Goal: Complete application form: Complete application form

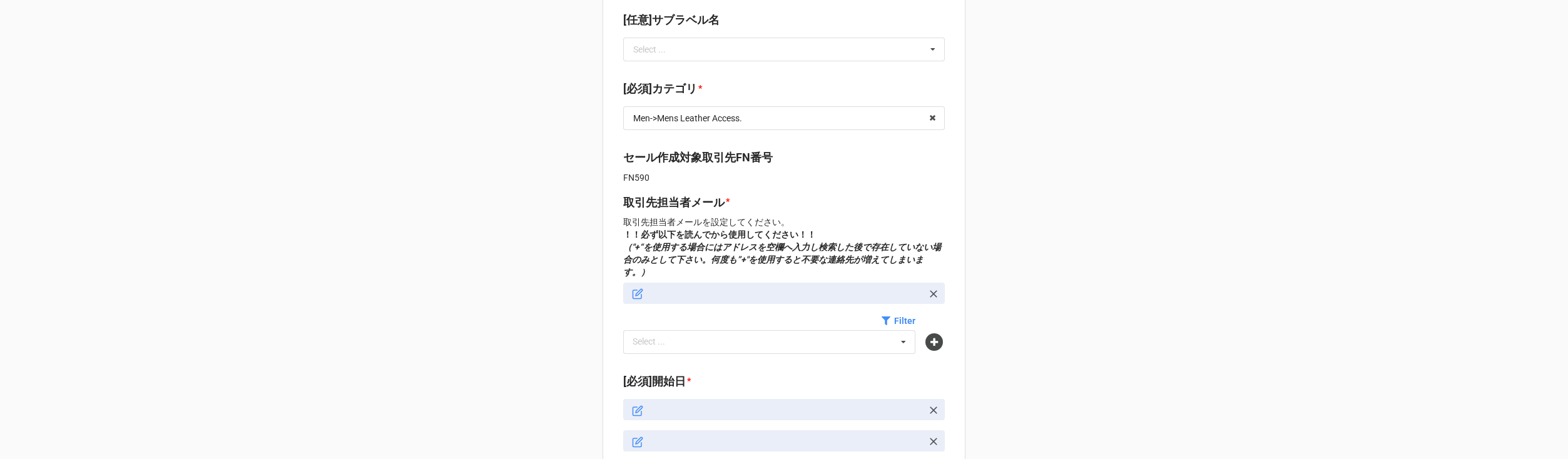
type textarea "x"
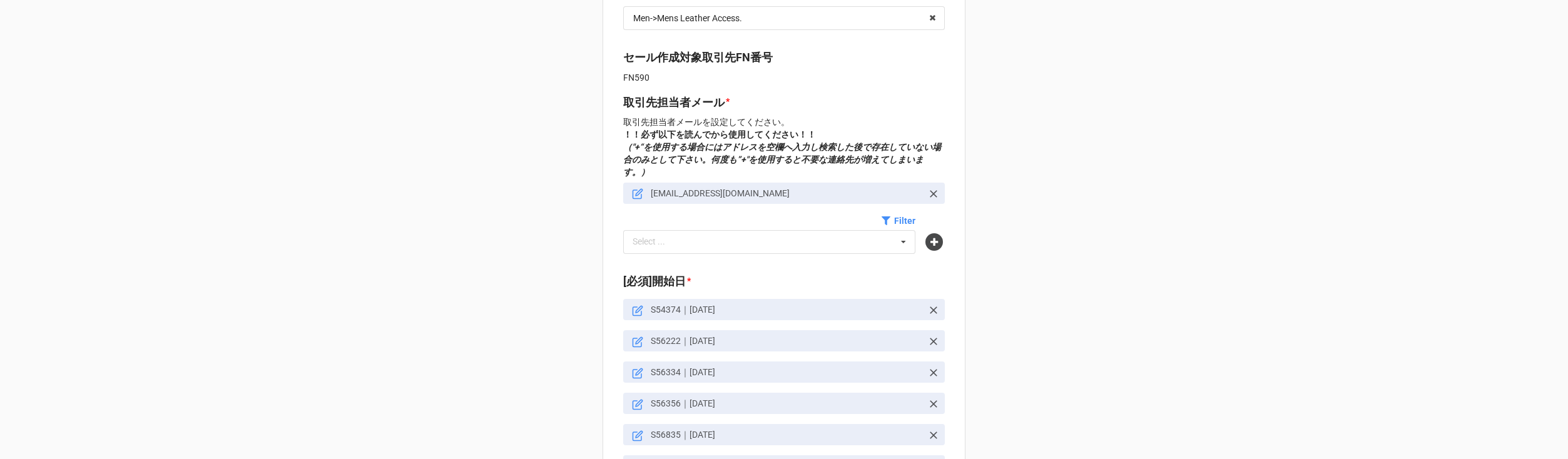
scroll to position [508, 0]
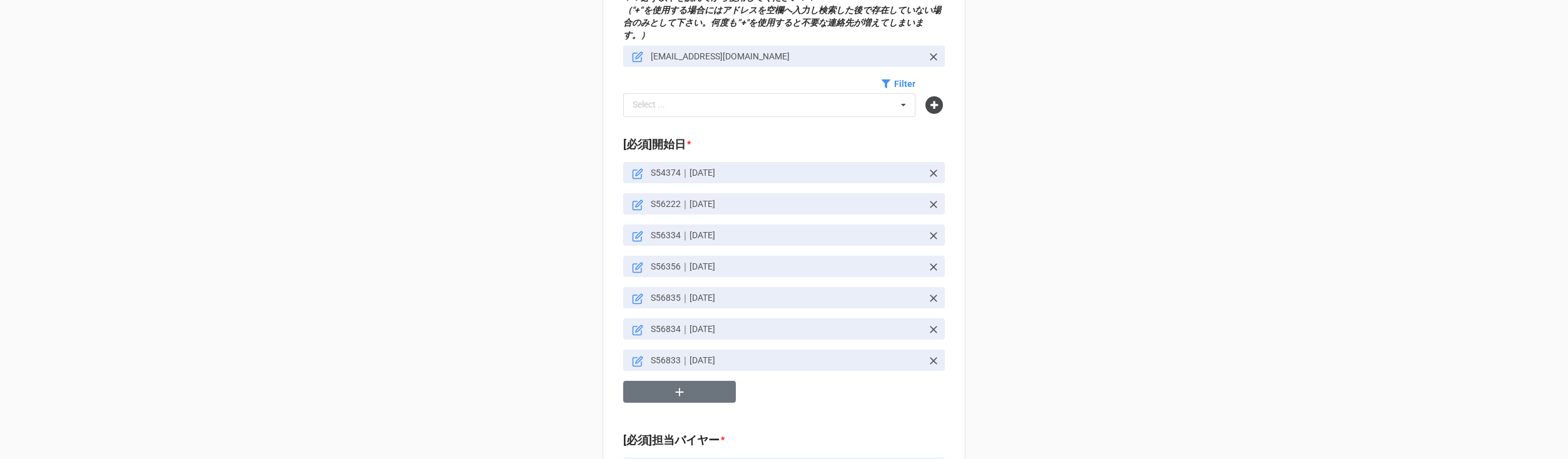
click at [628, 350] on link "S56833｜25/2/24" at bounding box center [784, 360] width 322 height 21
click at [631, 356] on icon at bounding box center [637, 362] width 11 height 11
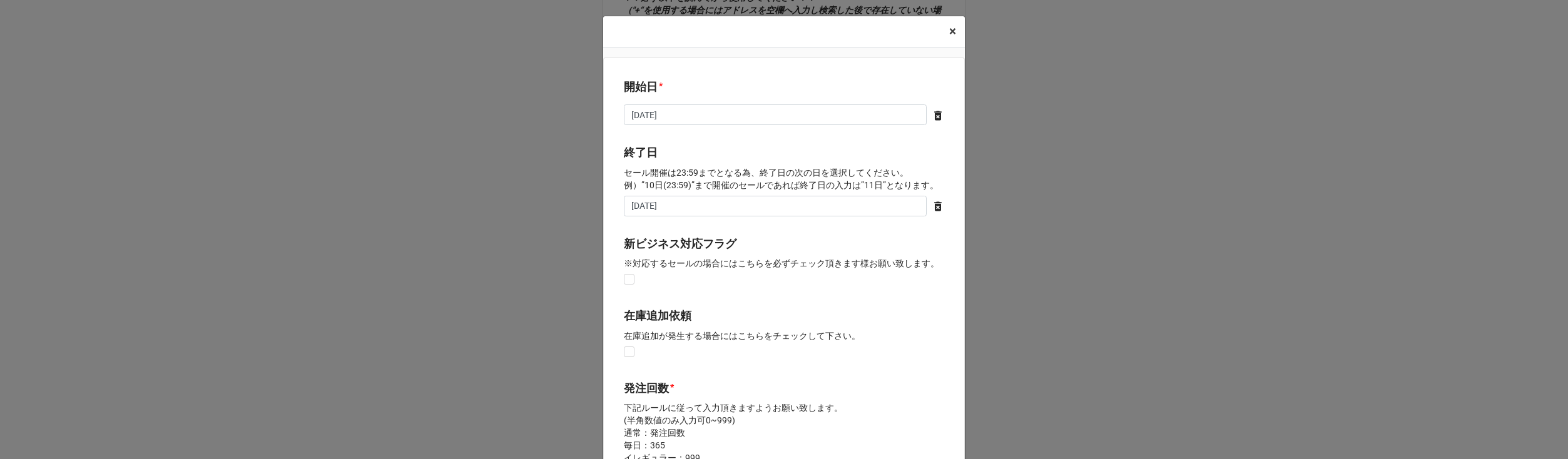
click at [943, 32] on button "× Close" at bounding box center [952, 31] width 24 height 31
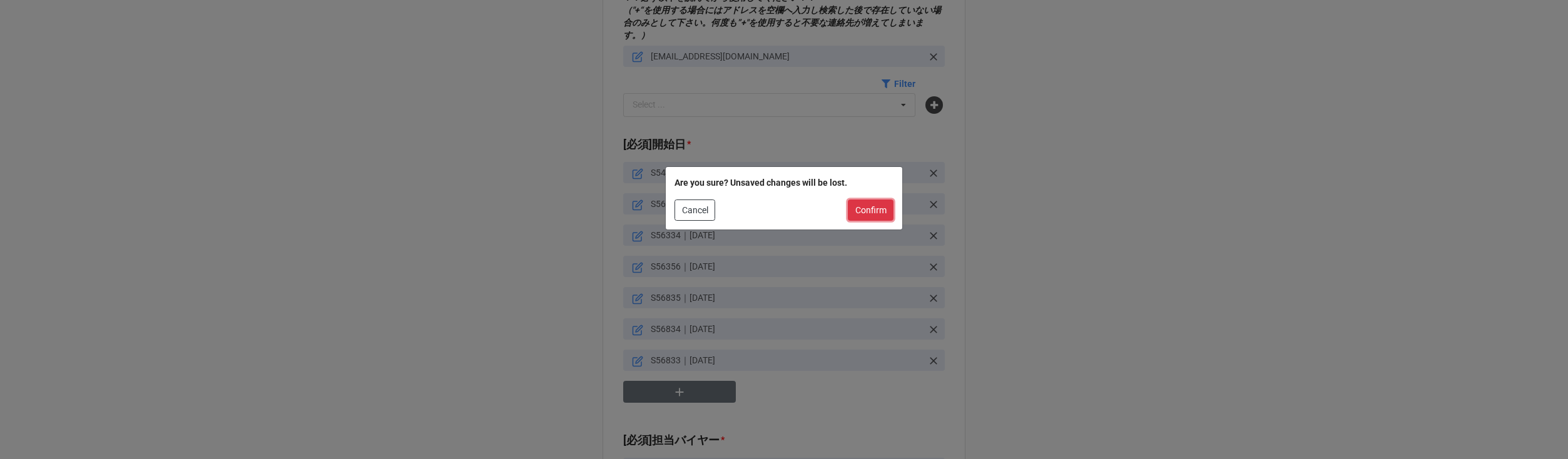
click at [873, 214] on button "Confirm" at bounding box center [870, 210] width 46 height 21
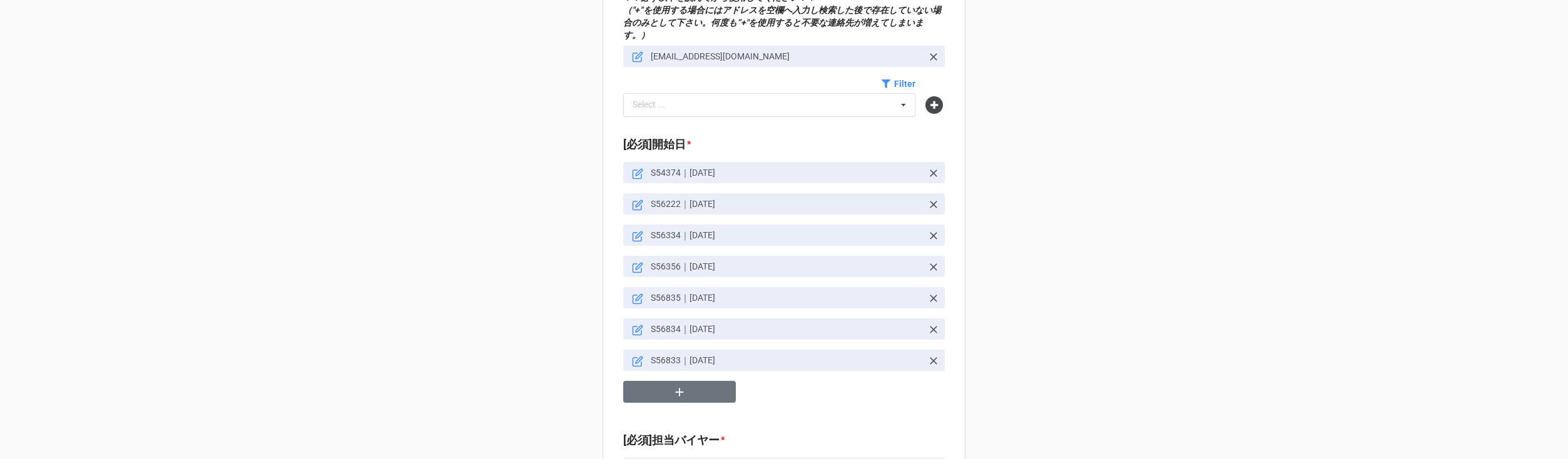
click at [664, 355] on p "S56833｜25/2/24" at bounding box center [786, 360] width 271 height 12
copy p "S56833"
click at [633, 356] on icon at bounding box center [637, 362] width 11 height 11
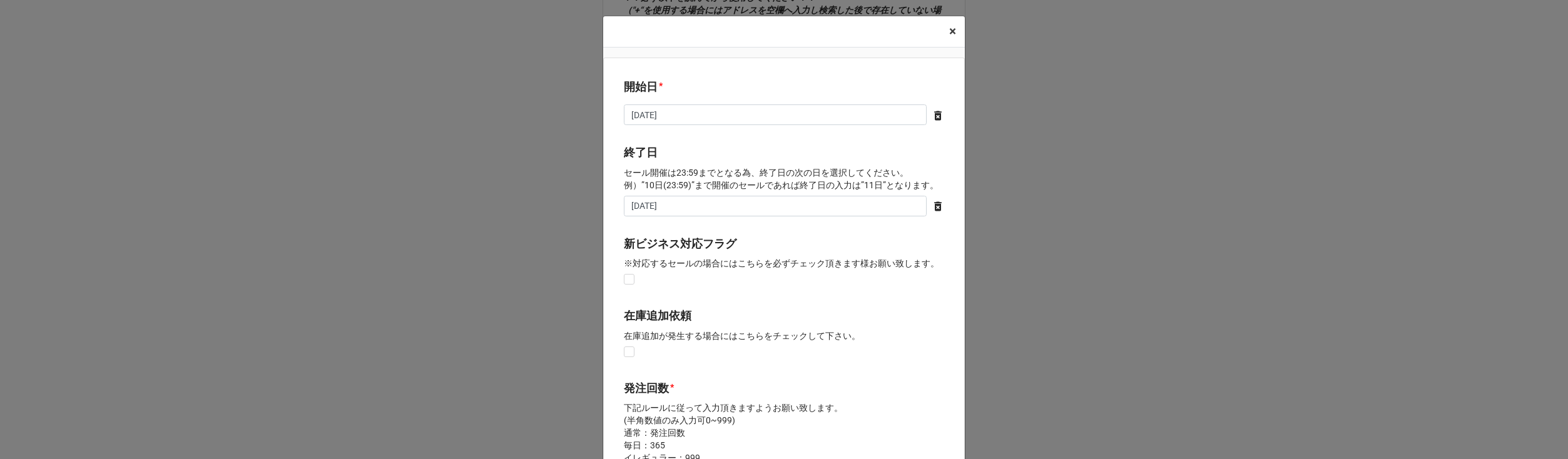
click at [951, 30] on span "×" at bounding box center [952, 31] width 7 height 15
click at [950, 30] on span "×" at bounding box center [952, 31] width 7 height 15
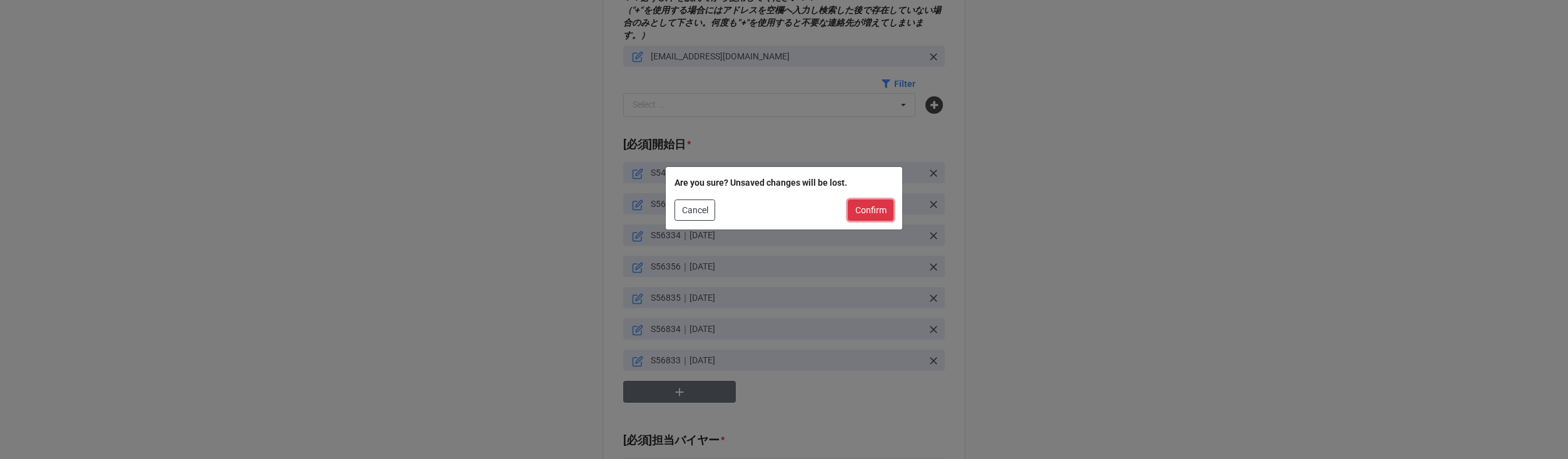
click at [876, 214] on button "Confirm" at bounding box center [870, 210] width 46 height 21
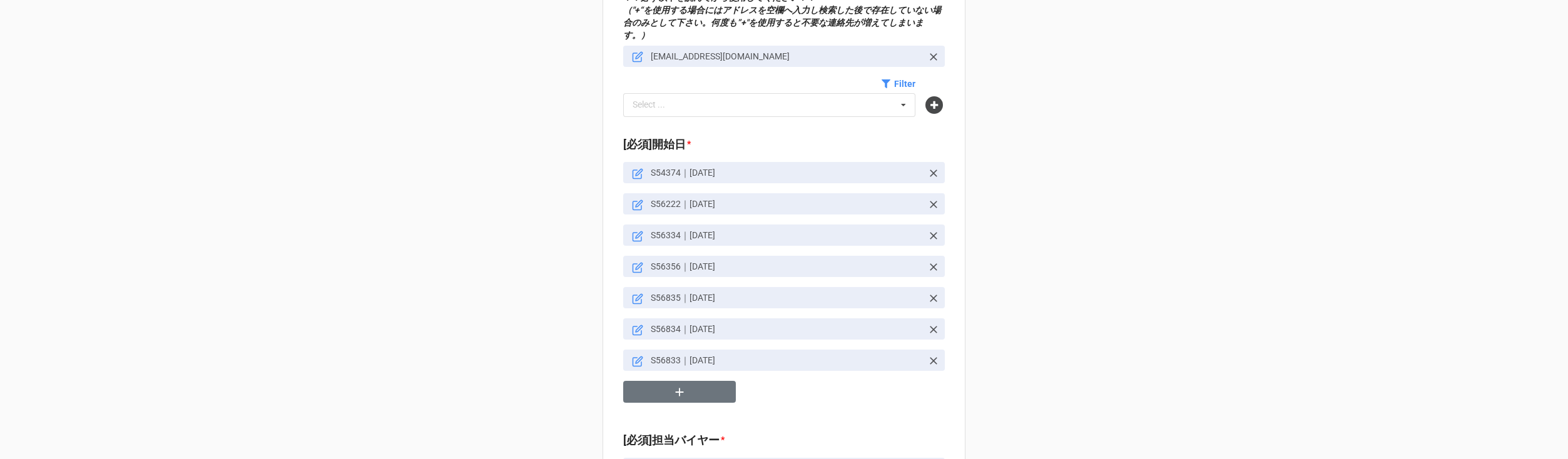
click at [666, 355] on p "S56833｜25/2/24" at bounding box center [786, 360] width 271 height 12
click at [673, 385] on icon "button" at bounding box center [679, 392] width 14 height 14
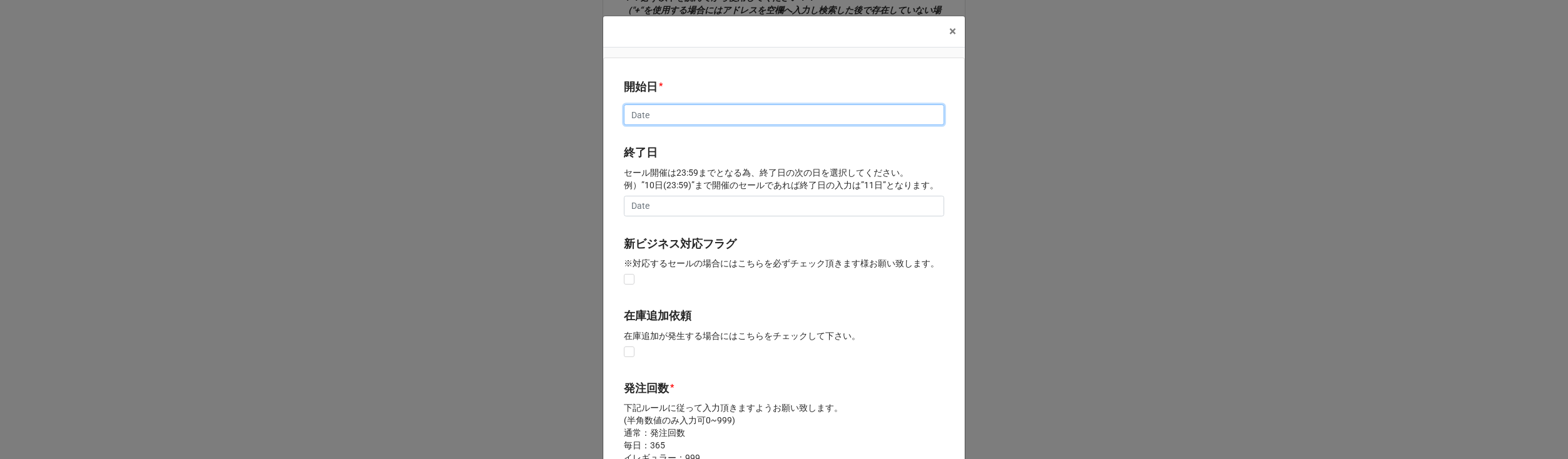
click at [722, 115] on input "text" at bounding box center [784, 115] width 320 height 21
click at [950, 34] on span "×" at bounding box center [952, 31] width 7 height 15
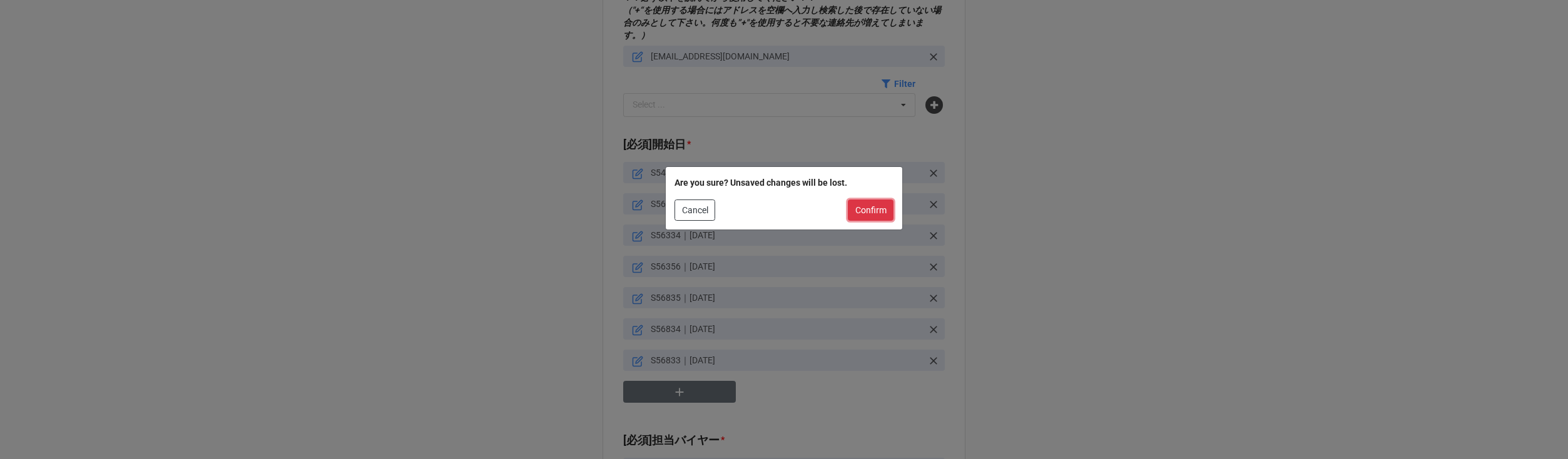
click at [853, 208] on button "Confirm" at bounding box center [870, 210] width 46 height 21
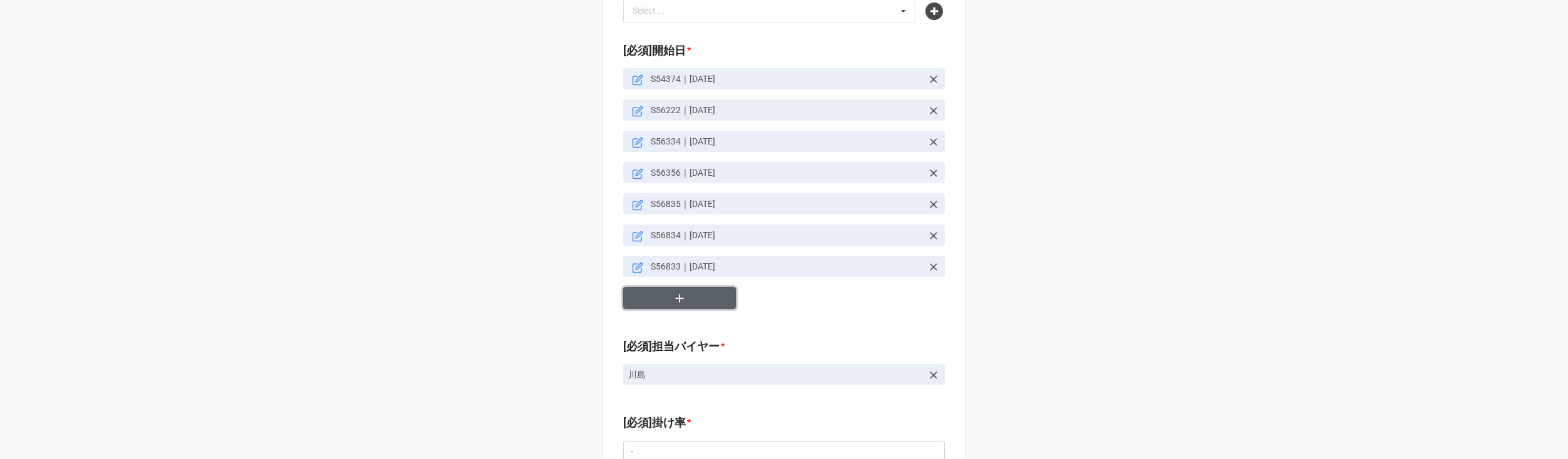
scroll to position [608, 0]
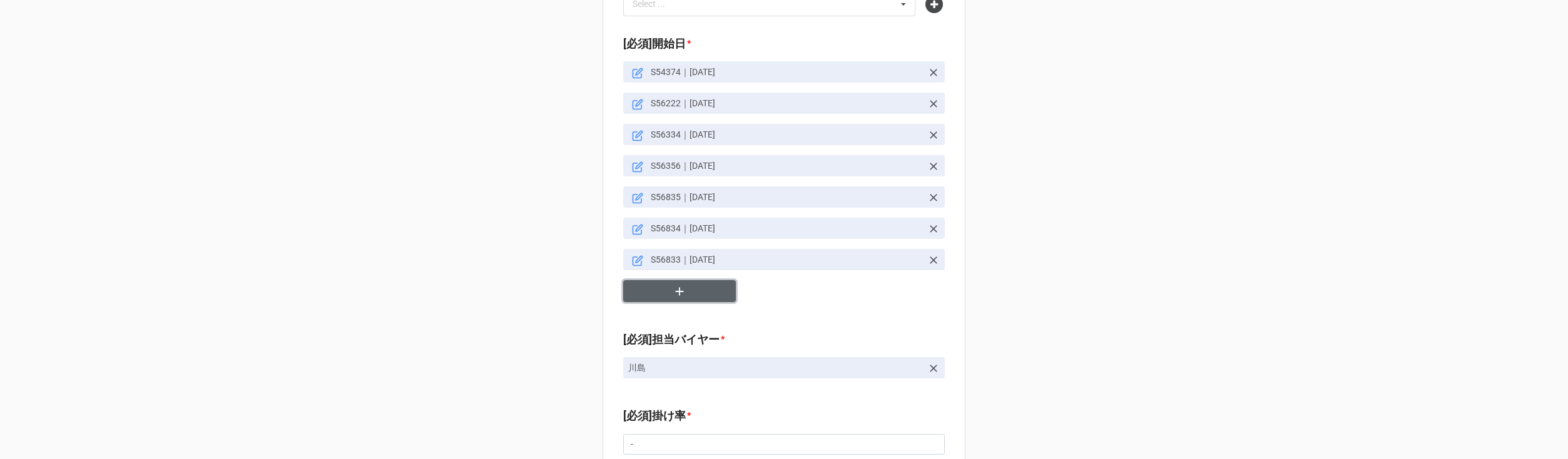
click at [666, 280] on button "button" at bounding box center [679, 290] width 113 height 21
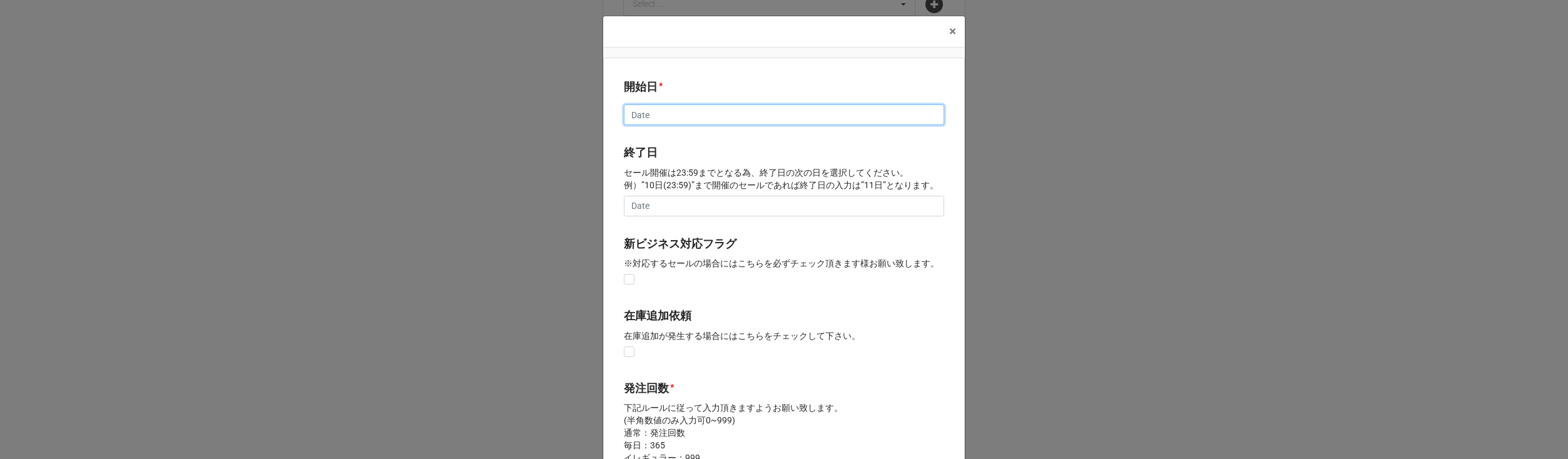
click at [668, 115] on input "text" at bounding box center [784, 115] width 320 height 21
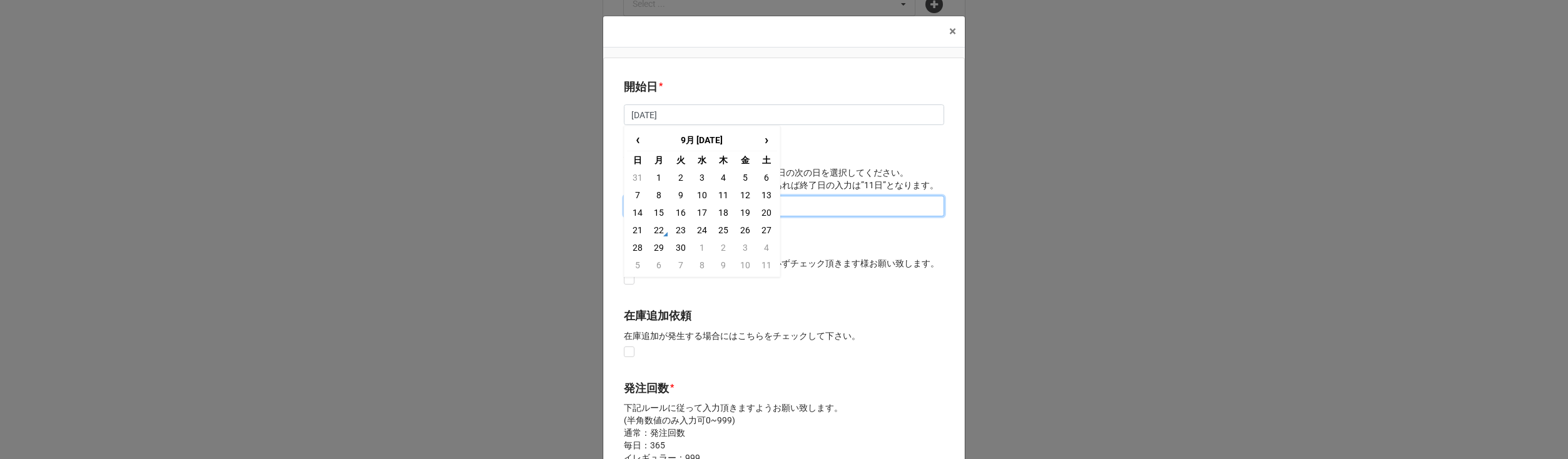
type input "2/24/2026"
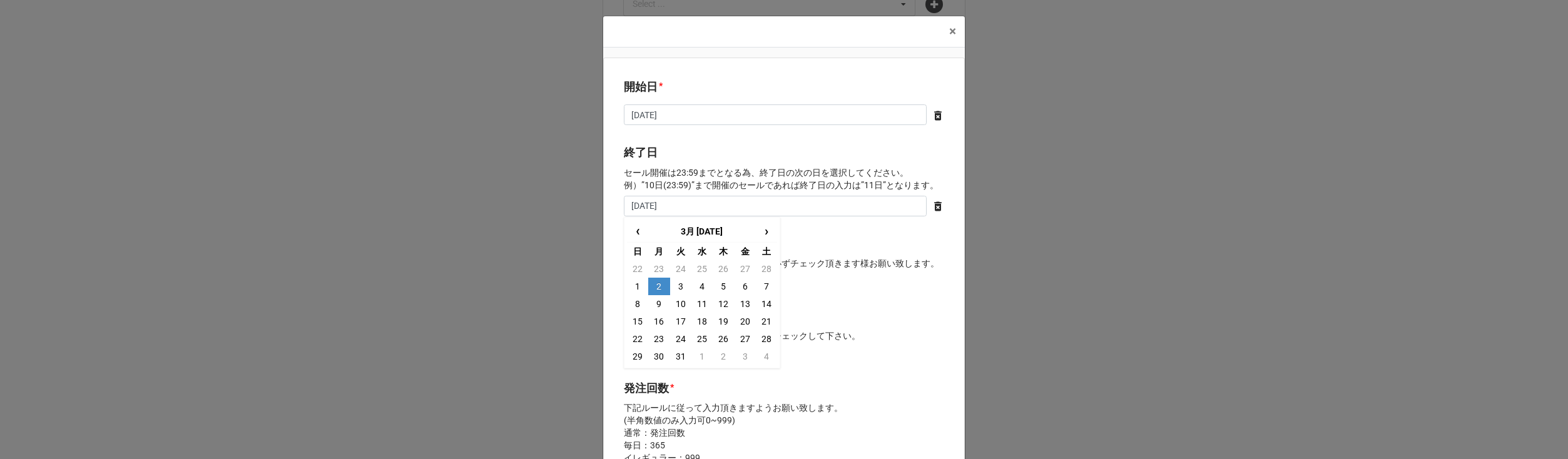
click at [659, 288] on td "2" at bounding box center [659, 286] width 21 height 18
type input "2026/03/02"
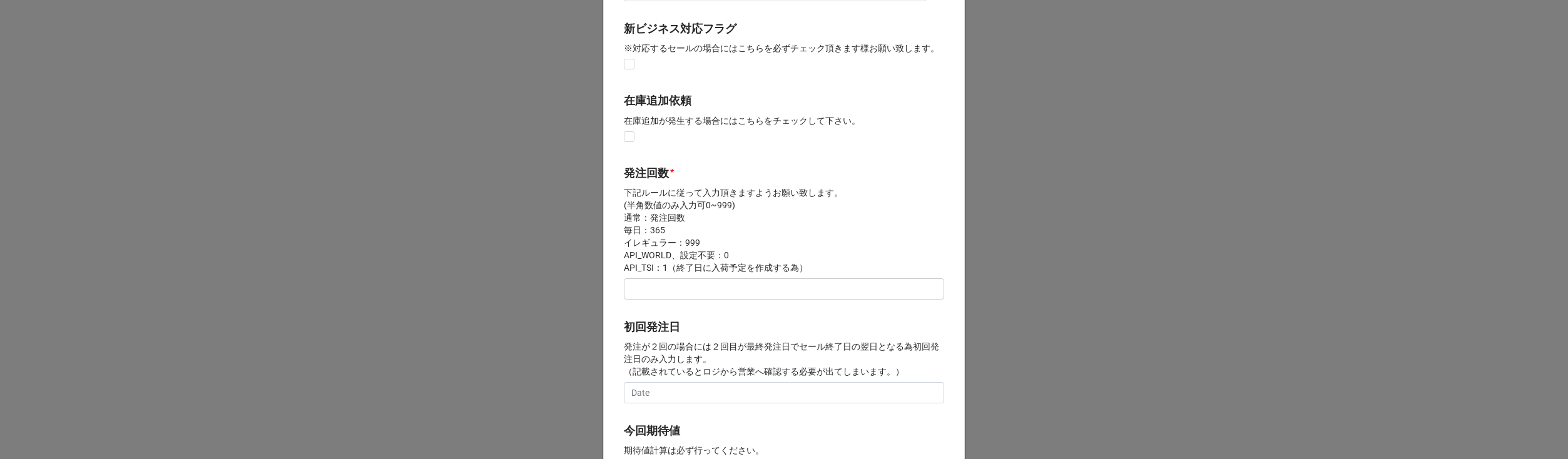
scroll to position [271, 0]
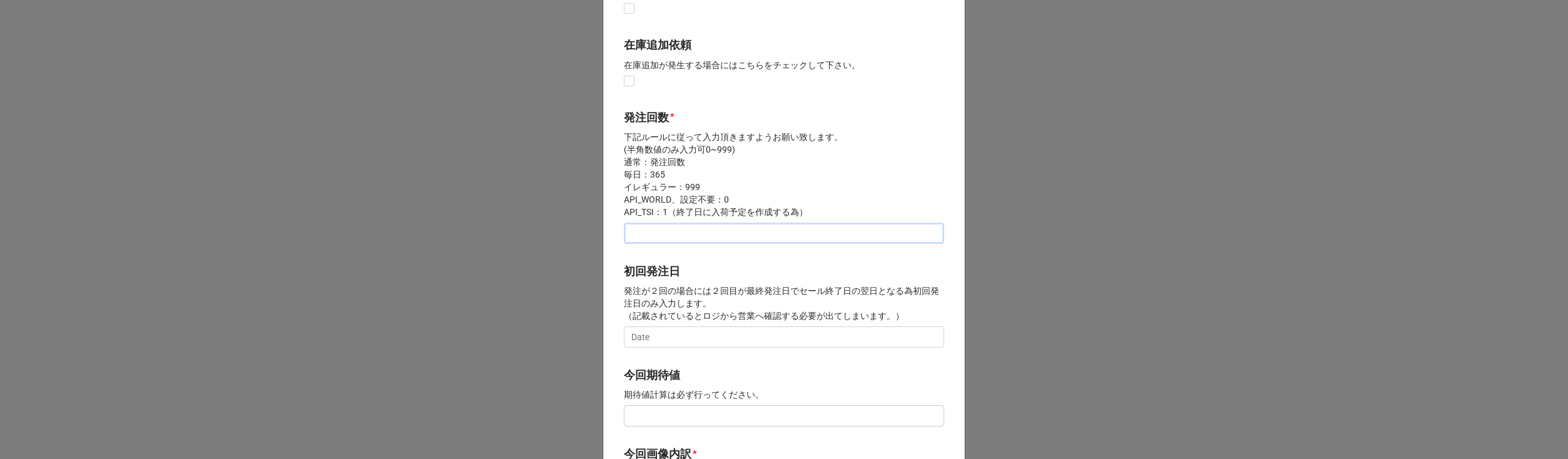
click at [655, 234] on input "text" at bounding box center [784, 233] width 320 height 21
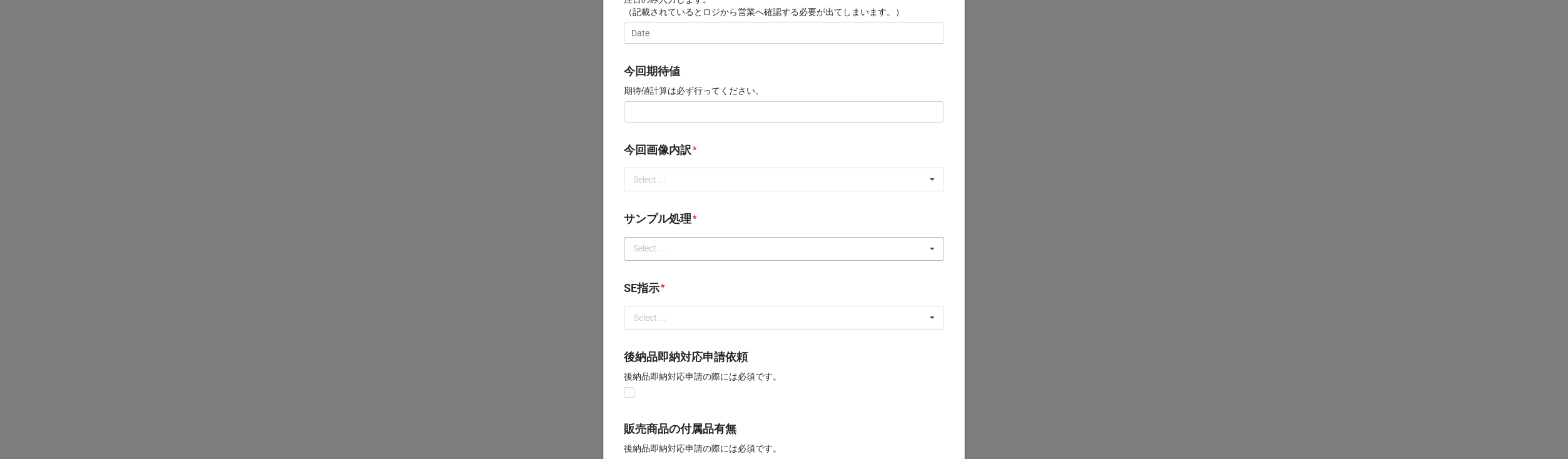
scroll to position [587, 0]
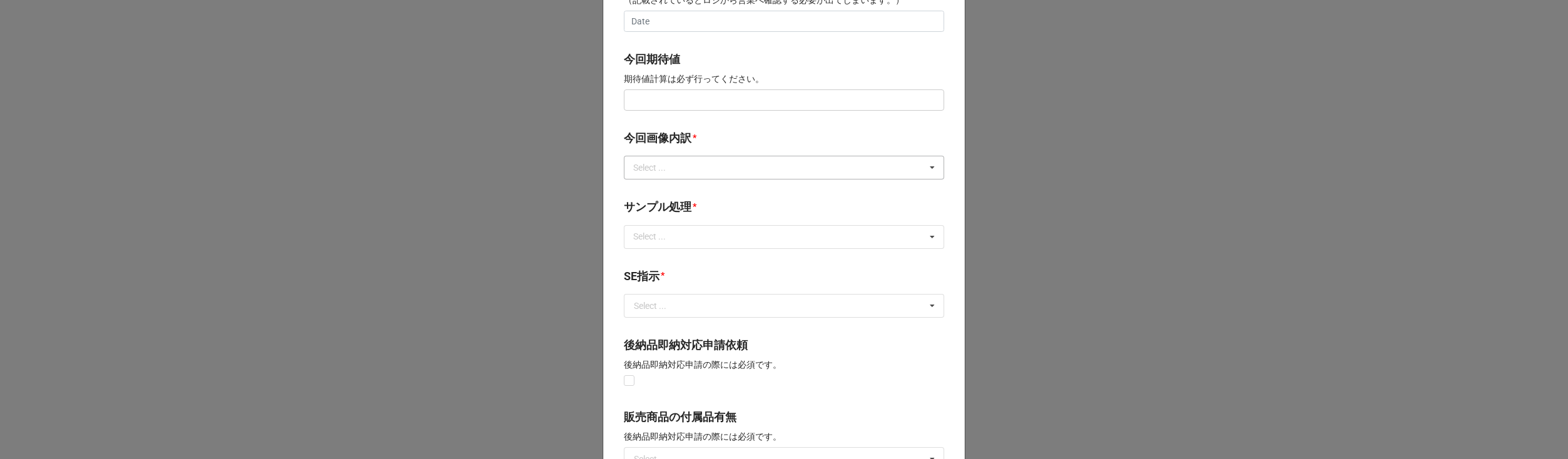
type input "1"
click at [662, 170] on div "Select ..." at bounding box center [657, 167] width 54 height 14
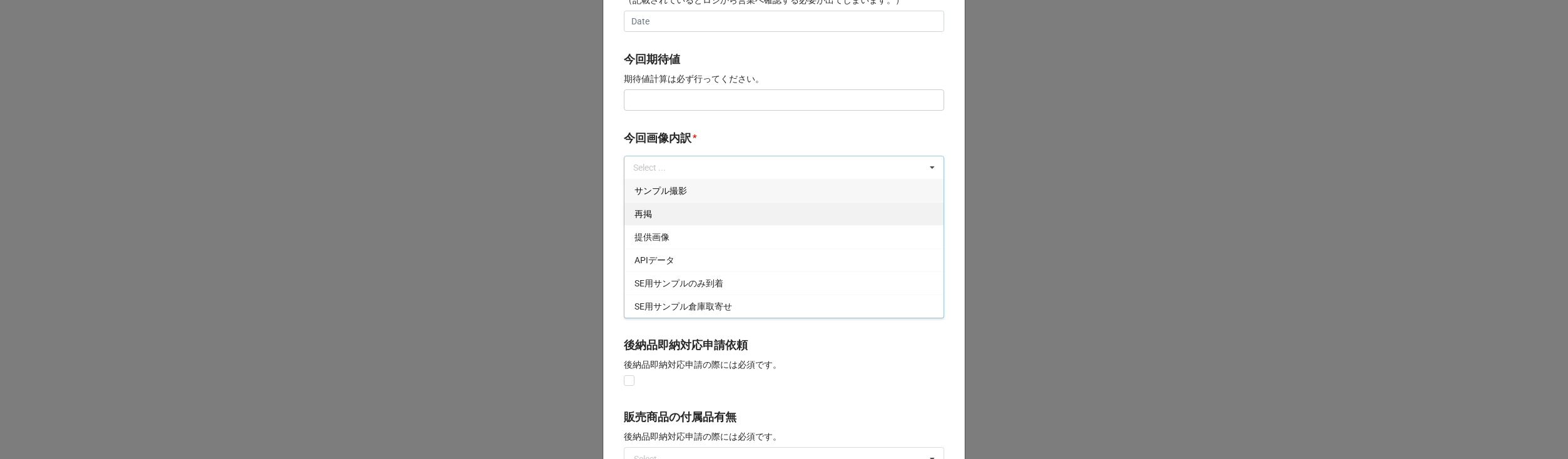
click at [650, 219] on div "再掲" at bounding box center [784, 214] width 319 height 23
click at [678, 146] on label "今回画像内訳" at bounding box center [658, 138] width 67 height 18
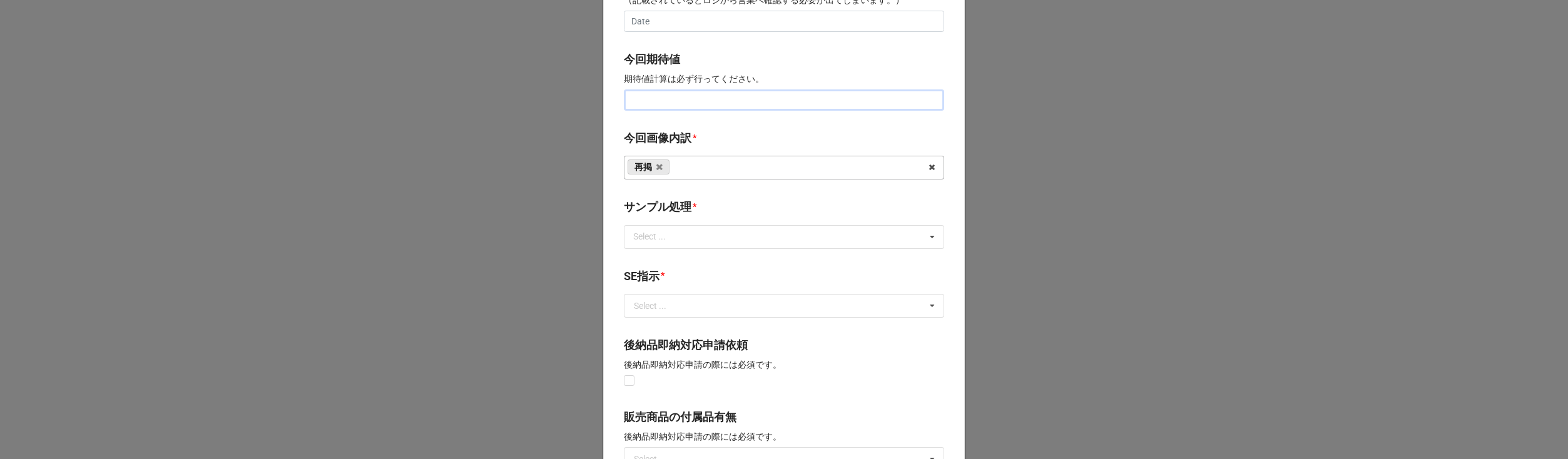
click at [654, 102] on input "text" at bounding box center [784, 100] width 320 height 21
type input "¥150,000"
click at [665, 241] on div "Select ..." at bounding box center [657, 236] width 54 height 14
click at [663, 257] on div "なし" at bounding box center [784, 259] width 319 height 23
click at [705, 212] on b "サンプル処理 *" at bounding box center [784, 209] width 320 height 21
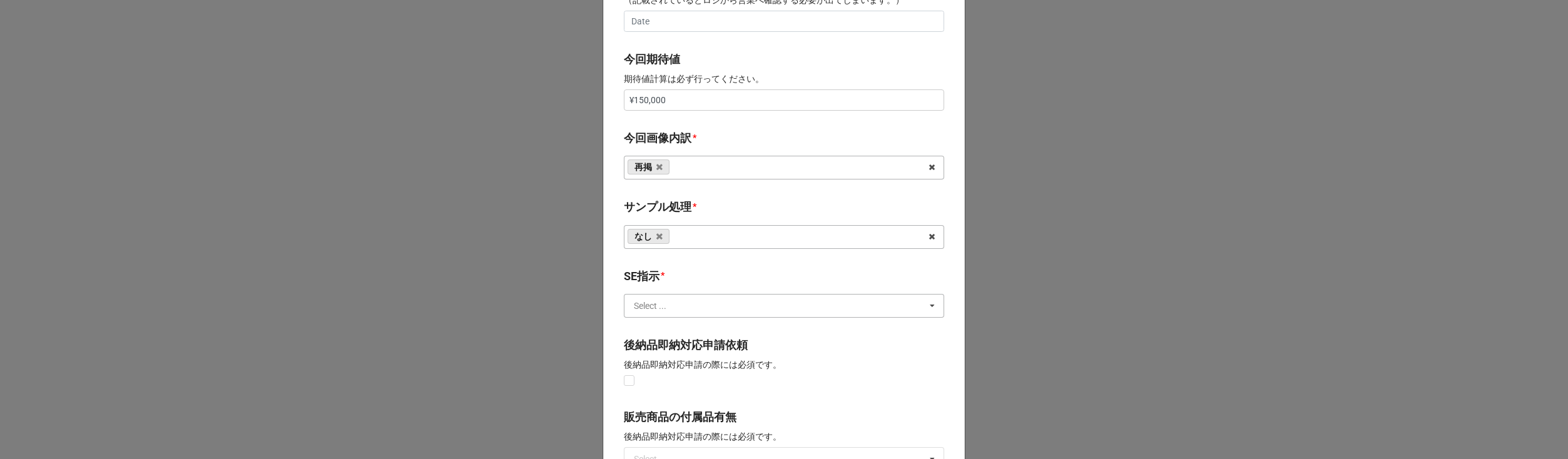
click at [687, 312] on input "text" at bounding box center [784, 306] width 319 height 22
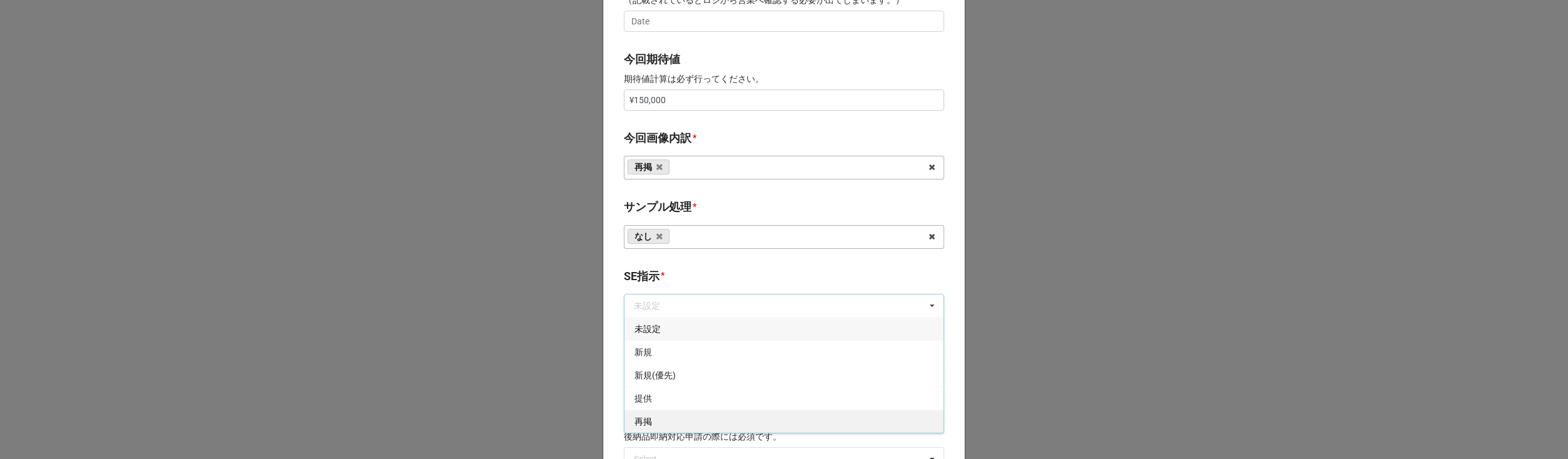
click at [673, 421] on div "再掲" at bounding box center [784, 421] width 319 height 23
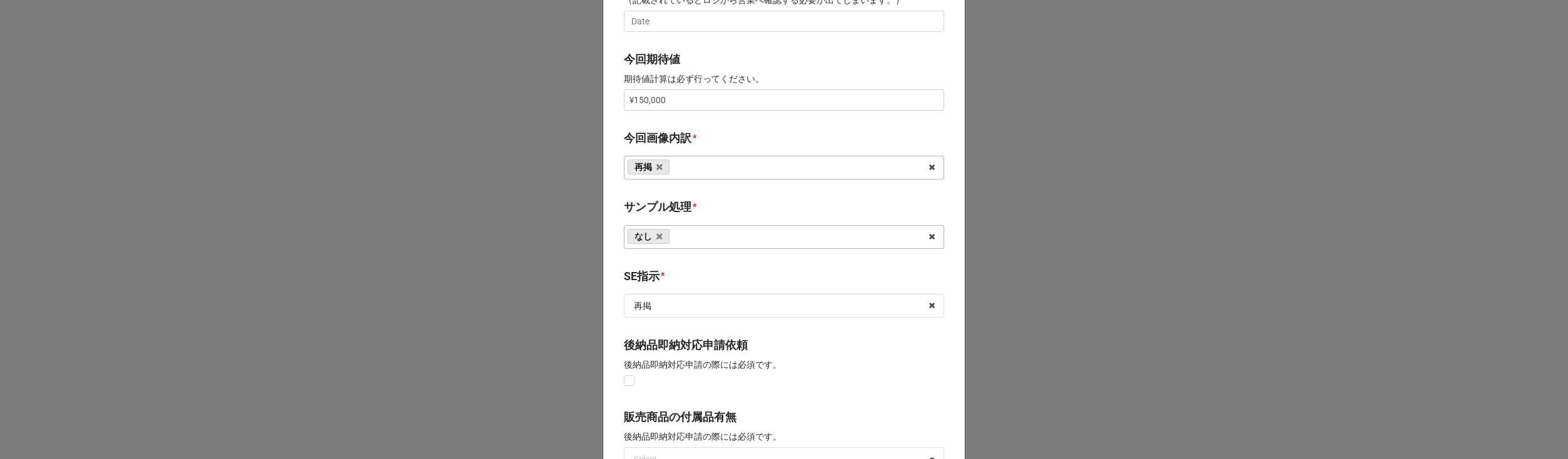
click at [698, 278] on b "SE指示 *" at bounding box center [784, 278] width 320 height 21
click at [700, 276] on b "SE指示 *" at bounding box center [784, 278] width 320 height 21
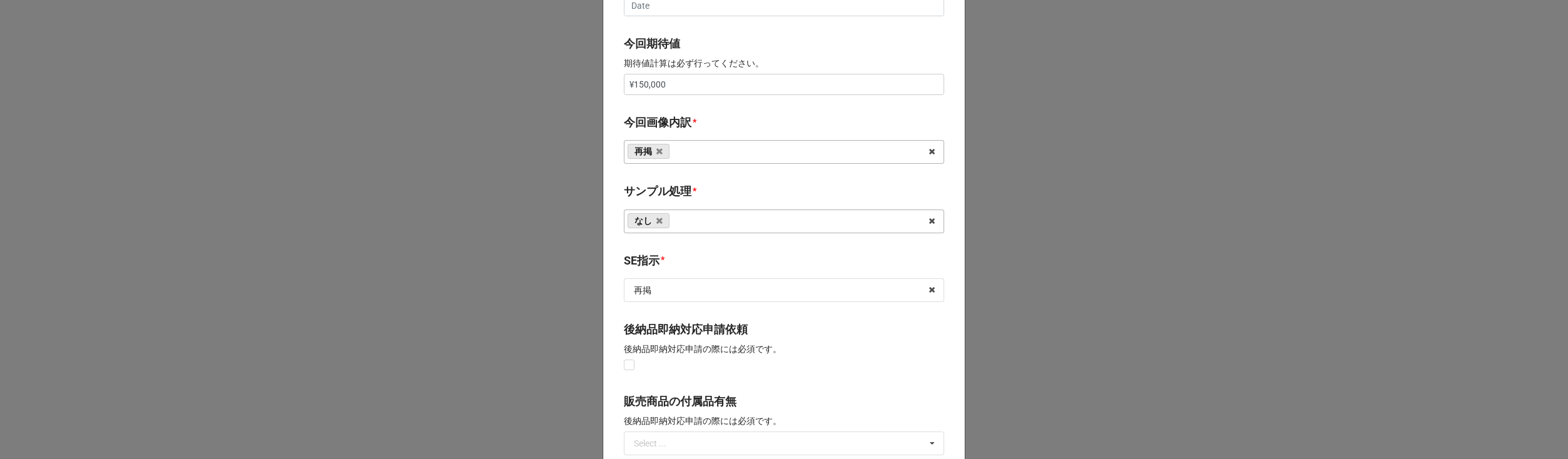
scroll to position [934, 0]
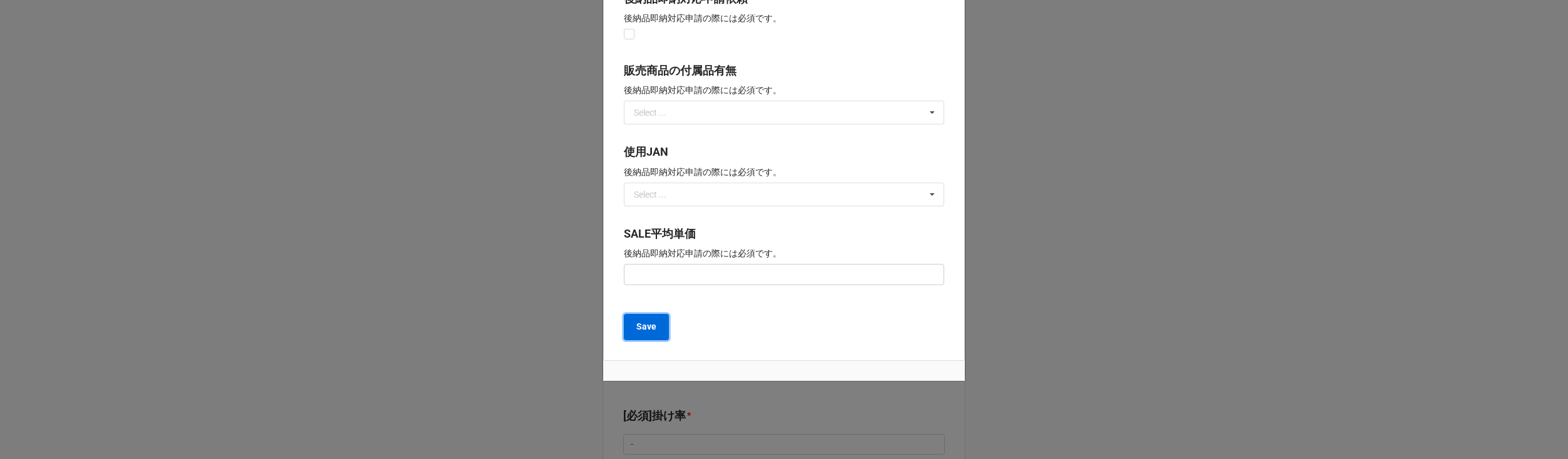
click at [647, 331] on b "Save" at bounding box center [645, 327] width 20 height 13
type textarea "x"
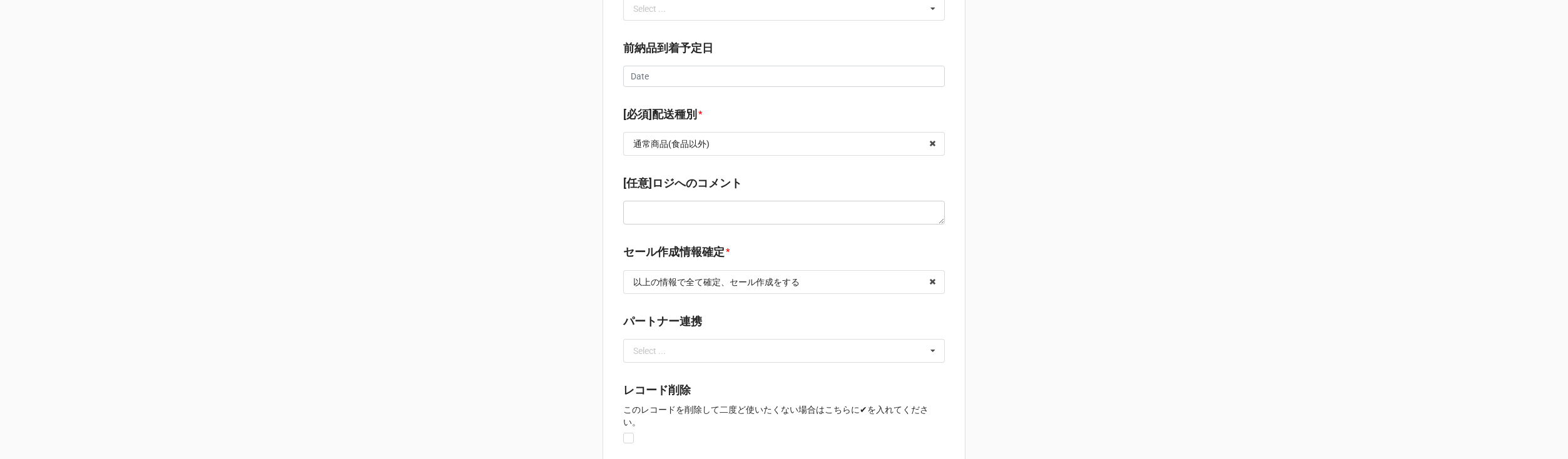
scroll to position [1885, 0]
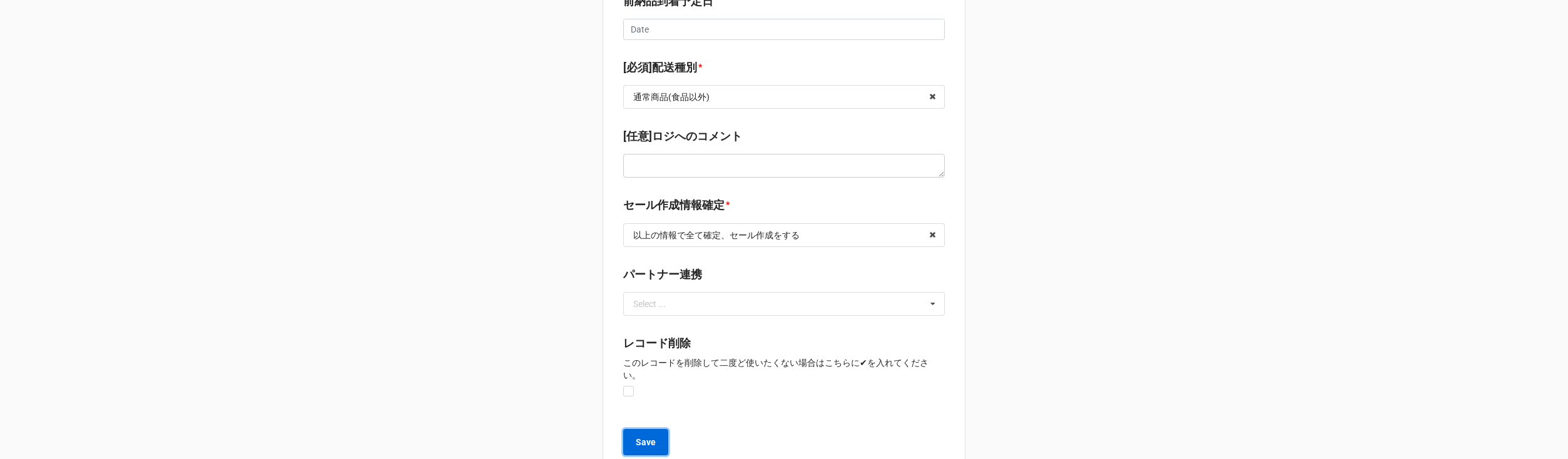
click at [654, 429] on button "Save" at bounding box center [645, 442] width 45 height 26
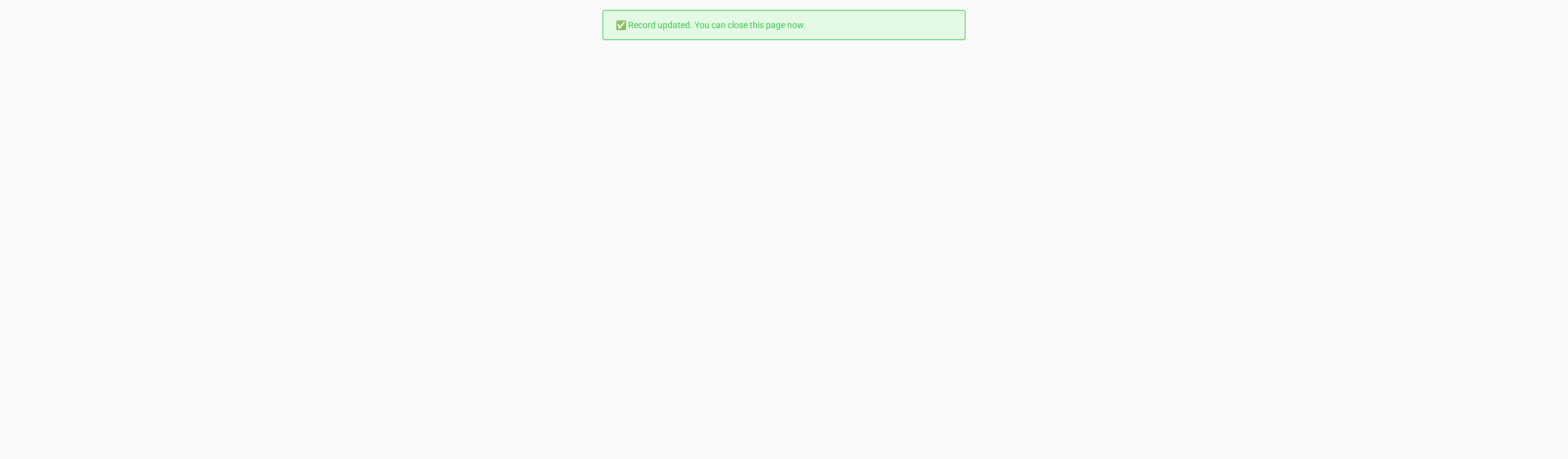
scroll to position [0, 0]
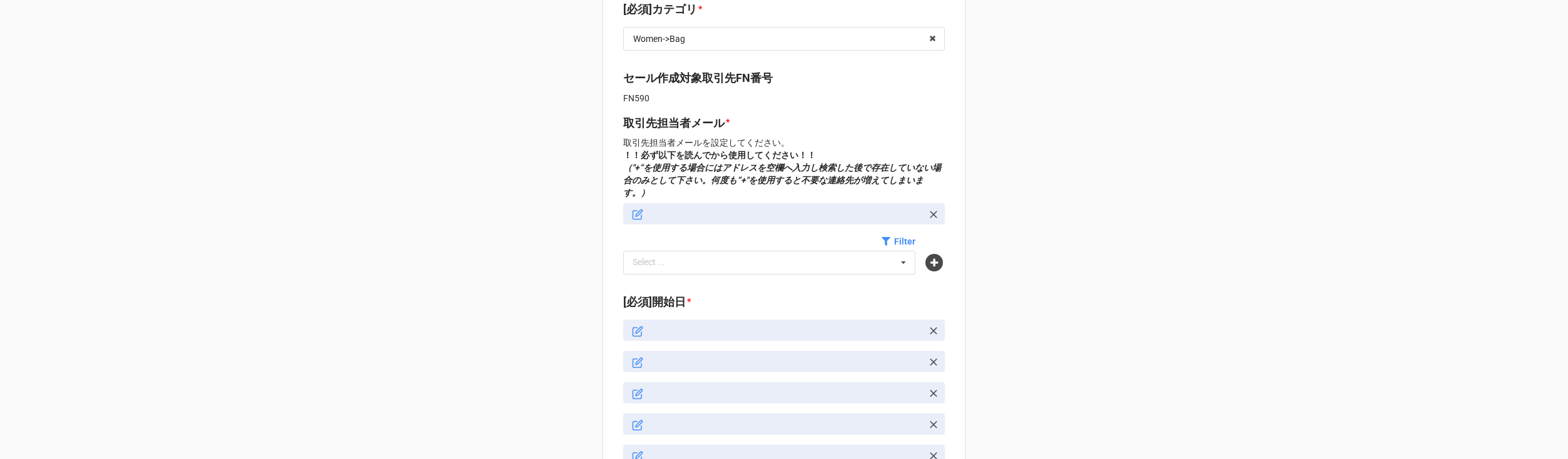
type textarea "x"
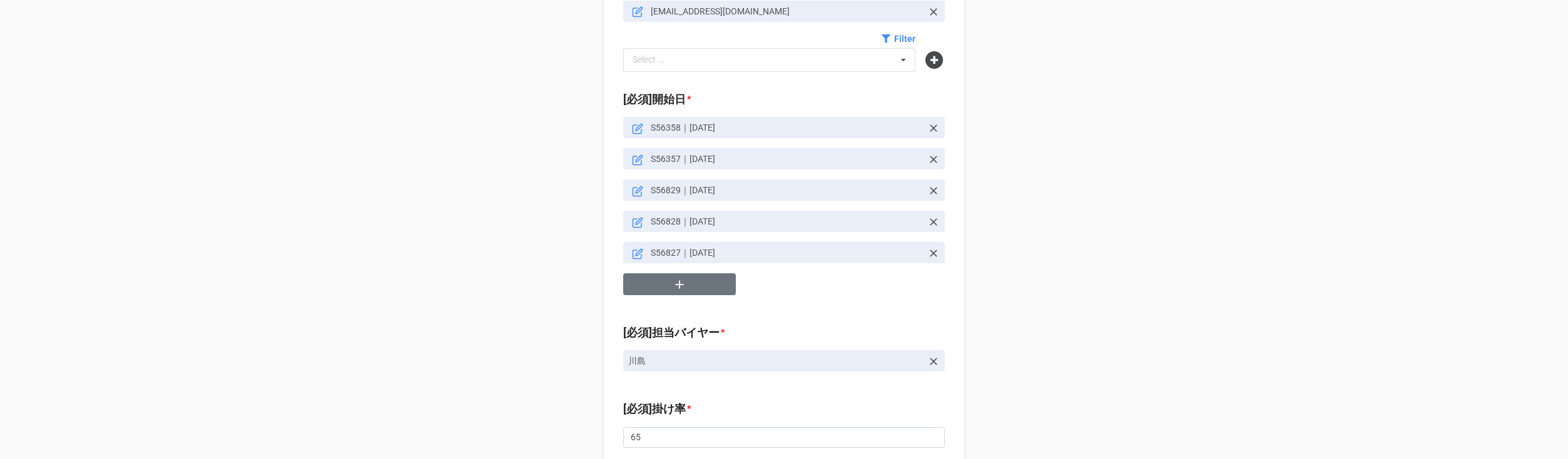
scroll to position [552, 0]
click at [681, 278] on icon "button" at bounding box center [679, 285] width 14 height 14
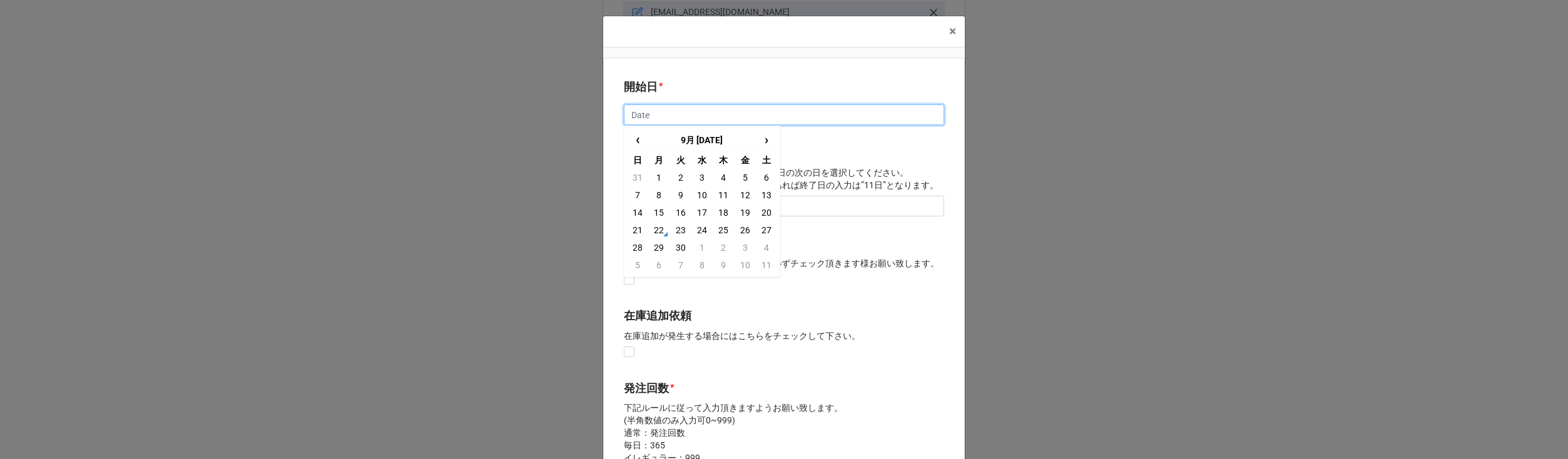
click at [674, 115] on input "text" at bounding box center [784, 115] width 320 height 21
type input "2/12/2026"
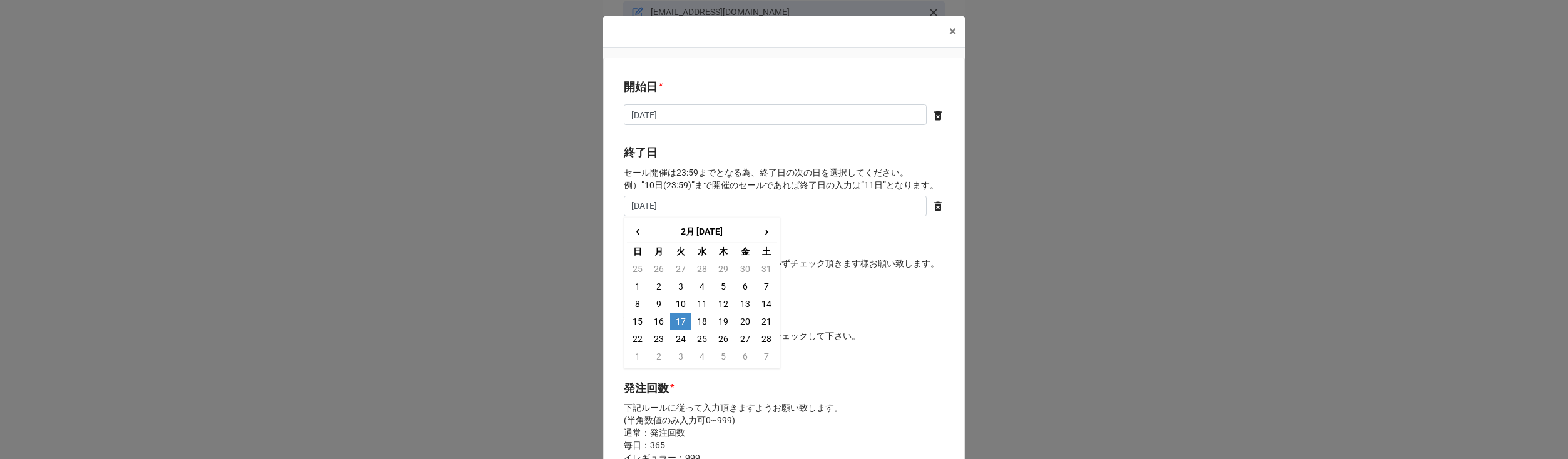
click at [680, 321] on td "17" at bounding box center [680, 321] width 21 height 18
type input "2026/02/17"
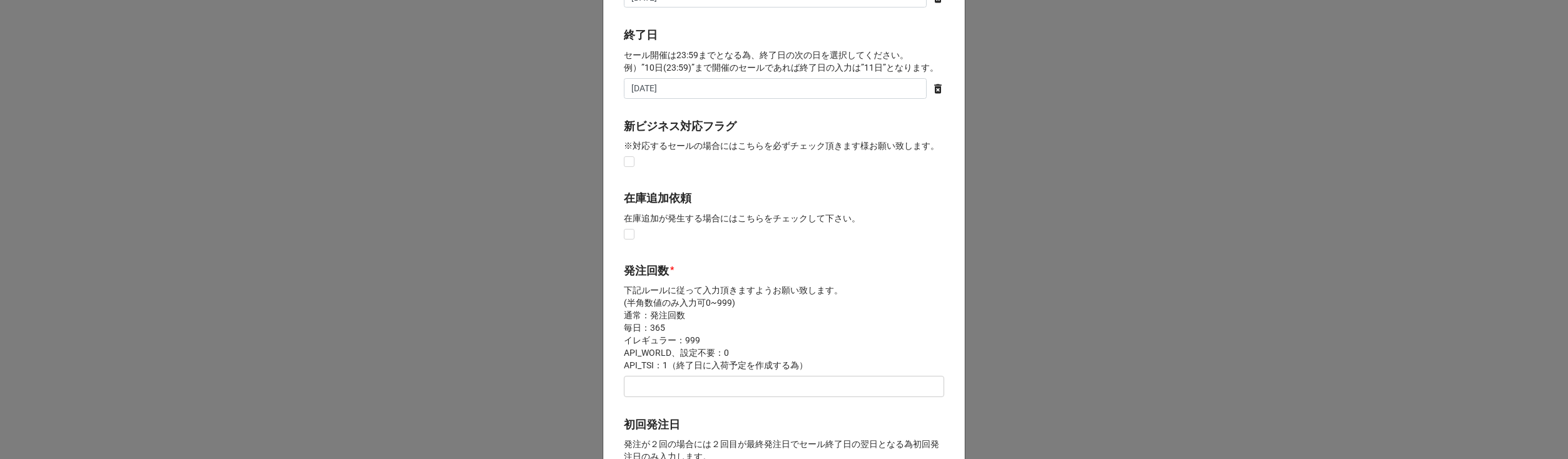
scroll to position [146, 0]
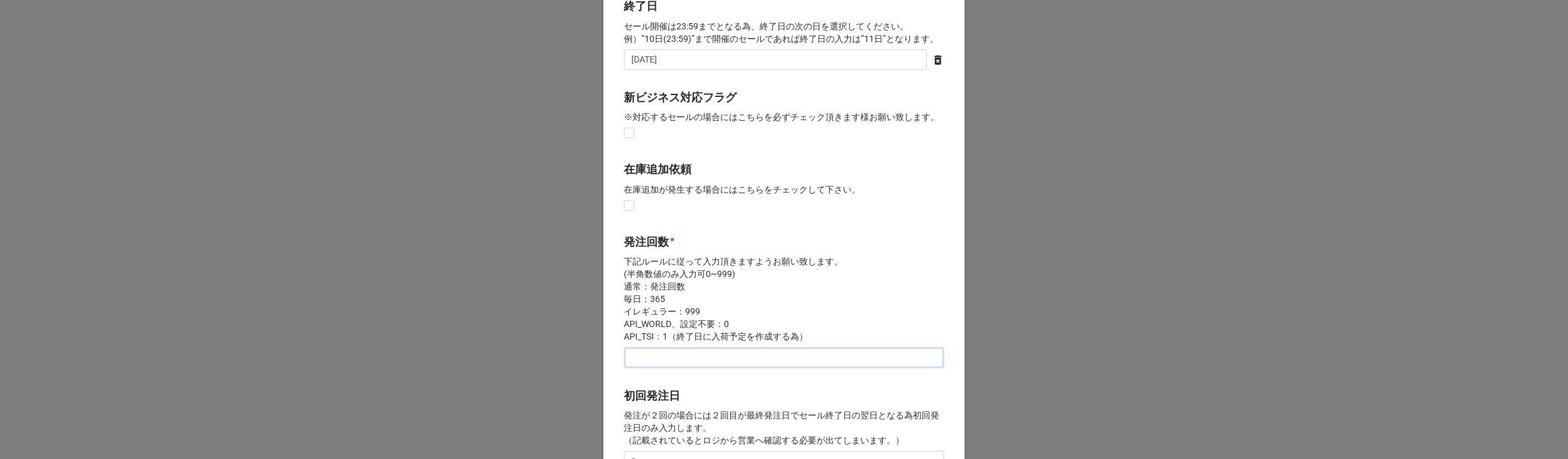
click at [672, 363] on input "text" at bounding box center [784, 357] width 320 height 21
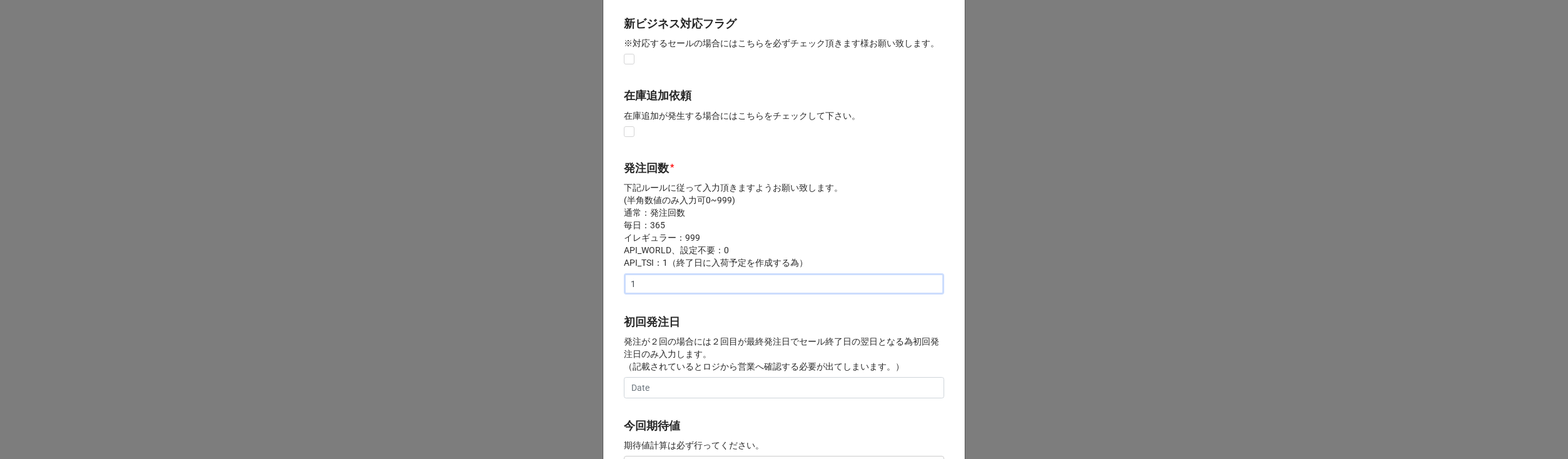
scroll to position [337, 0]
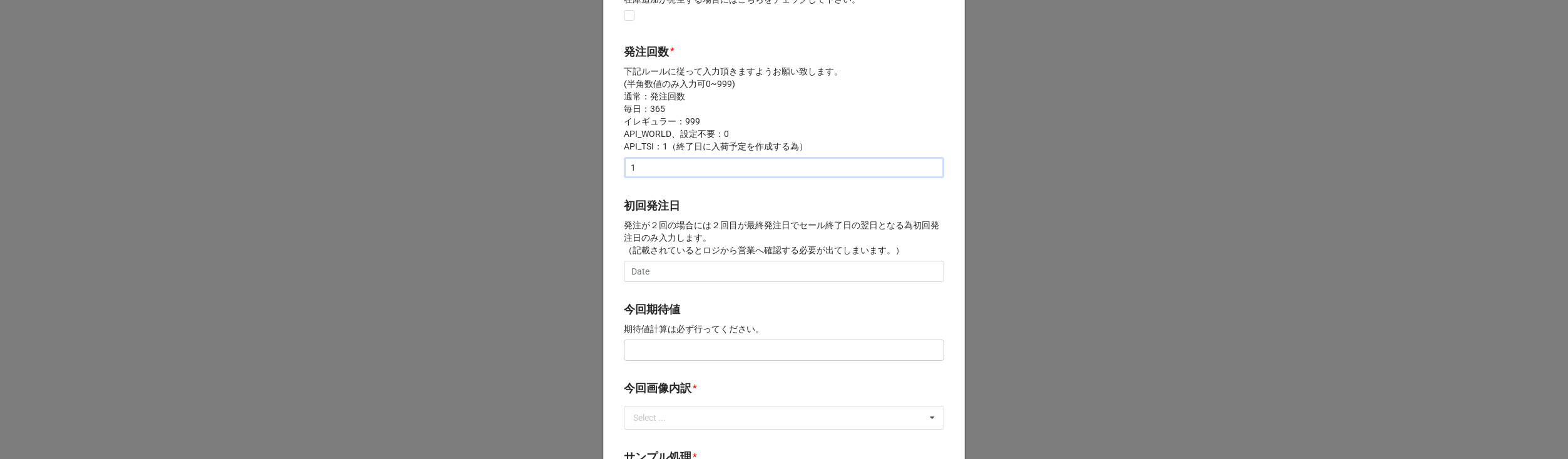
type input "1"
click at [660, 353] on input "text" at bounding box center [784, 350] width 320 height 21
type input "¥150,000"
click at [668, 377] on div "開始日 * 2/12/2026 ‹ 2月 2026 › 日 月 火 水 木 金 土 25 26 27 28 29 30 31 1 2 3 4 5 6 7 8 …" at bounding box center [784, 340] width 362 height 1237
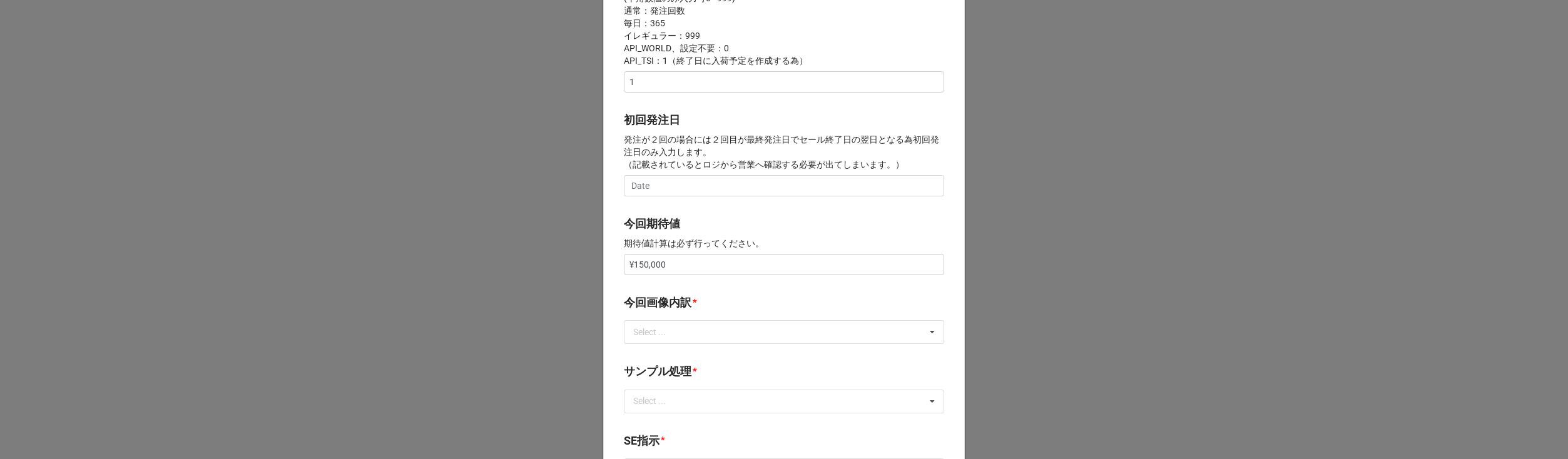
scroll to position [502, 0]
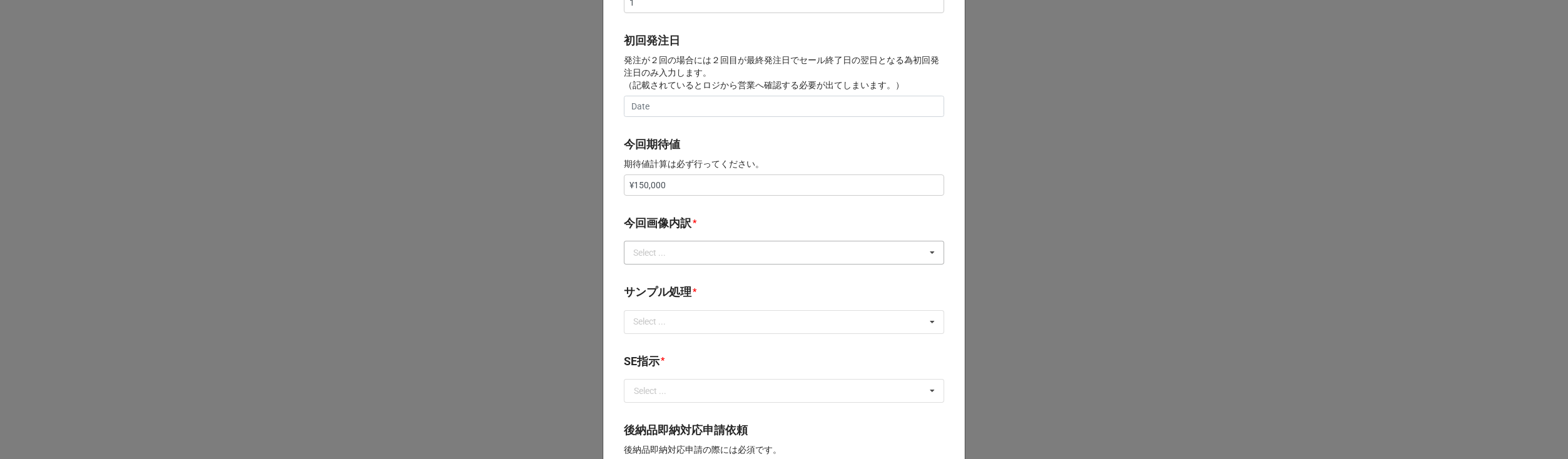
click at [693, 260] on div "Select ... サンプル撮影 再掲 提供画像 APIデータ SE用サンプルのみ到着 SE用サンプル倉庫取寄せ" at bounding box center [784, 252] width 320 height 23
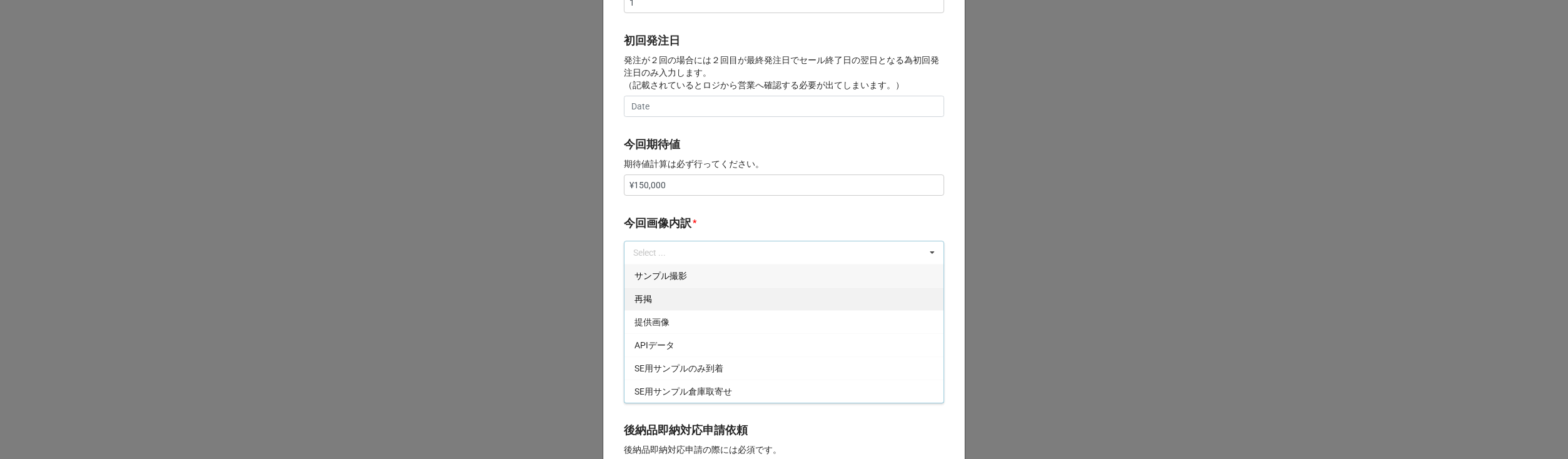
click at [681, 303] on div "再掲" at bounding box center [784, 299] width 319 height 23
click at [708, 227] on b "今回画像内訳 *" at bounding box center [784, 225] width 320 height 21
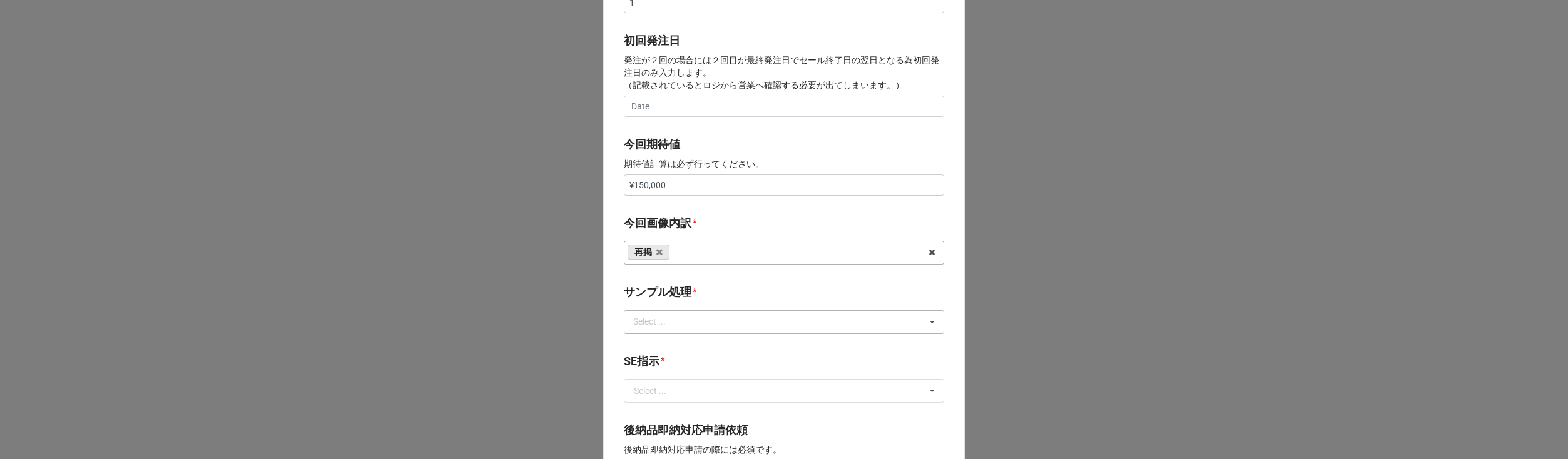
click at [682, 327] on div "Select ..." at bounding box center [657, 321] width 54 height 14
click at [670, 345] on div "なし" at bounding box center [784, 345] width 319 height 23
drag, startPoint x: 722, startPoint y: 282, endPoint x: 721, endPoint y: 290, distance: 8.1
click at [722, 282] on div "開始日 * 2/12/2026 ‹ 2月 2026 › 日 月 火 水 木 金 土 25 26 27 28 29 30 31 1 2 3 4 5 6 7 8 …" at bounding box center [784, 174] width 362 height 1237
click at [687, 400] on input "text" at bounding box center [784, 391] width 319 height 22
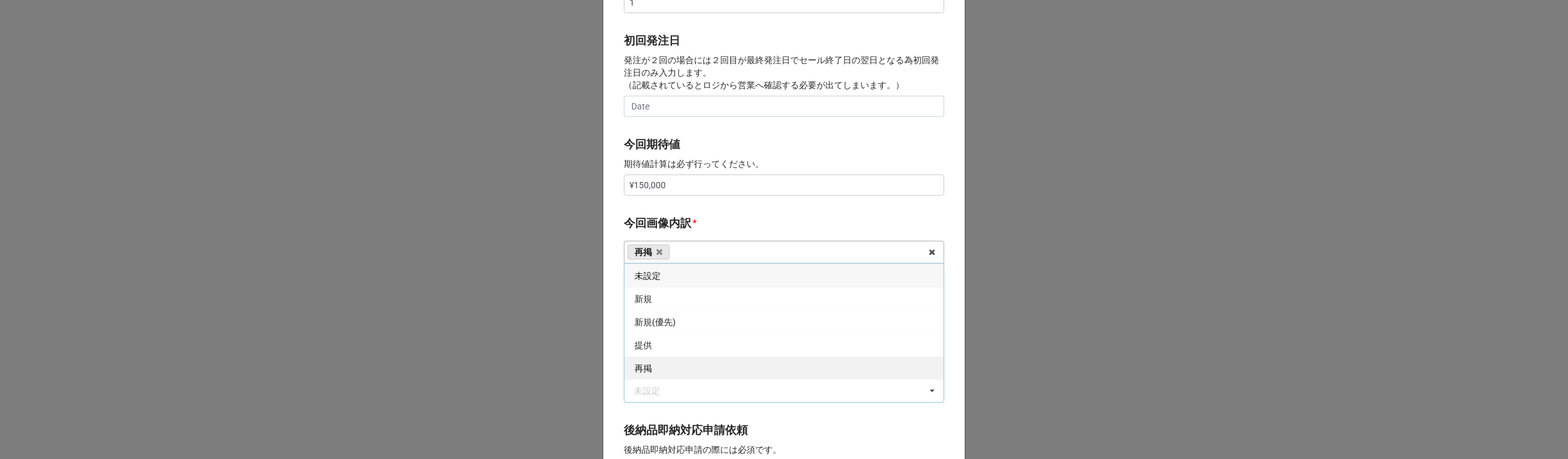
click at [670, 372] on div "再掲" at bounding box center [784, 368] width 319 height 23
click at [617, 382] on div "開始日 * 2/12/2026 ‹ 2月 2026 › 日 月 火 水 木 金 土 25 26 27 28 29 30 31 1 2 3 4 5 6 7 8 …" at bounding box center [784, 174] width 362 height 1237
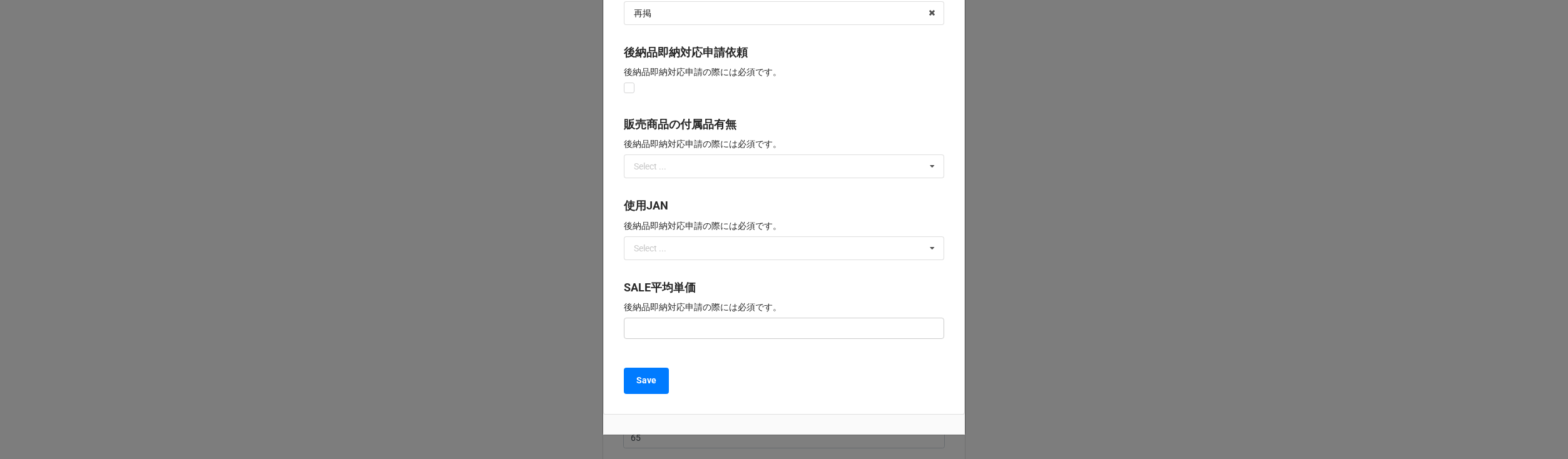
scroll to position [934, 0]
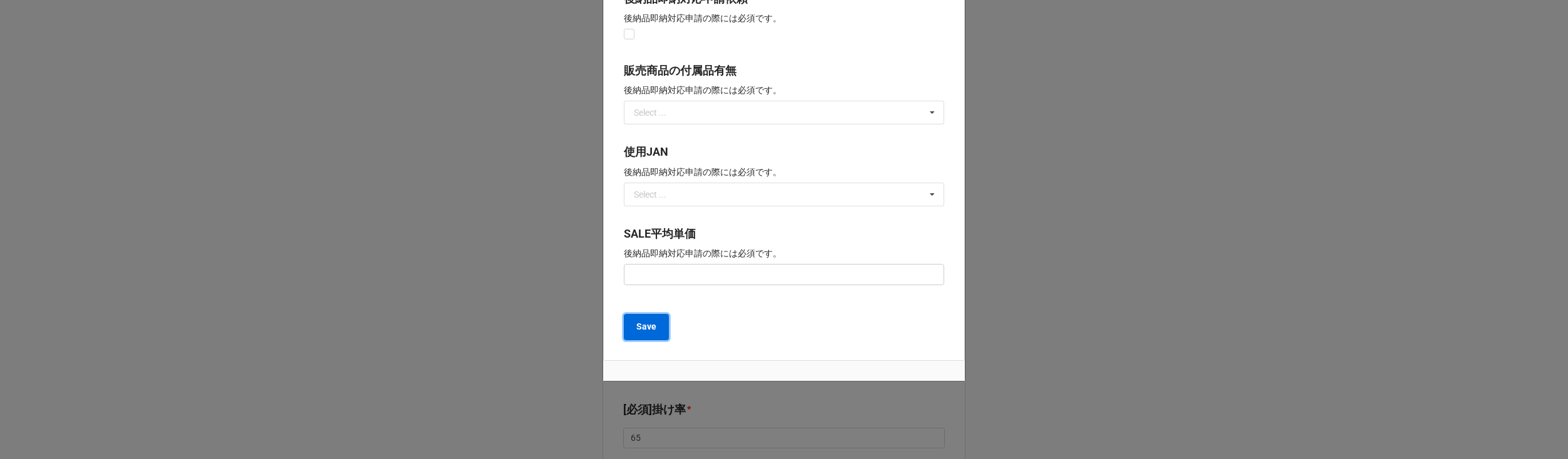
click at [629, 331] on button "Save" at bounding box center [646, 327] width 45 height 26
type textarea "x"
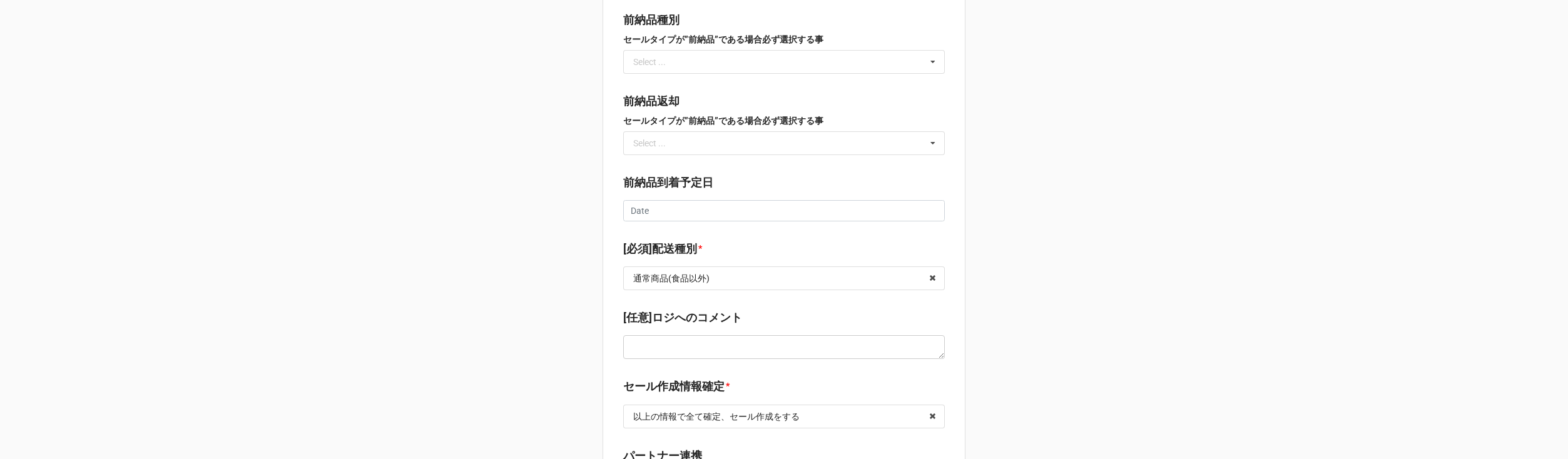
scroll to position [1823, 0]
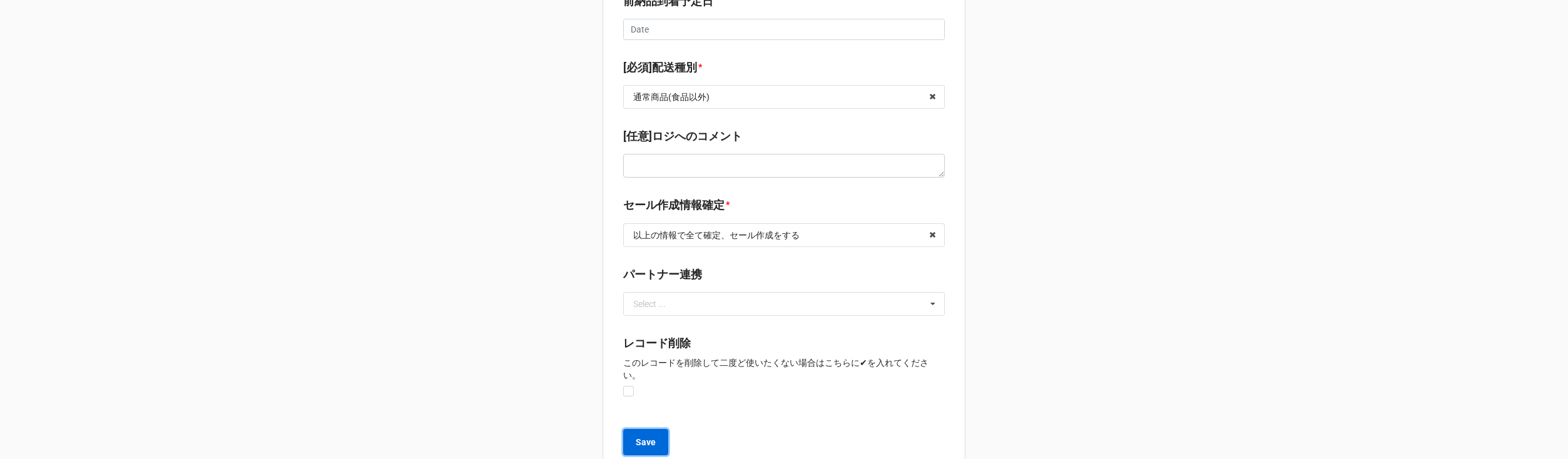
click at [654, 429] on button "Save" at bounding box center [645, 442] width 45 height 26
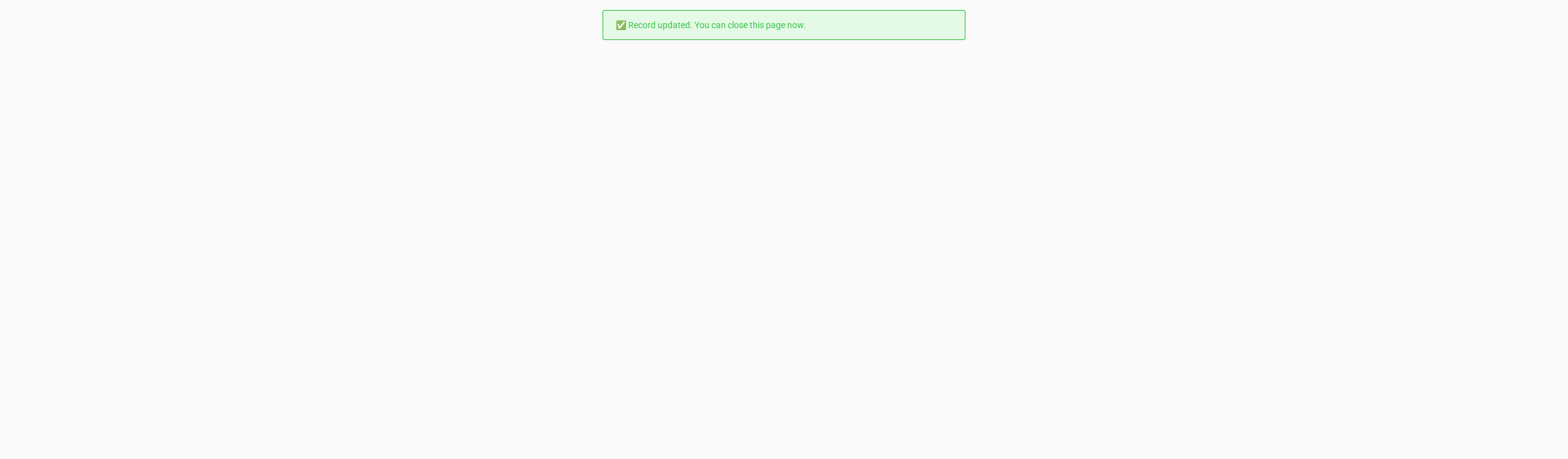
scroll to position [0, 0]
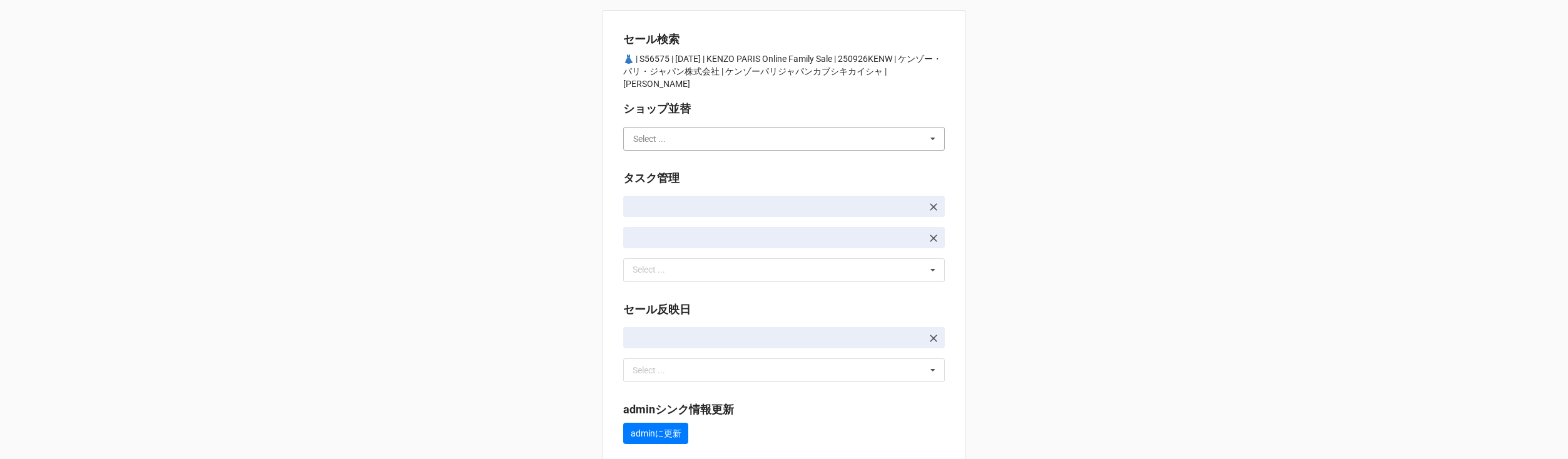
click at [671, 128] on input "text" at bounding box center [784, 139] width 320 height 22
type input "川島"
click at [666, 150] on div "川島" at bounding box center [784, 161] width 320 height 23
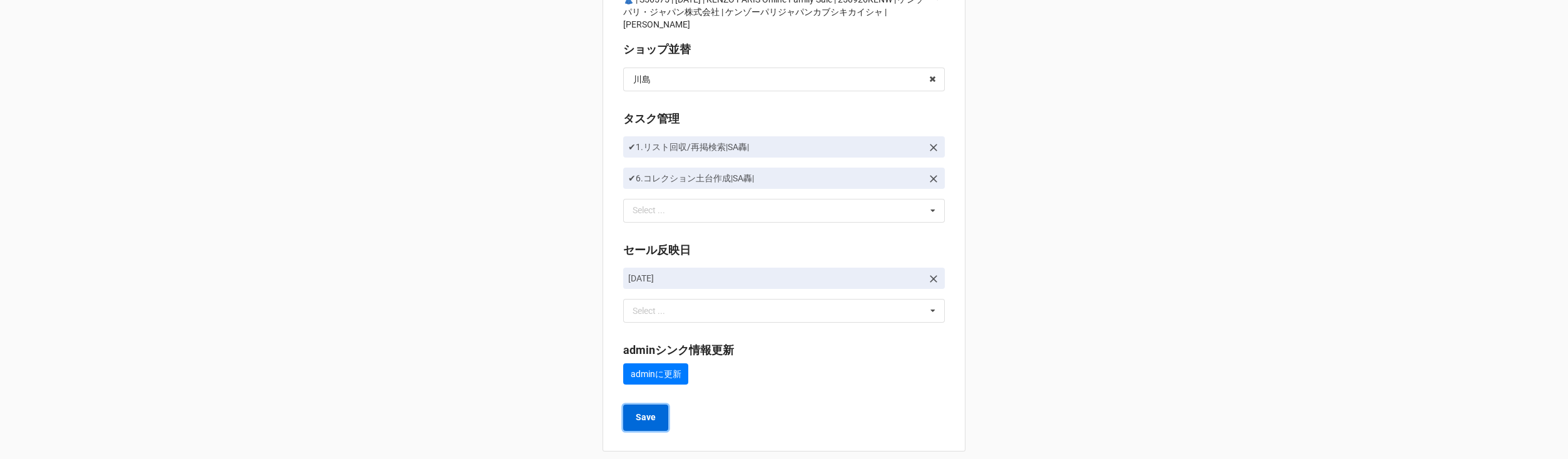
click at [631, 408] on button "Save" at bounding box center [645, 418] width 45 height 26
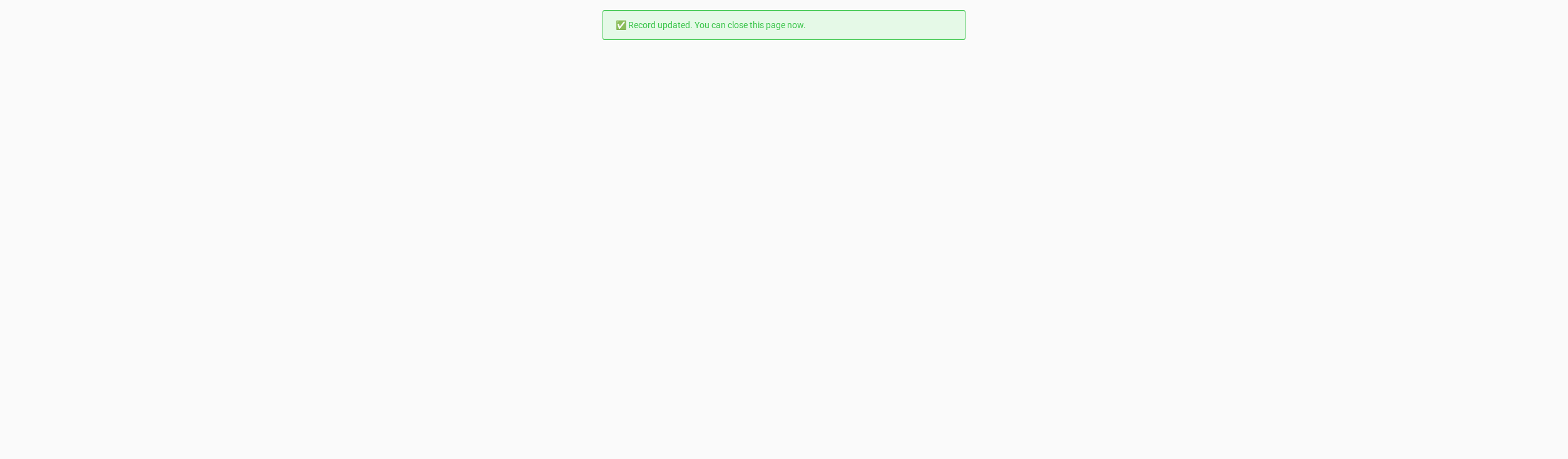
scroll to position [0, 0]
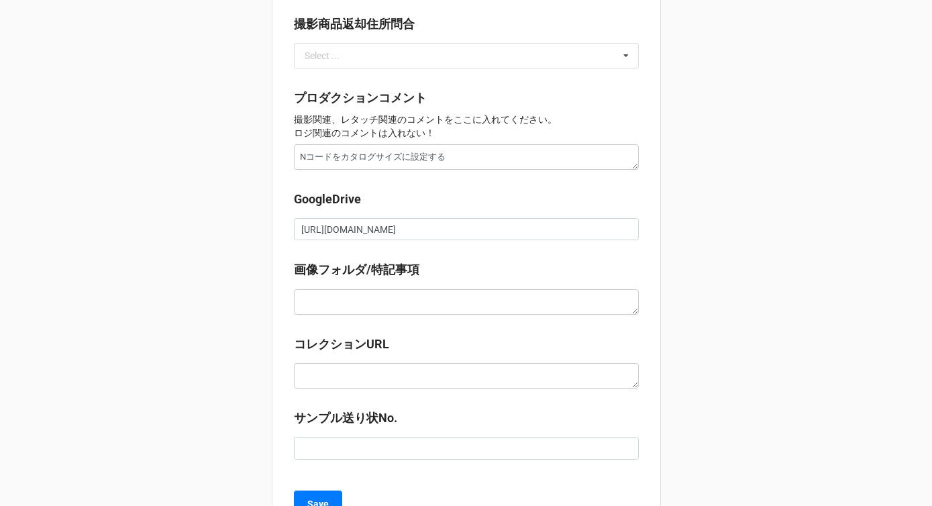
scroll to position [1166, 0]
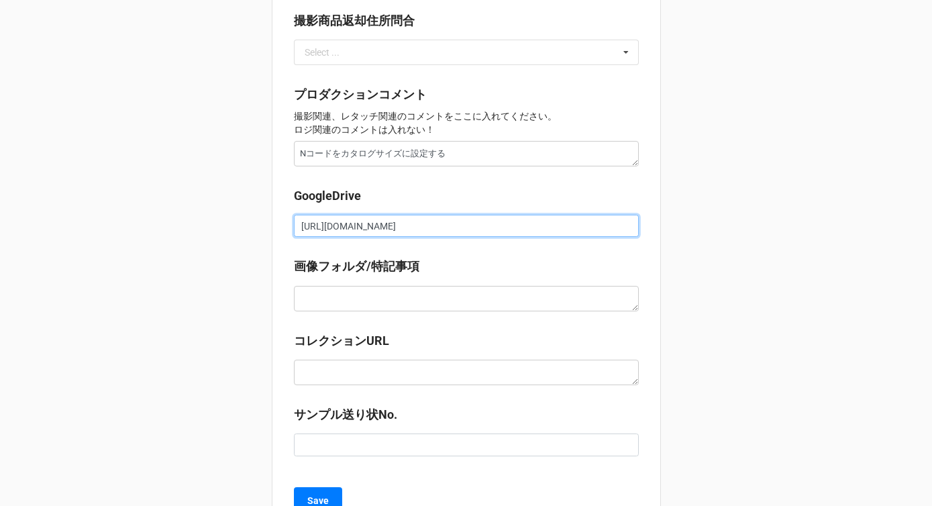
click at [336, 235] on input "https://docs.google.com/spreadsheets/d/1okZ3c_6u-ZO-cDQCd9CDSMHVYwv4DaJf/edit?g…" at bounding box center [466, 226] width 345 height 23
type textarea "x"
paste input "https://docs.google.com/spreadsheets/d/1okZ3c_6u-ZO-cDQCd9CDSMHVYwv4DaJf/edit?g…"
type textarea "x"
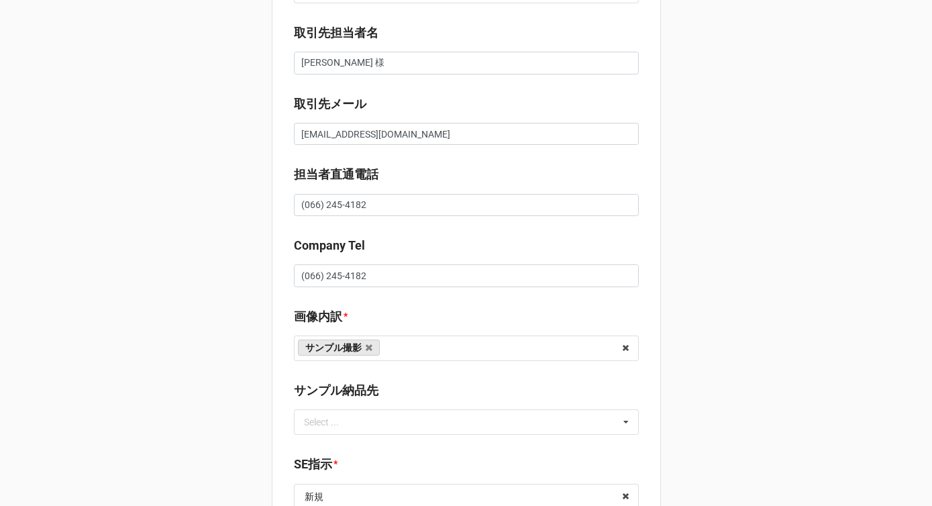
scroll to position [0, 0]
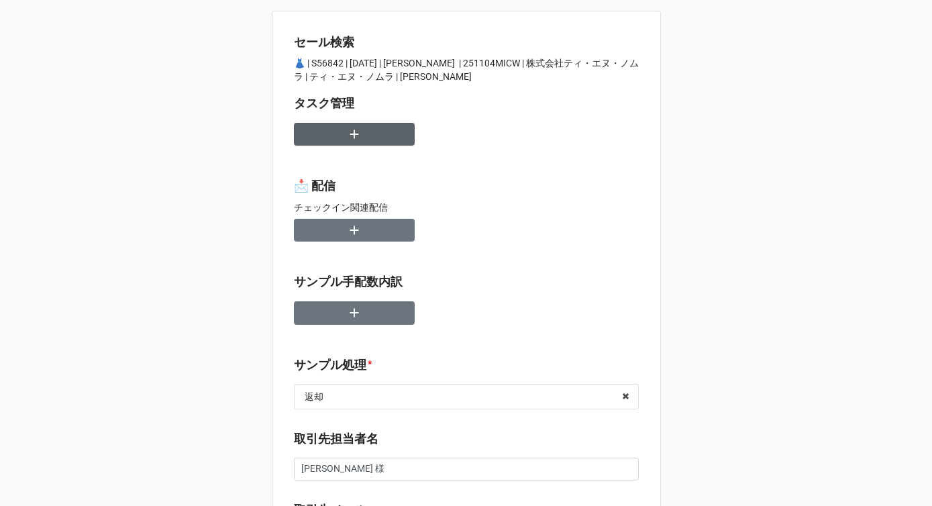
type input "https://docs.google.com/spreadsheets/d/1okZ3c_6u-ZO-cDQCd9CDSMHVYwv4DaJf/edit?g…"
click at [365, 125] on button "button" at bounding box center [354, 134] width 121 height 23
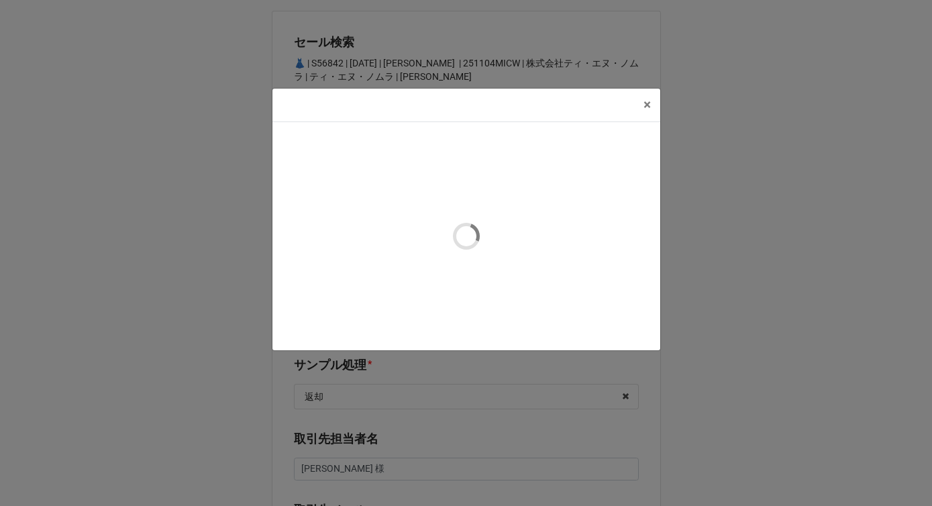
type textarea "x"
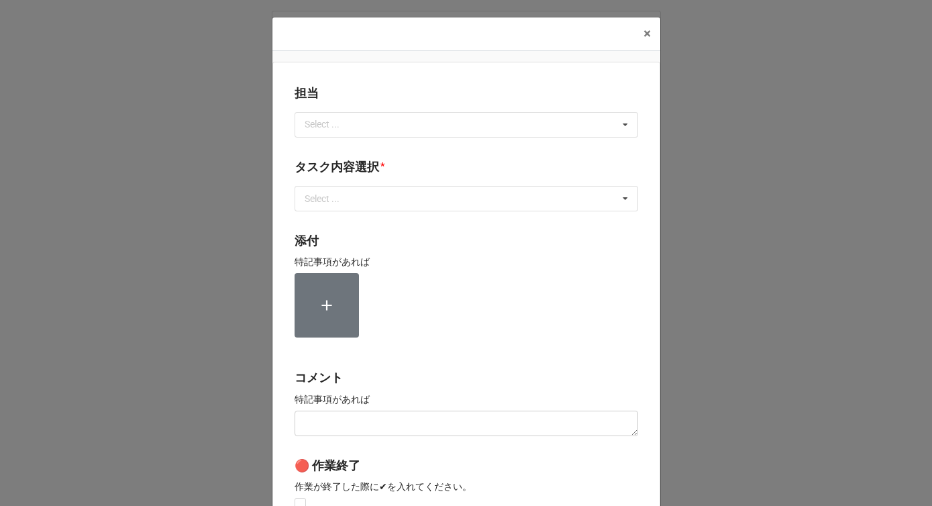
click at [365, 125] on div "Select ... No results found." at bounding box center [465, 124] width 343 height 25
type input "川島"
click at [321, 148] on div "川島" at bounding box center [466, 149] width 342 height 25
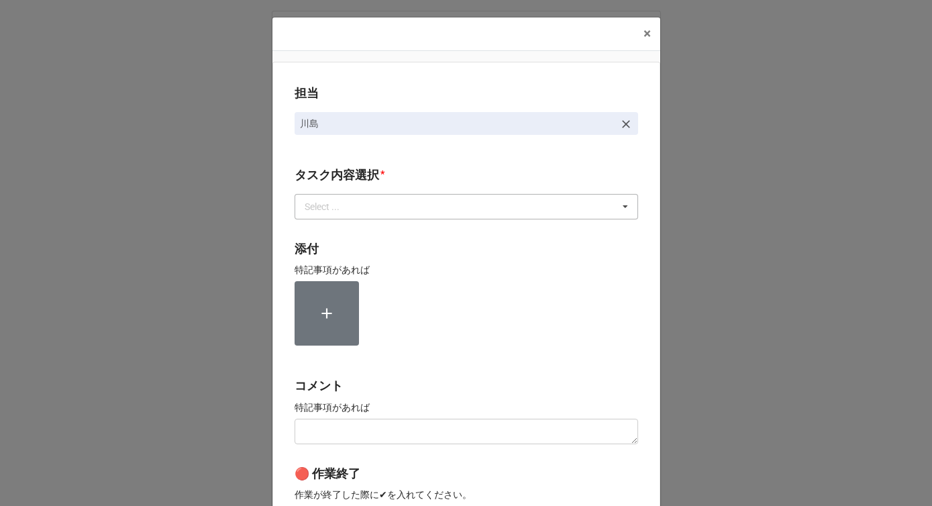
click at [321, 209] on div "Select ..." at bounding box center [330, 206] width 58 height 15
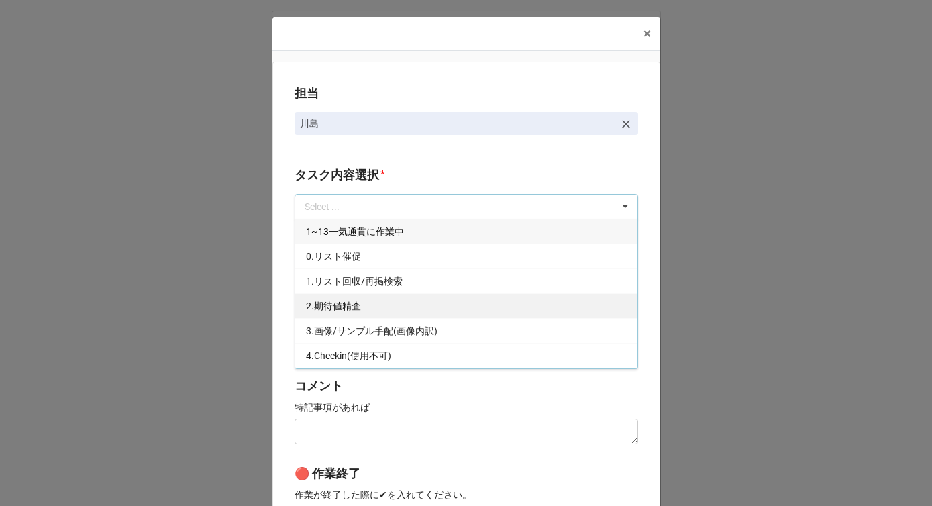
click at [327, 305] on span "2.期待値精査" at bounding box center [333, 305] width 55 height 11
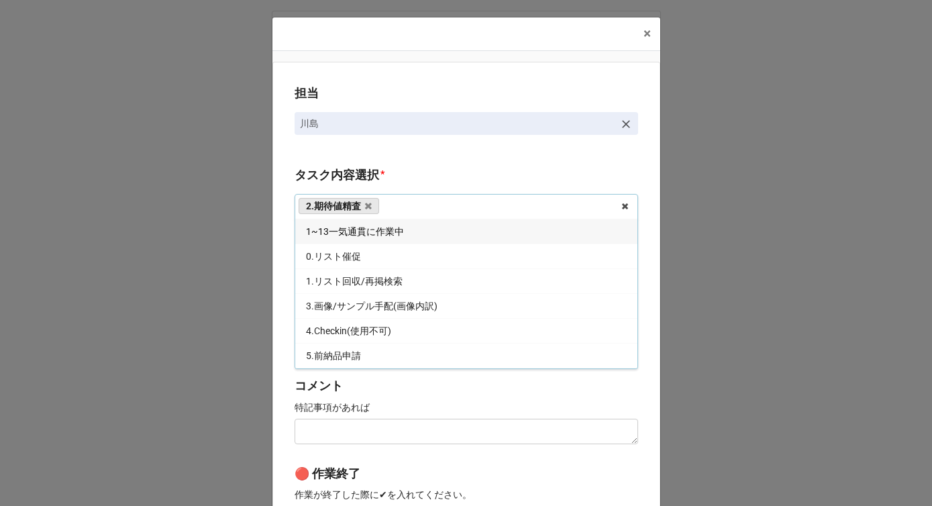
click at [274, 277] on div "担当 川島 タスク内容選択 * 2.期待値精査 1~13一気通貫に作業中 0.リスト催促 1.リスト回収/再掲検索 3.画像/サンプル手配(画像内訳) 4.C…" at bounding box center [466, 332] width 388 height 541
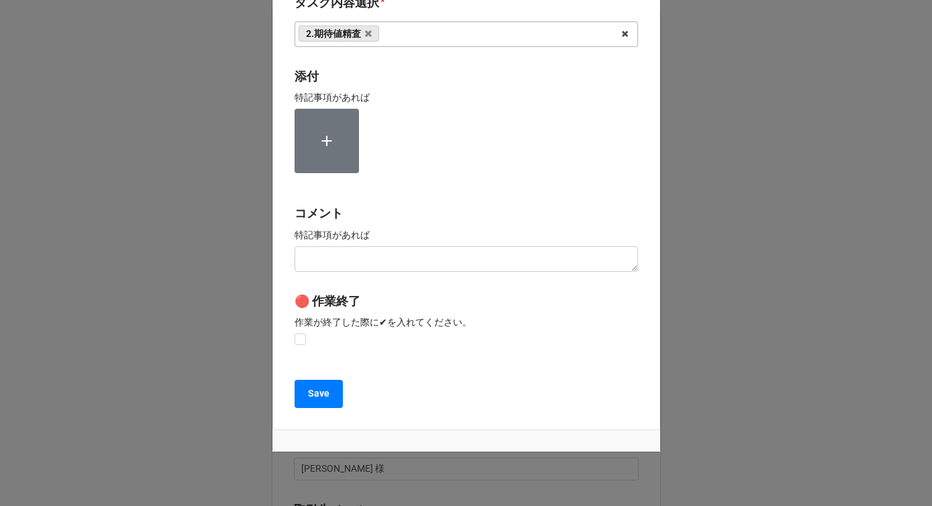
scroll to position [202, 0]
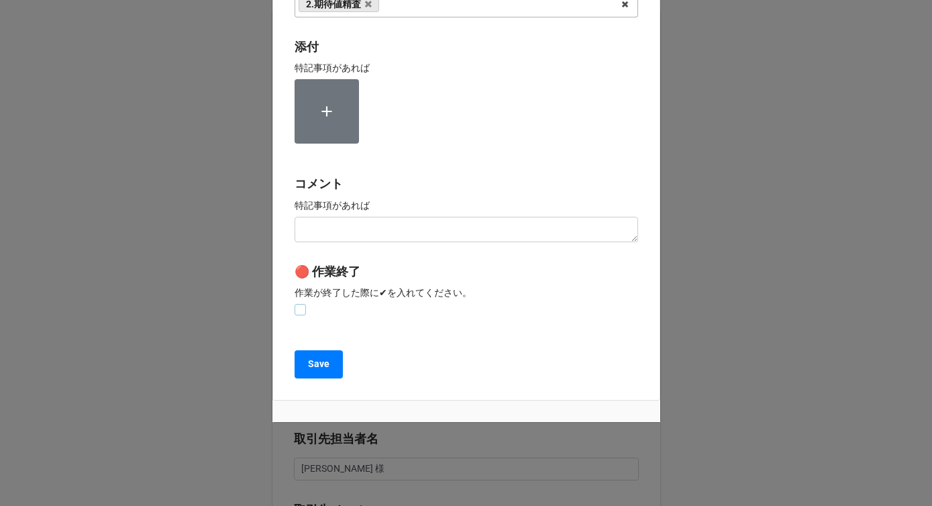
click at [297, 304] on label at bounding box center [299, 304] width 11 height 0
checkbox input "true"
click at [308, 361] on b "Save" at bounding box center [318, 364] width 21 height 14
type textarea "x"
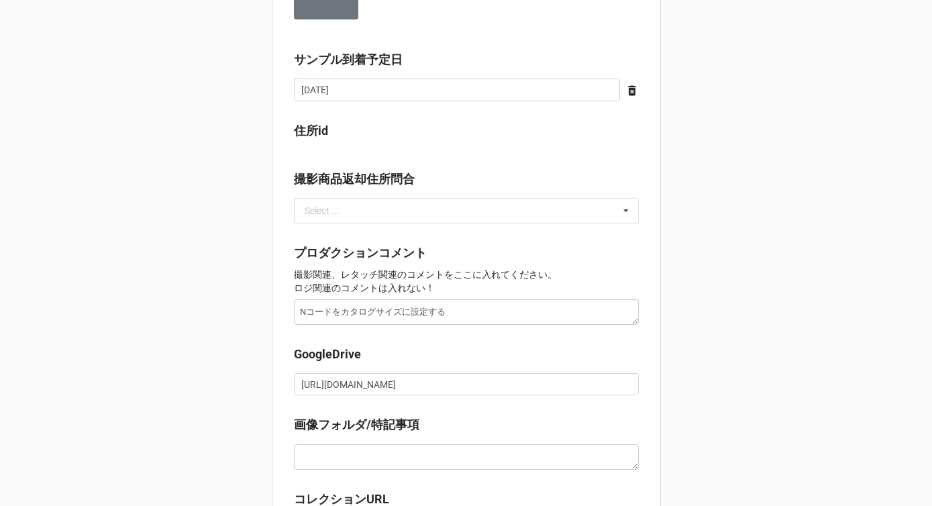
scroll to position [1254, 0]
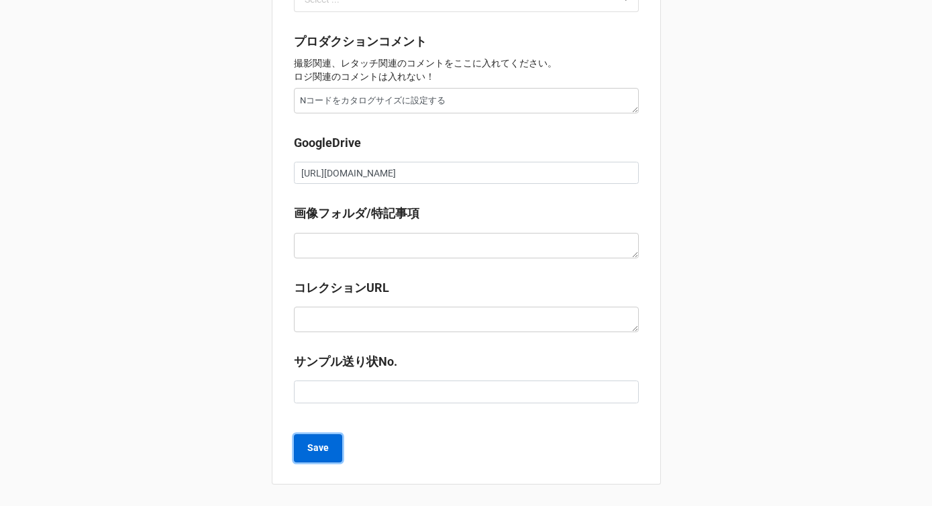
click at [321, 449] on b "Save" at bounding box center [317, 448] width 21 height 14
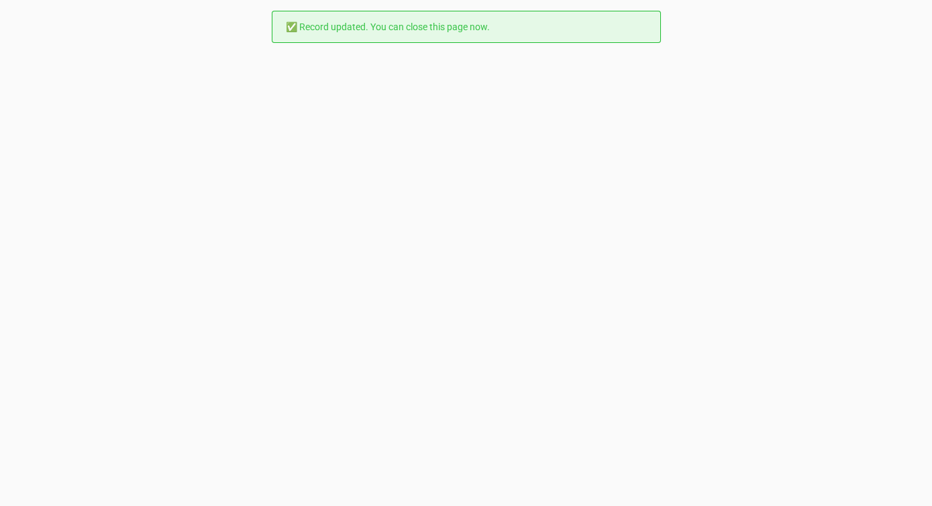
scroll to position [0, 0]
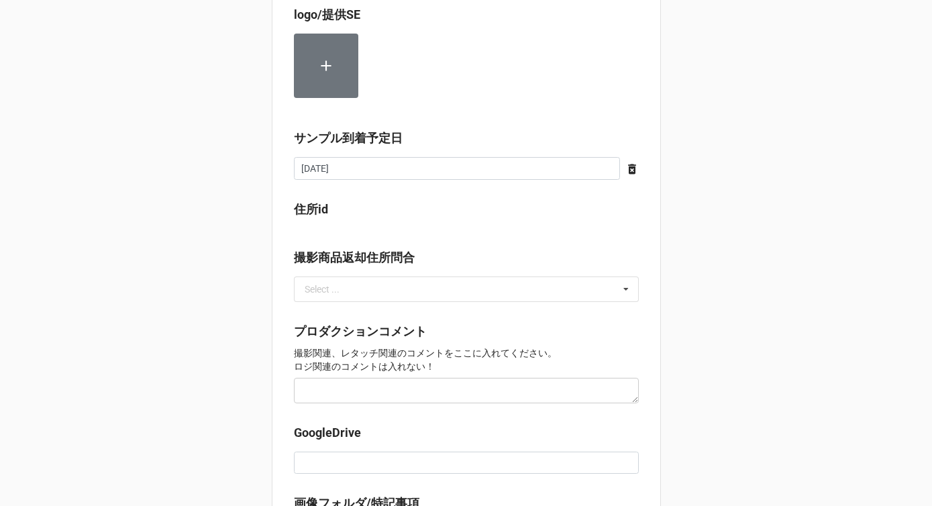
scroll to position [1057, 0]
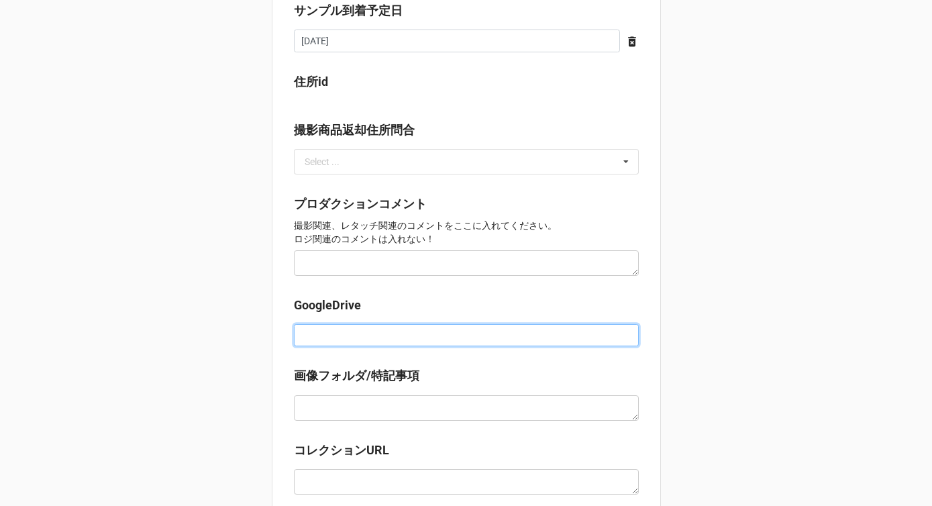
click at [324, 333] on input at bounding box center [466, 335] width 345 height 23
paste input "[URL][DOMAIN_NAME]"
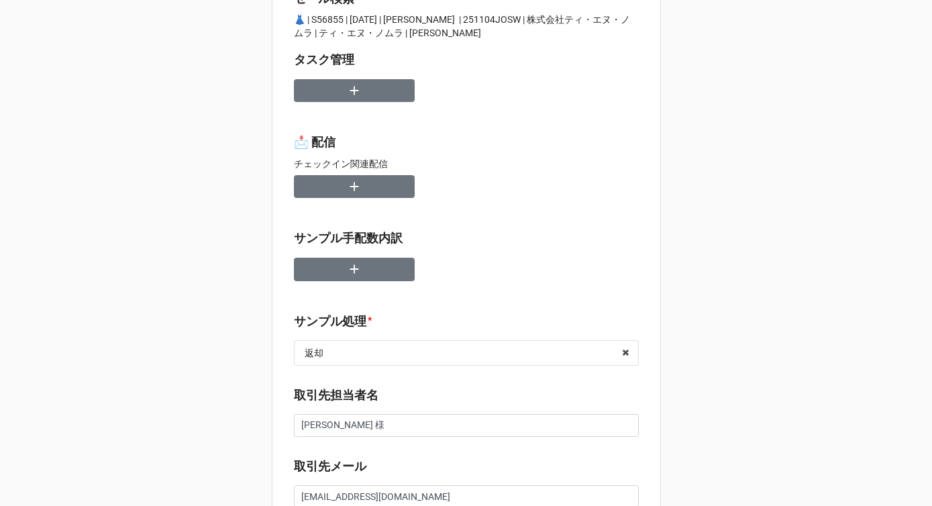
scroll to position [0, 0]
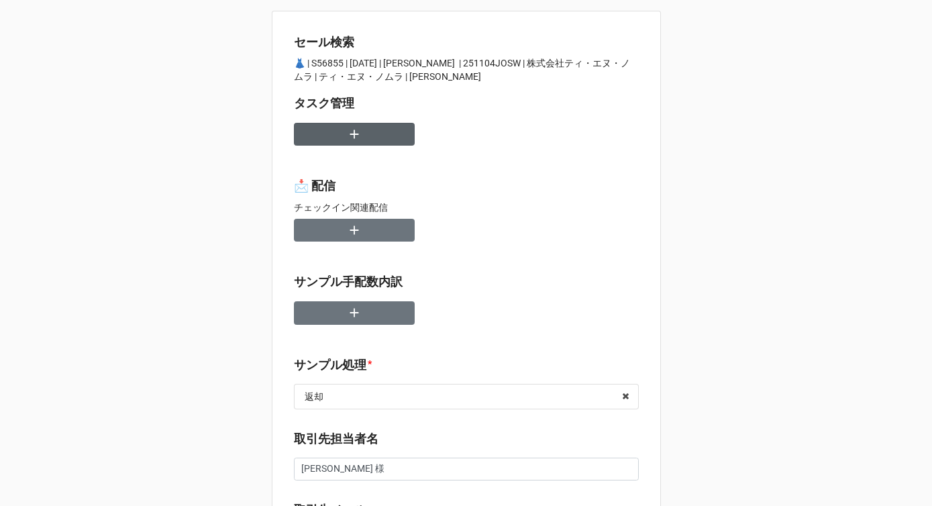
type input "[URL][DOMAIN_NAME]"
click at [355, 133] on icon "button" at bounding box center [354, 134] width 15 height 15
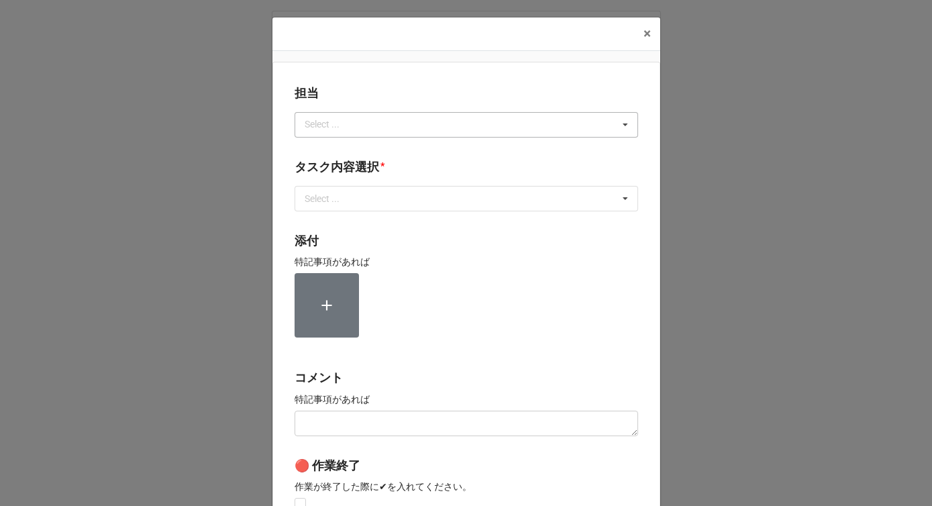
click at [350, 129] on div "Select ..." at bounding box center [330, 124] width 58 height 15
type input "川島"
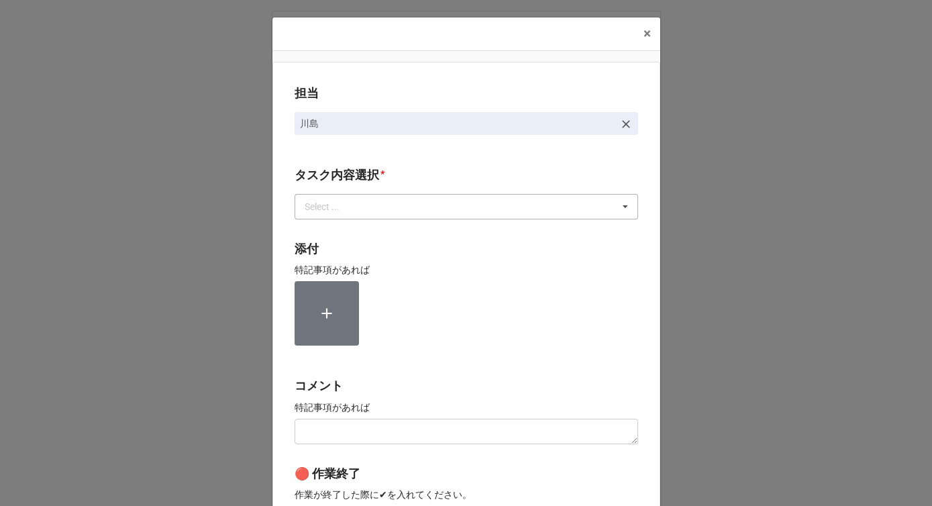
click at [332, 213] on div "Select ..." at bounding box center [330, 206] width 58 height 15
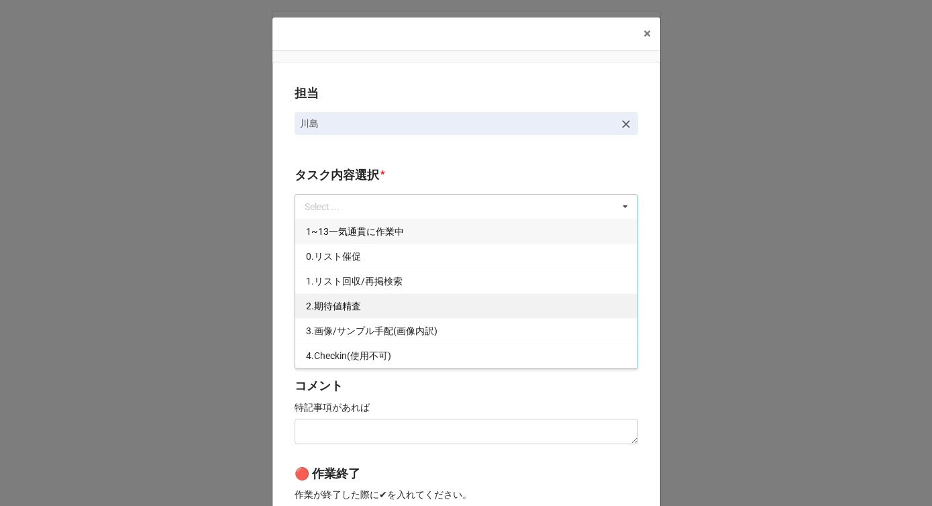
click at [325, 308] on span "2.期待値精査" at bounding box center [333, 305] width 55 height 11
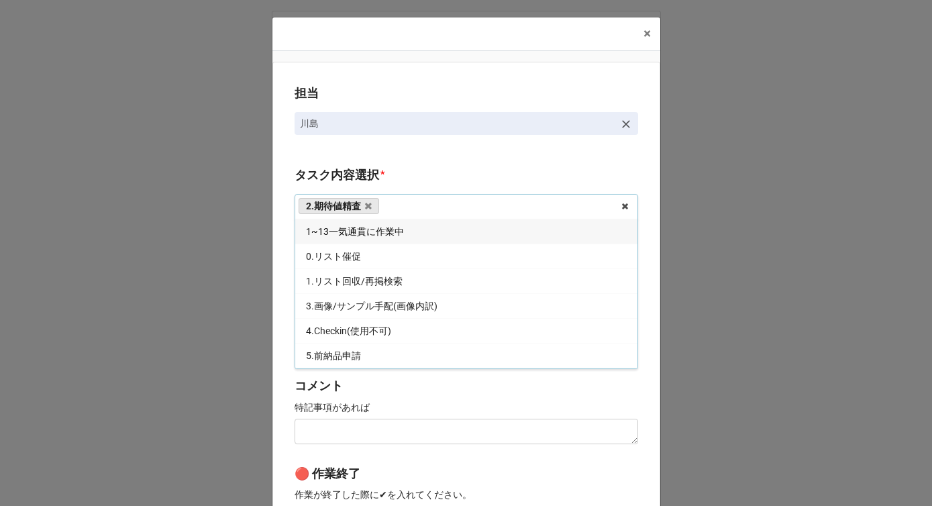
click at [272, 307] on div "担当 [PERSON_NAME][GEOGRAPHIC_DATA]内容選択 * 2.期待値精査 1~13一気通貫に作業中 0.リスト催促 1.リスト回収/再掲…" at bounding box center [466, 332] width 388 height 541
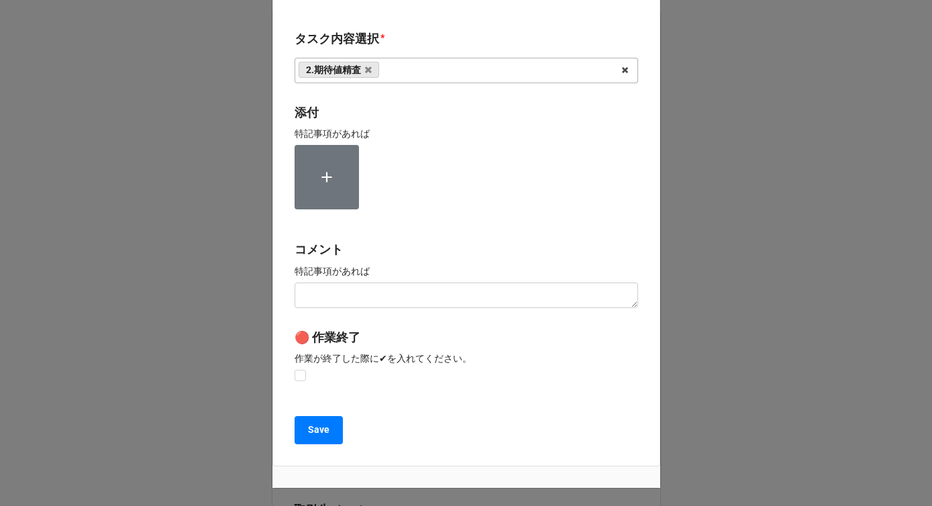
scroll to position [202, 0]
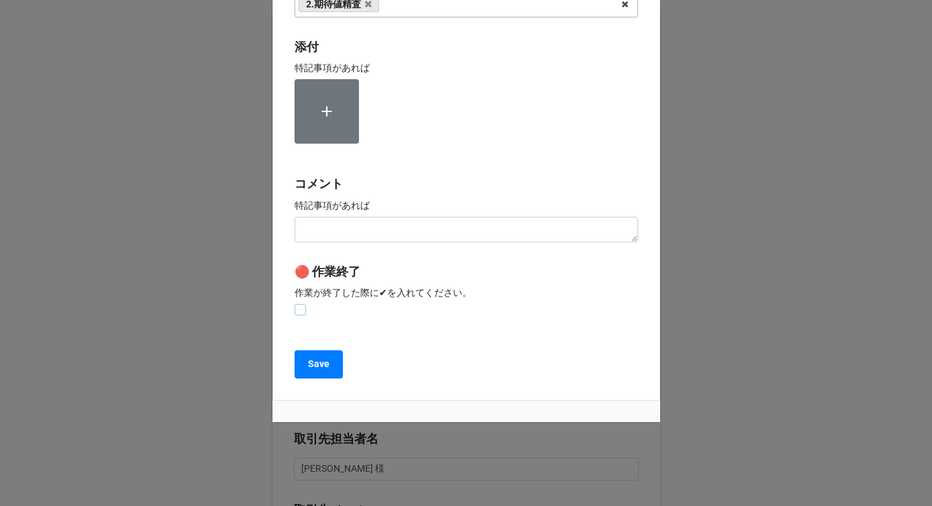
click at [296, 304] on label at bounding box center [299, 304] width 11 height 0
checkbox input "true"
click at [302, 364] on button "Save" at bounding box center [318, 364] width 48 height 28
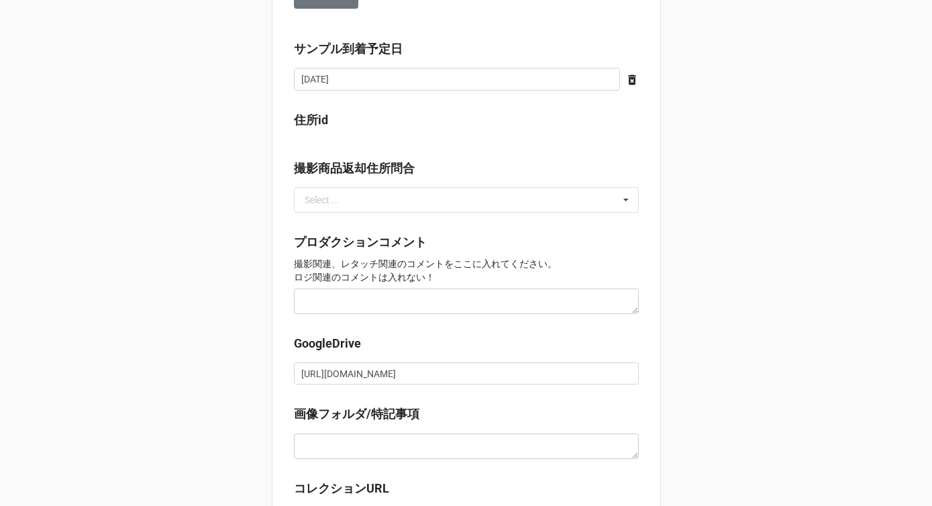
scroll to position [1254, 0]
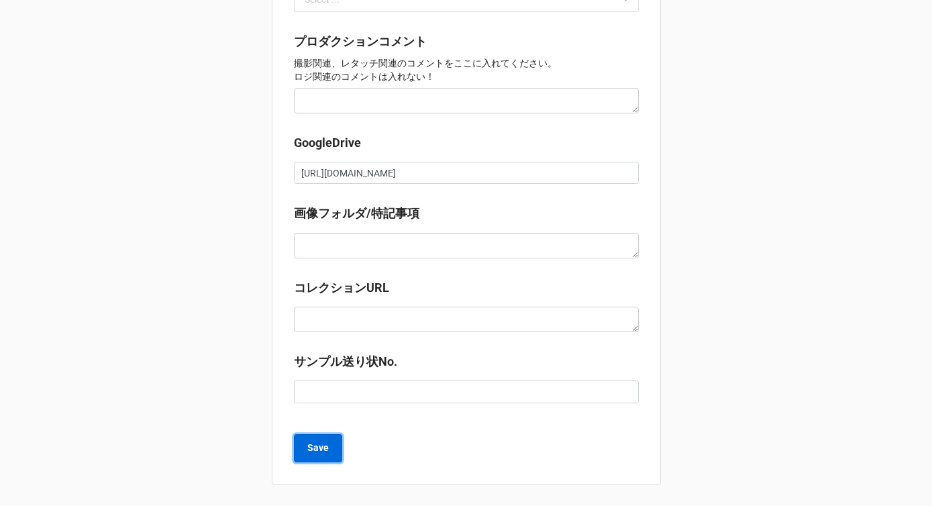
click at [314, 450] on b "Save" at bounding box center [317, 448] width 21 height 14
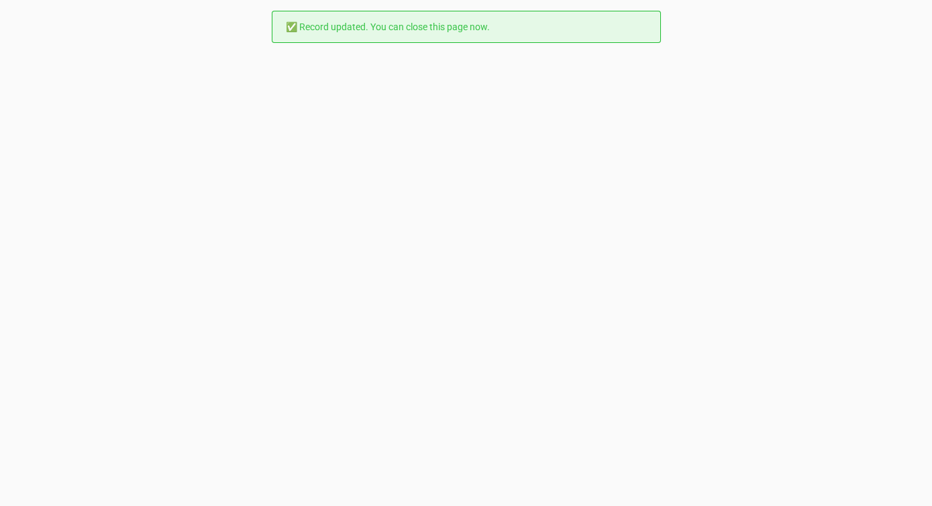
scroll to position [0, 0]
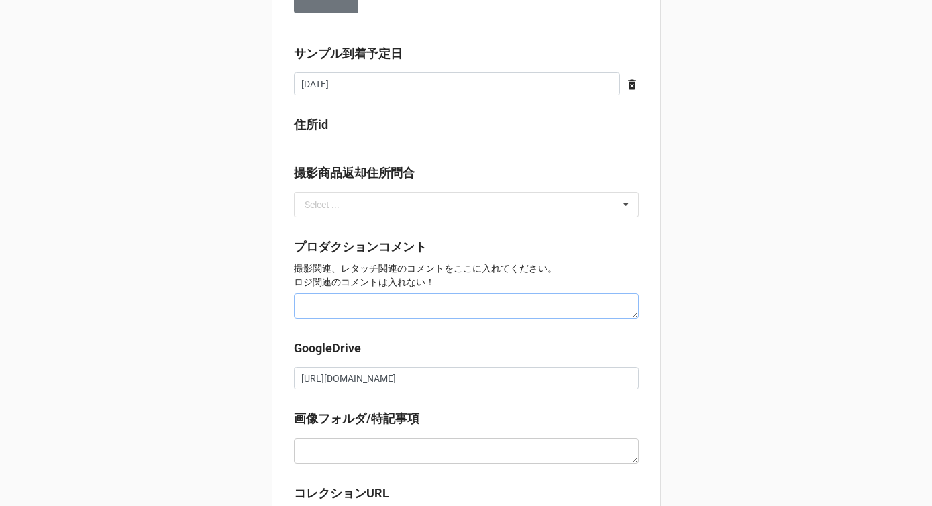
click at [358, 313] on textarea at bounding box center [466, 305] width 345 height 25
type textarea "x"
type textarea "S"
type textarea "x"
type textarea "SE"
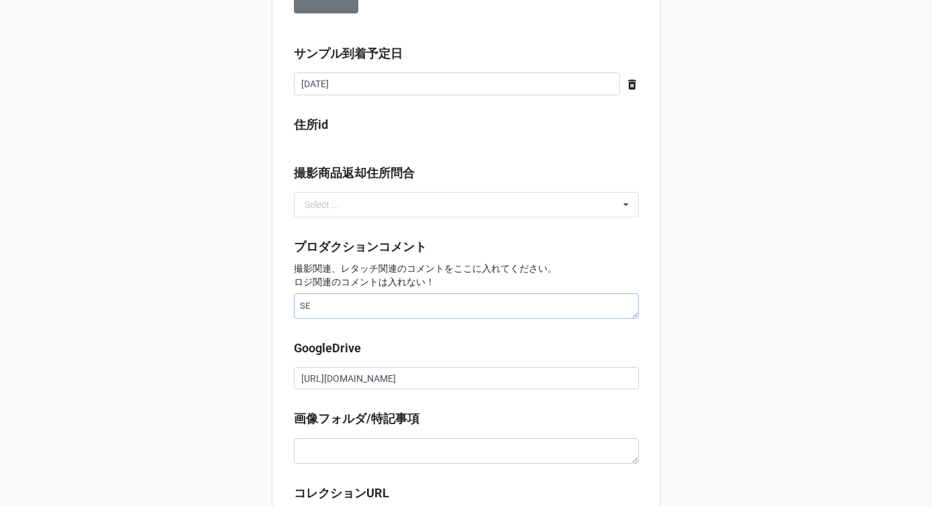
type textarea "x"
type textarea "SE:"
type textarea "x"
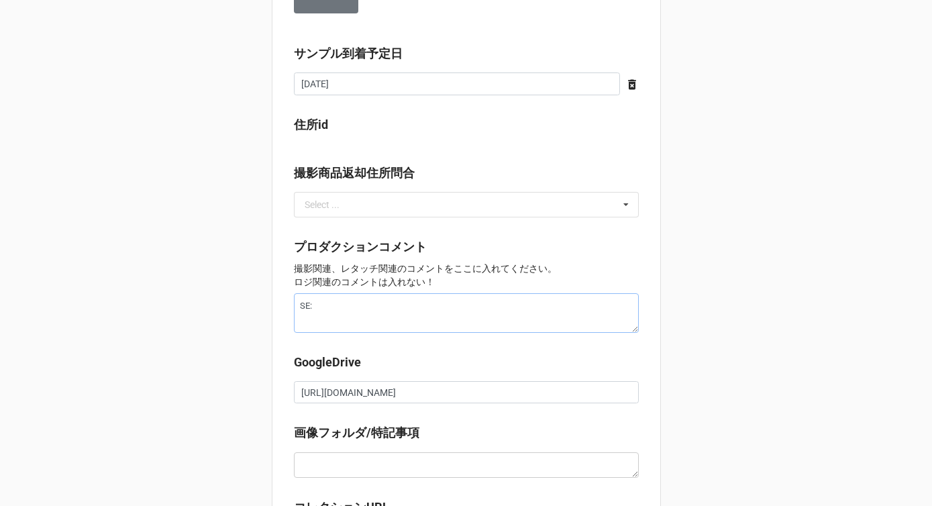
type textarea "SE:"
type textarea "x"
type textarea "SE: ひ"
type textarea "x"
type textarea "SE: ひn"
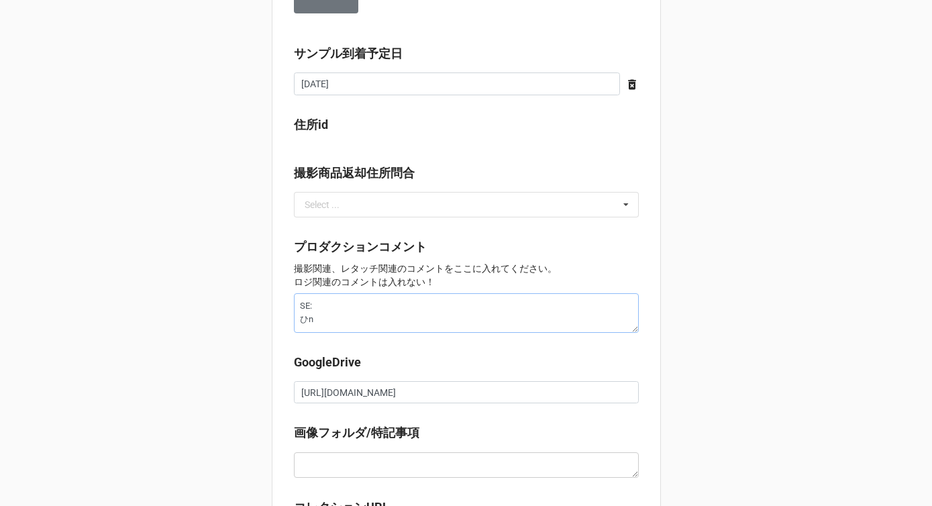
type textarea "x"
type textarea "SE: 品b"
type textarea "x"
type textarea "SE: 品ばn"
type textarea "x"
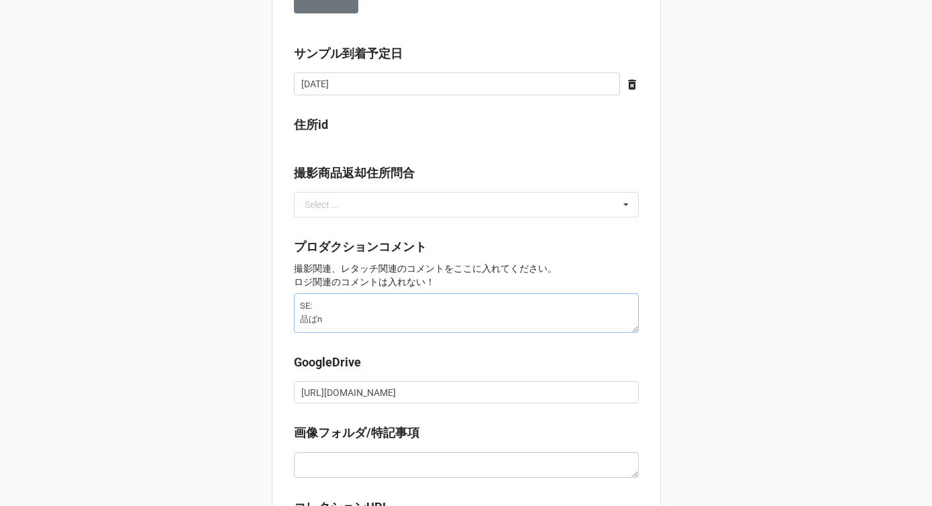
type textarea "SE: 品番"
type textarea "x"
type textarea "SE: 品番："
type textarea "x"
type textarea "SE: 品番"
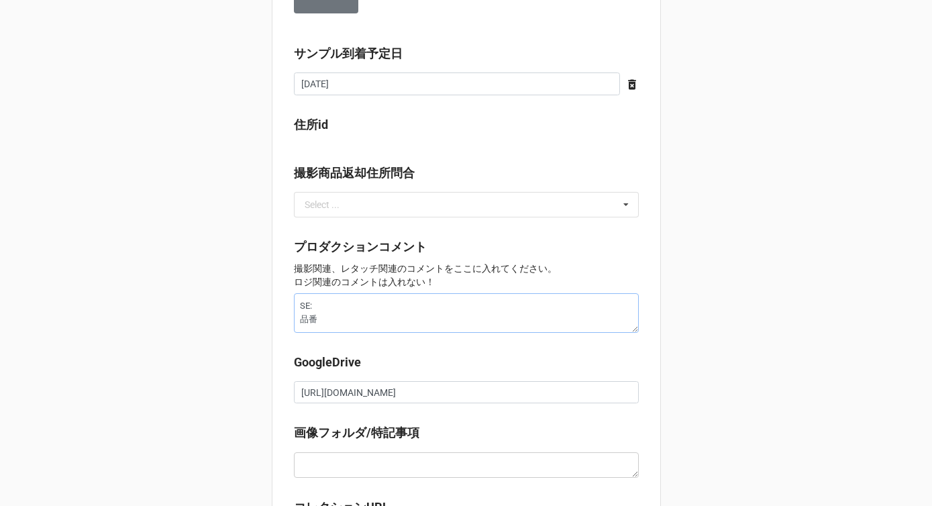
paste textarea "LXK 51972"
type textarea "x"
type textarea "SE: 品番LXK 51972"
type textarea "x"
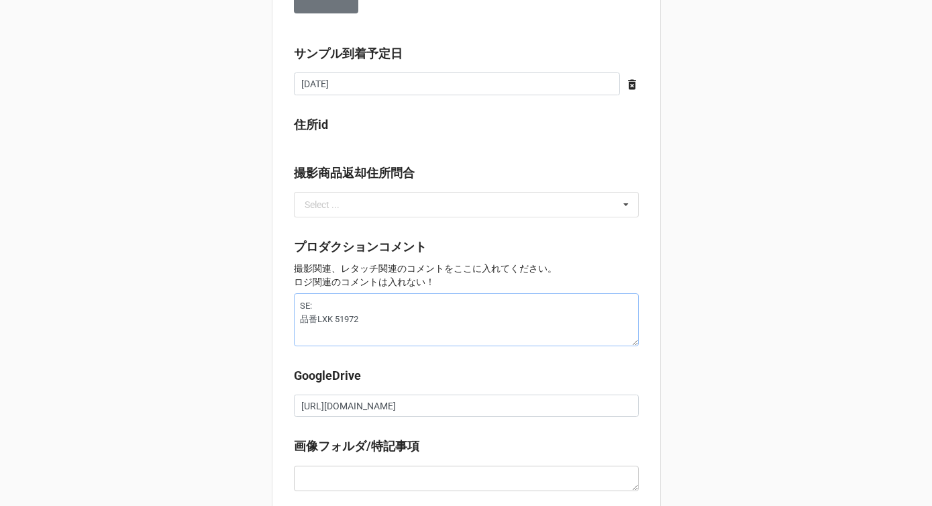
type textarea "SE: 品番LXK 51972"
type textarea "x"
type textarea "SE: 品番LXK 51972 h"
type textarea "x"
type textarea "SE: 品番LXK 51972 ひn"
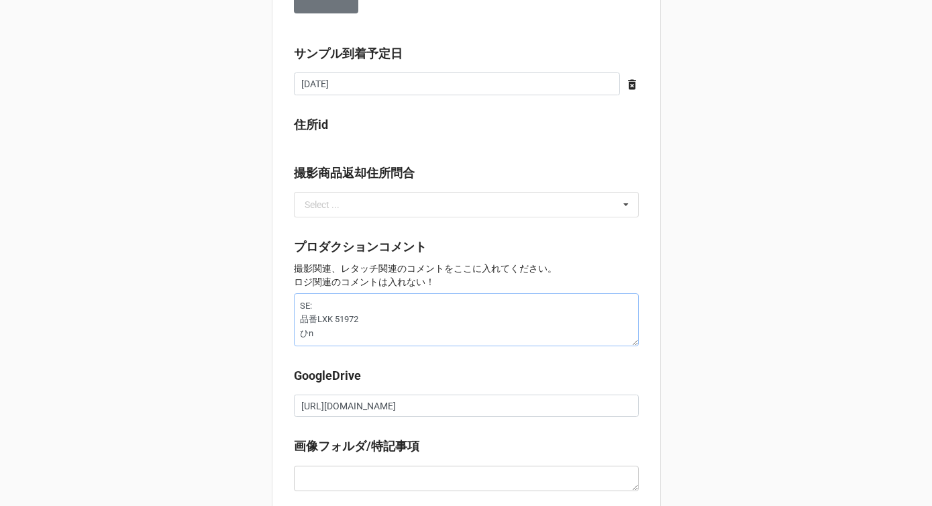
type textarea "x"
type textarea "SE: 品番LXK 51972 品"
type textarea "x"
type textarea "SE: 品番LXK 51972 品b"
type textarea "x"
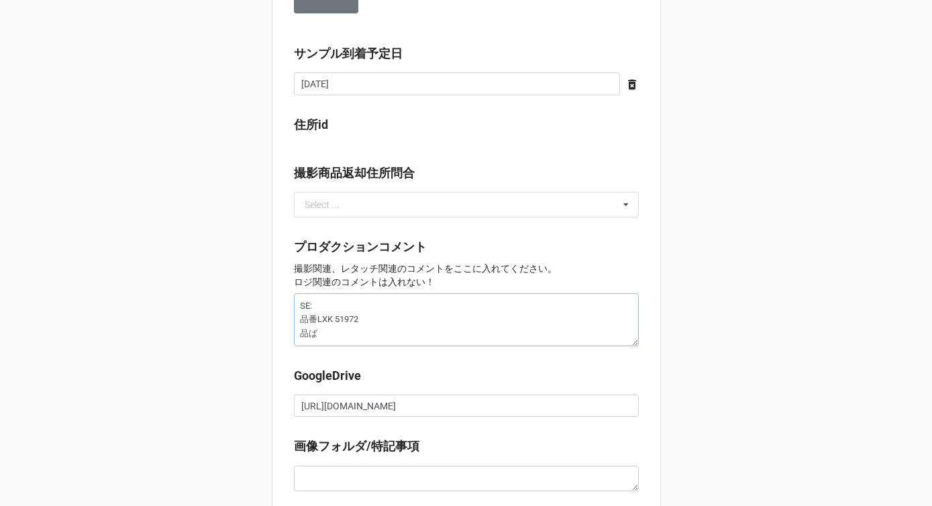
type textarea "SE: 品番LXK 51972 品ばn"
type textarea "x"
type textarea "SE: 品番LXK 51972 品番"
paste textarea "LXK 51975"
type textarea "x"
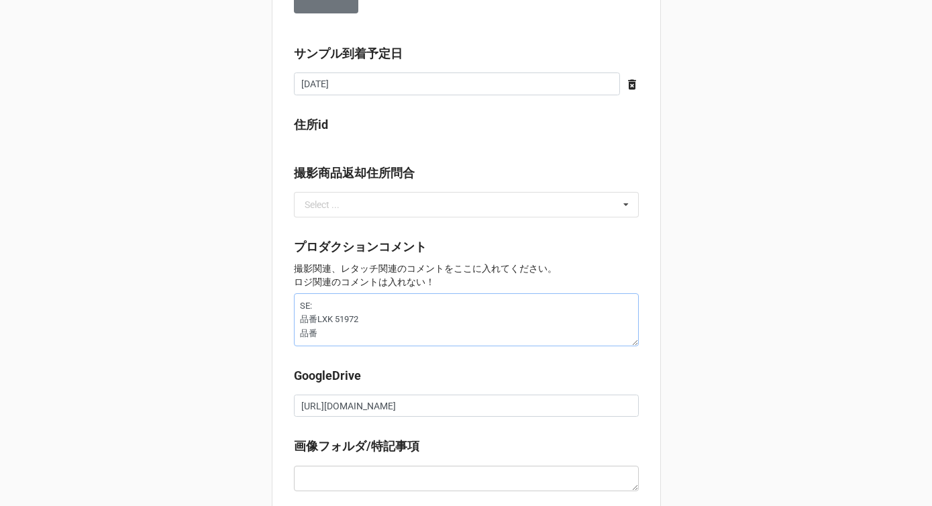
type textarea "SE: 品番LXK 51972 品番LXK 51975"
type textarea "x"
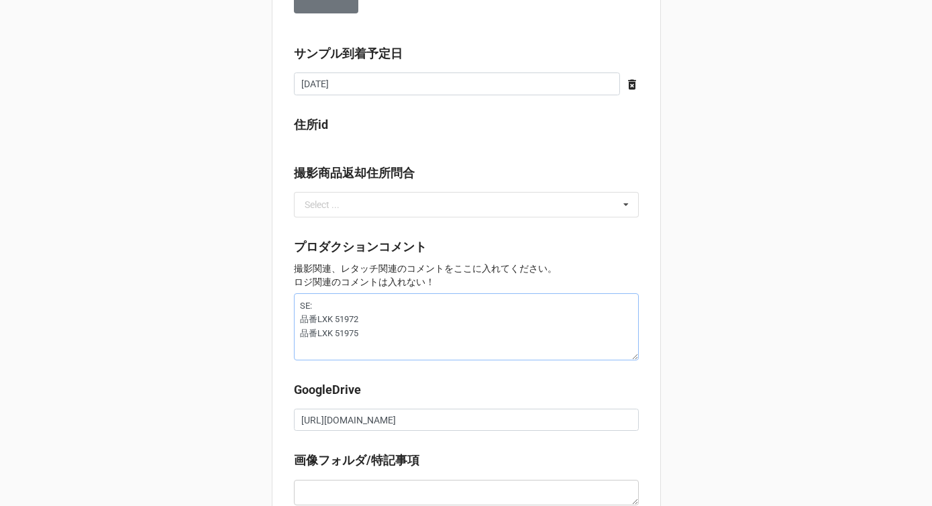
type textarea "SE: 品番LXK 51972 品番LXK 51975"
type textarea "x"
type textarea "SE: 品番LXK 51972 品番LXK 51975 ひ"
type textarea "x"
type textarea "SE: 品番LXK 51972 品番LXK 51975 ひn"
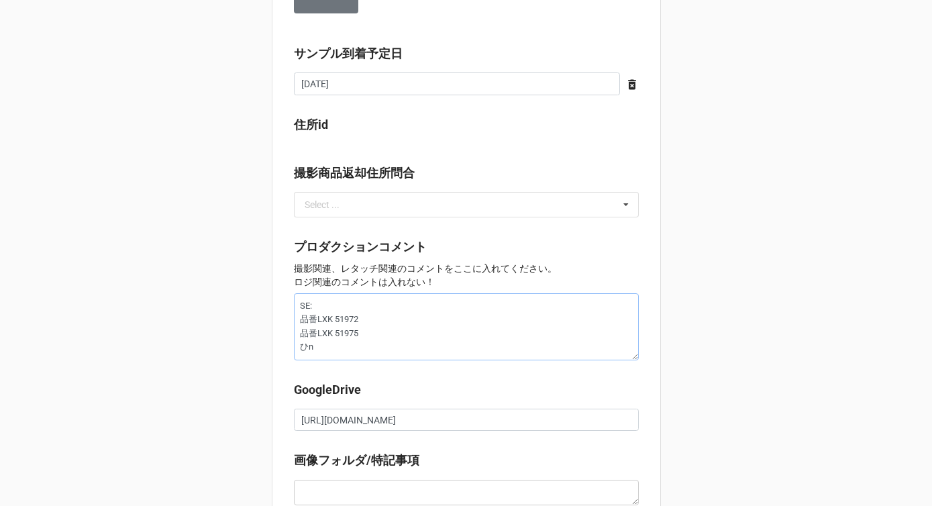
type textarea "x"
type textarea "SE: 品番LXK 51972 品番LXK 51975 品"
type textarea "x"
type textarea "SE: 品番LXK 51972 品番LXK 51975 品あ"
type textarea "x"
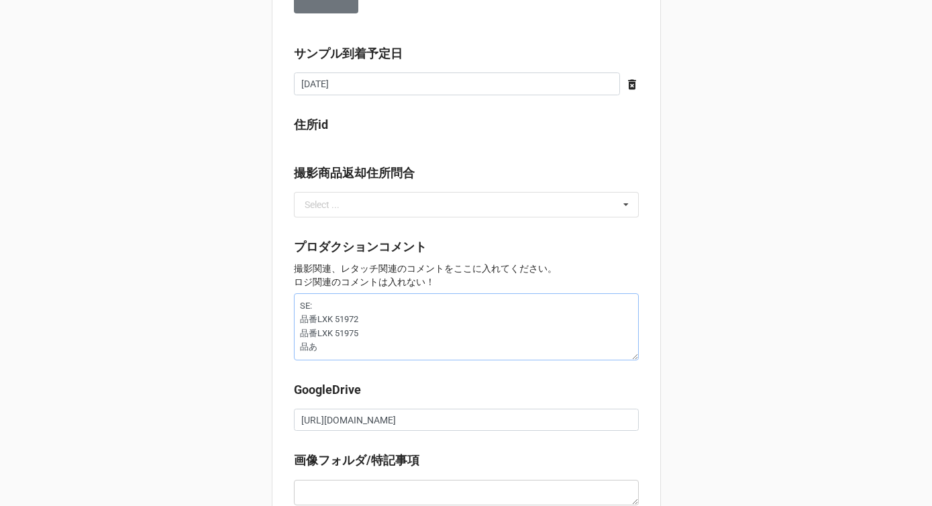
type textarea "SE: 品番LXK 51972 品番LXK 51975 品あn"
type textarea "x"
type textarea "SE: 品番LXK 51972 品番LXK 51975 品案"
type textarea "x"
type textarea "SE: 品番LXK 51972 品番LXK 51975 品"
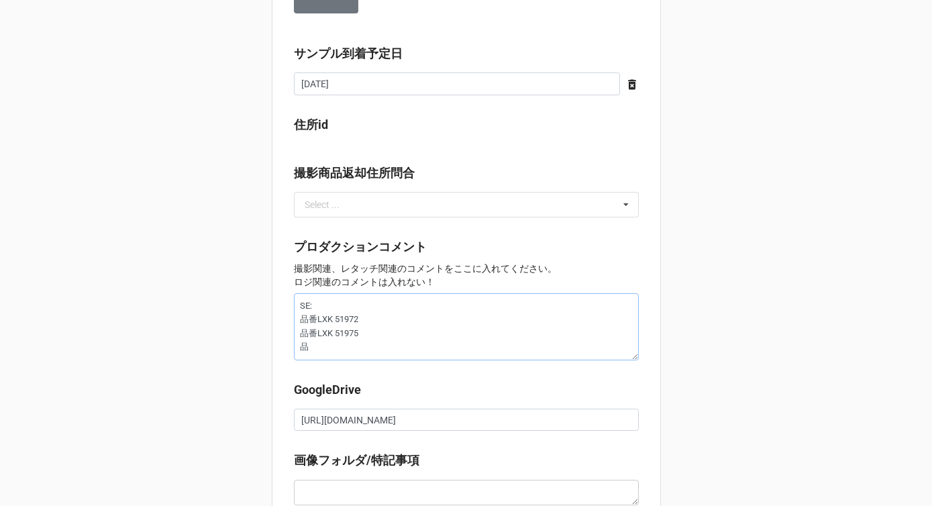
type textarea "x"
type textarea "SE: 品番LXK 51972 品番LXK 51975"
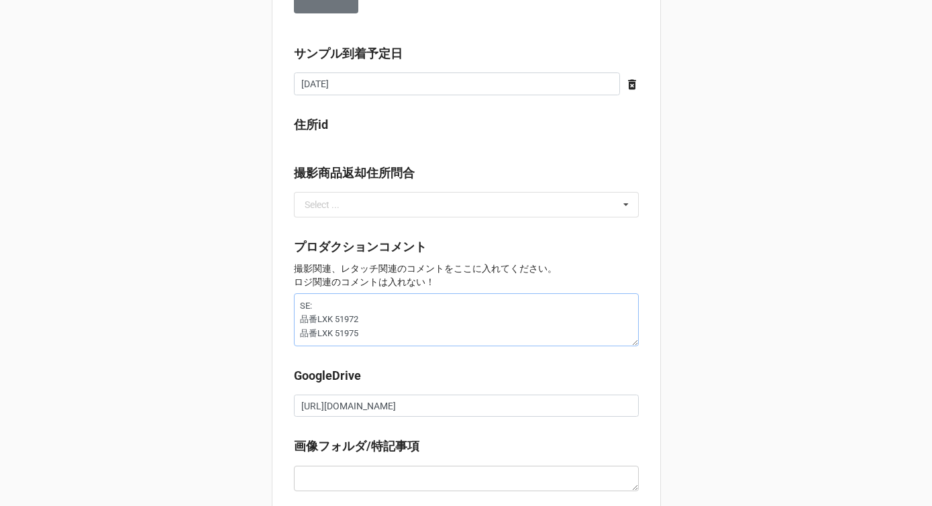
type textarea "x"
type textarea "SE: 品番LXK 51972 品番LXK 51975h"
type textarea "x"
type textarea "SE: 品番LXK 51972 品番LXK 51975"
type textarea "x"
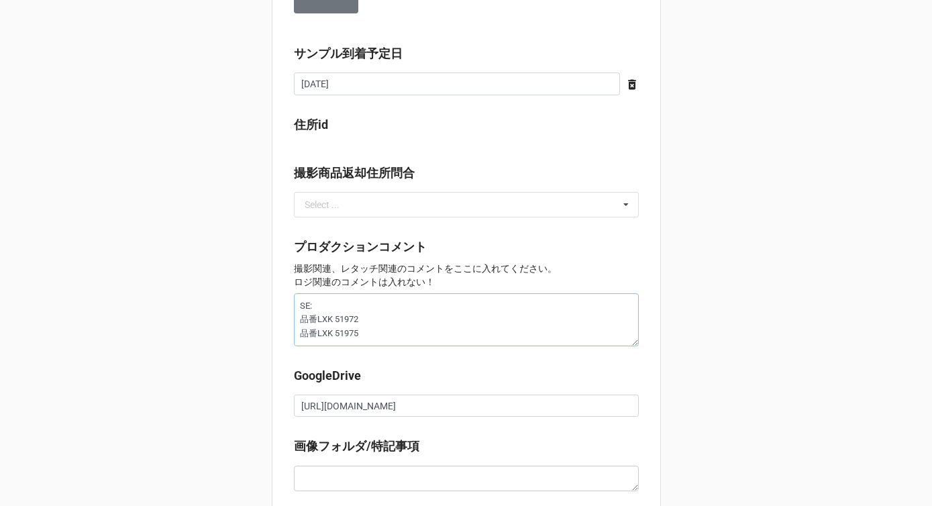
type textarea "SE: 品番LXK 51972 品番LXK 51975"
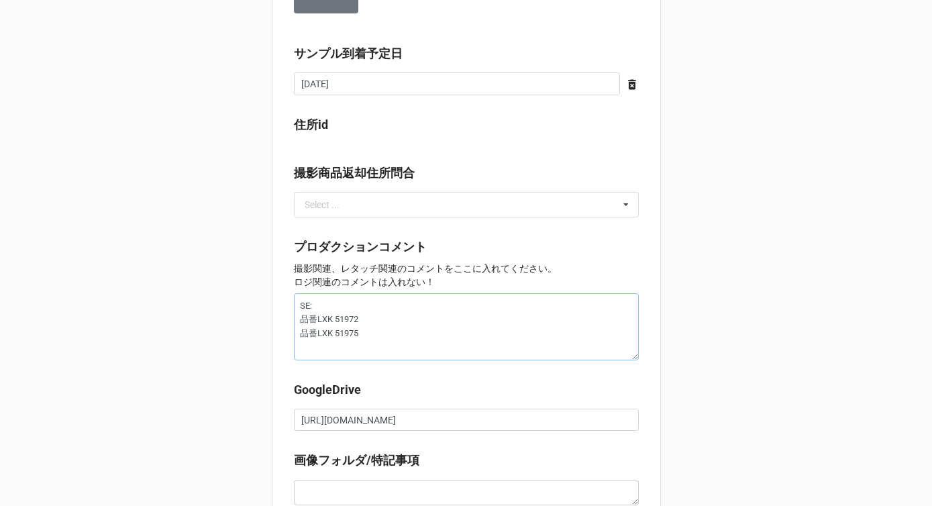
type textarea "x"
type textarea "SE: 品番LXK 51972 品番LXK 51975 ひ"
type textarea "x"
type textarea "SE: 品番LXK 51972 品番LXK 51975 ひn"
type textarea "x"
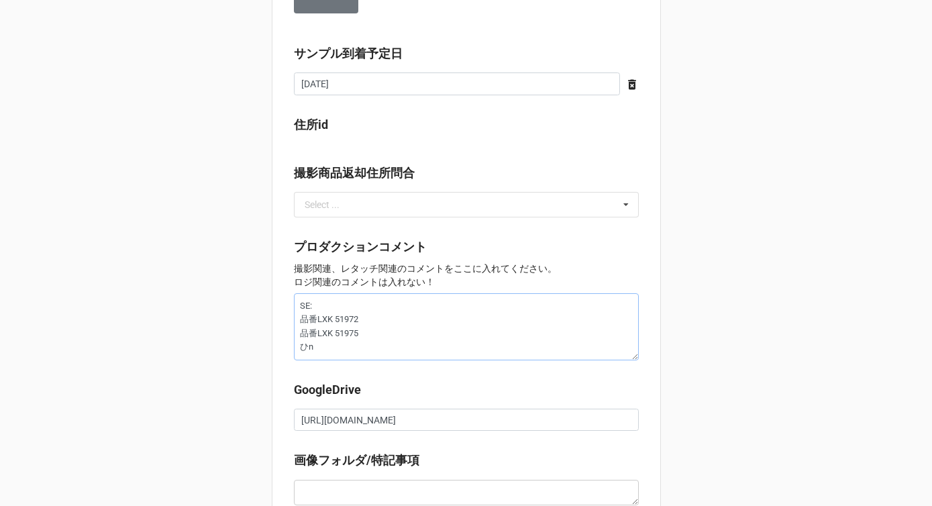
type textarea "SE: 品番LXK 51972 品番LXK 51975 品"
type textarea "x"
type textarea "SE: 品番LXK 51972 品番LXK 51975 品b"
type textarea "x"
type textarea "SE: 品番LXK 51972 品番LXK 51975 品ばn"
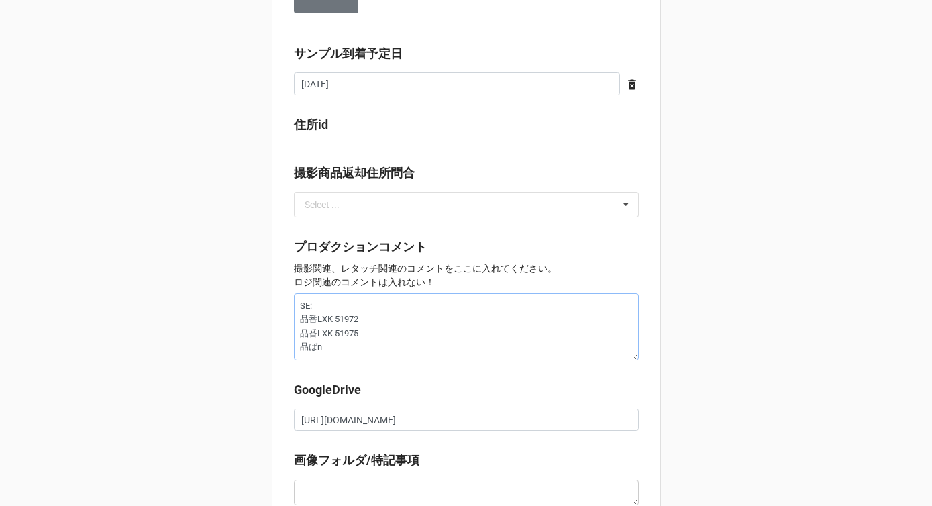
type textarea "x"
type textarea "SE: 品番LXK 51972 品番LXK 51975 品番"
paste textarea "LXK 51969"
type textarea "x"
type textarea "SE: 品番LXK 51972 品番LXK 51975 品番LXK 51969"
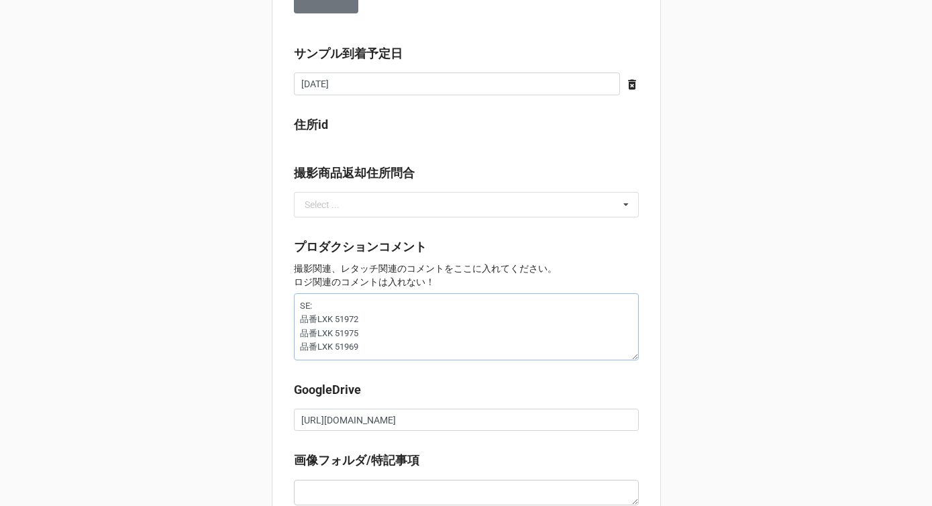
type textarea "x"
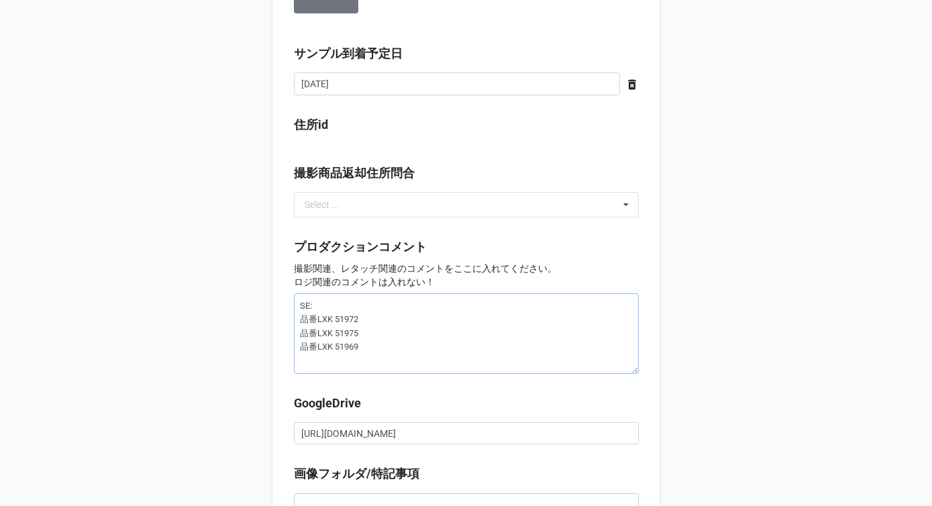
type textarea "SE: 品番LXK 51972 品番LXK 51975 品番LXK 51969"
type textarea "x"
type textarea "SE: 品番LXK 51972 品番LXK 51975 品番LXK 51969 h"
type textarea "x"
type textarea "SE: 品番LXK 51972 品番LXK 51975 品番LXK 51969 ひn"
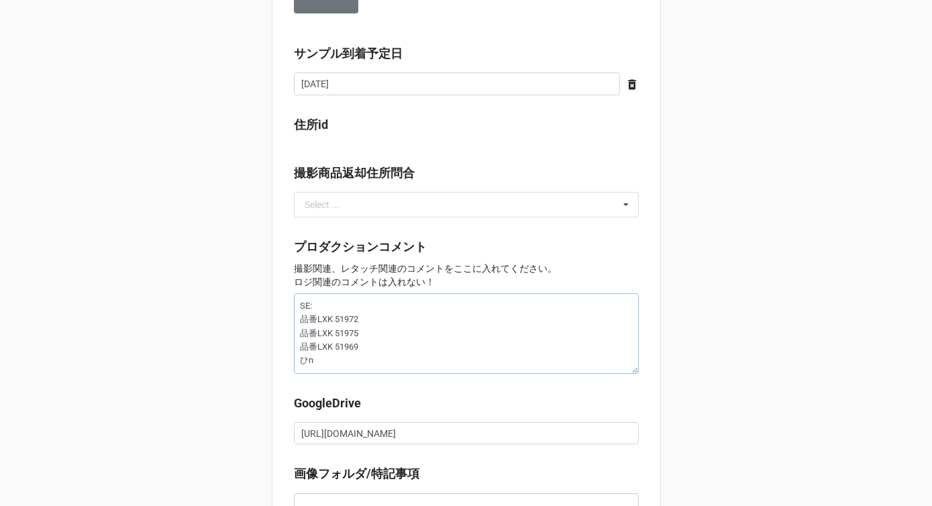
type textarea "x"
type textarea "SE: 品番LXK 51972 品番LXK 51975 品番LXK 51969 品"
type textarea "x"
type textarea "SE: 品番LXK 51972 品番LXK 51975 品番LXK 51969 品b"
type textarea "x"
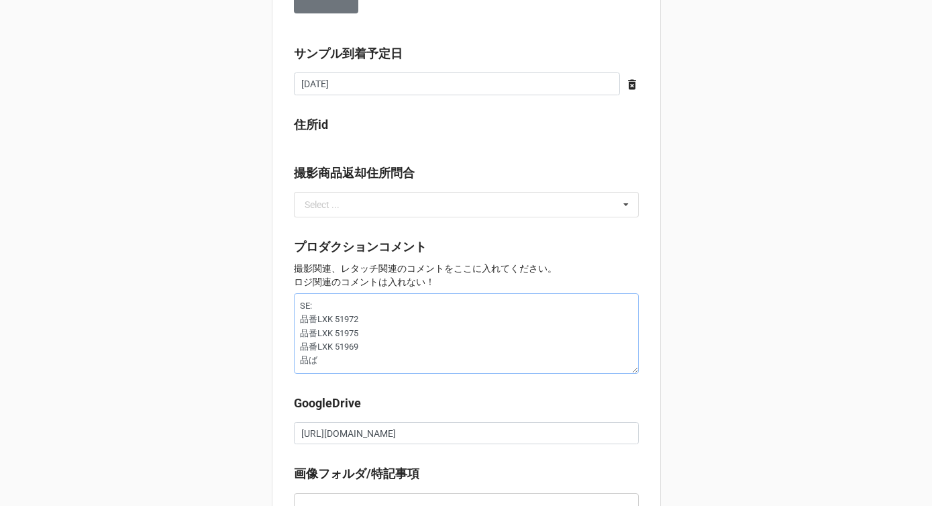
type textarea "SE: 品番LXK 51972 品番LXK 51975 品番LXK 51969 品ばn"
type textarea "x"
type textarea "SE: 品番LXK 51972 品番LXK 51975 品番LXK 51969 品番"
paste textarea "LXK 51968"
type textarea "x"
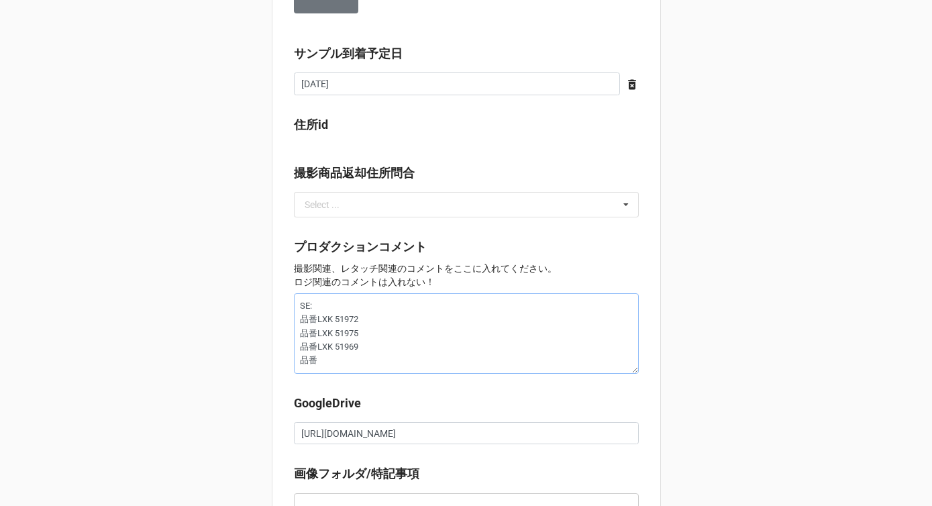
type textarea "SE: 品番LXK 51972 品番LXK 51975 品番LXK 51969 品番LXK 51968"
click at [327, 307] on textarea "SE: 品番LXK 51972 品番LXK 51975 品番LXK 51969 品番LXK 51968" at bounding box center [466, 333] width 345 height 80
type textarea "x"
type textarea "SE:k 品番LXK 51972 品番LXK 51975 品番LXK 51969 品番LXK 51968"
type textarea "x"
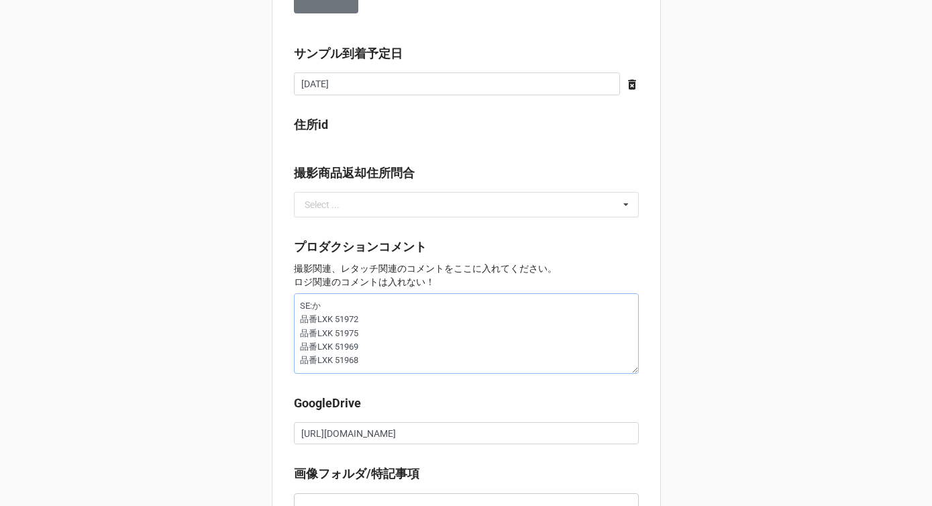
type textarea "SE:かk 品番LXK 51972 品番LXK 51975 品番LXK 51969 品番LXK 51968"
type textarea "x"
type textarea "SE:下記 品番LXK 51972 品番LXK 51975 品番LXK 51969 品番LXK 51968"
type textarea "x"
type textarea "SE:かき 品番LXK 51972 品番LXK 51975 品番LXK 51969 品番LXK 51968"
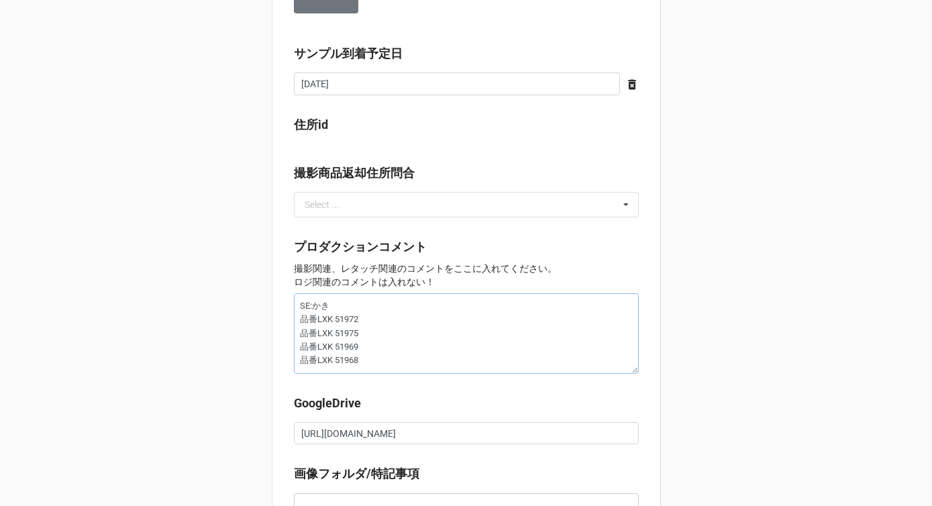
type textarea "x"
type textarea "SE:か 品番LXK 51972 品番LXK 51975 品番LXK 51969 品番LXK 51968"
type textarea "x"
type textarea "SE: 品番LXK 51972 品番LXK 51975 品番LXK 51969 品番LXK 51968"
type textarea "x"
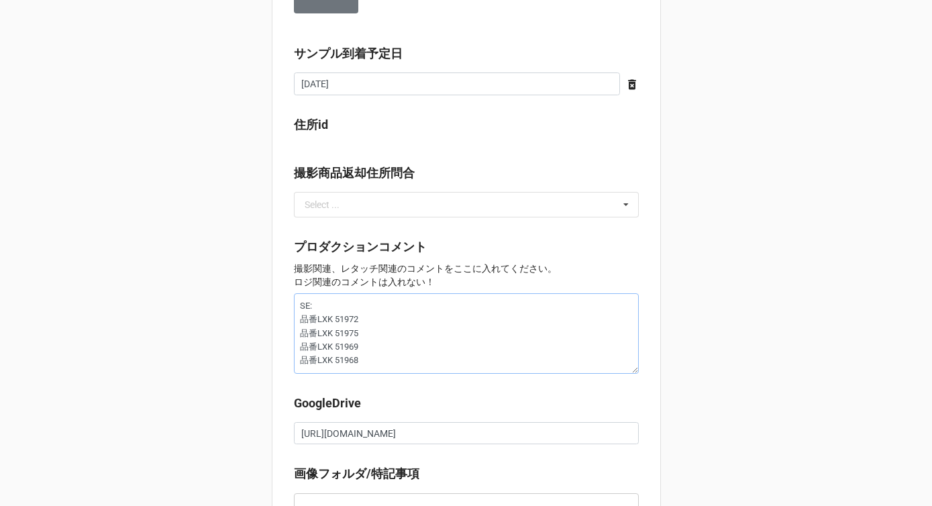
type textarea "SE:k 品番LXK 51972 品番LXK 51975 品番LXK 51969 品番LXK 51968"
type textarea "x"
type textarea "SE:か 品番LXK 51972 品番LXK 51975 品番LXK 51969 品番LXK 51968"
type textarea "x"
type textarea "SE:かk 品番LXK 51972 品番LXK 51975 品番LXK 51969 品番LXK 51968"
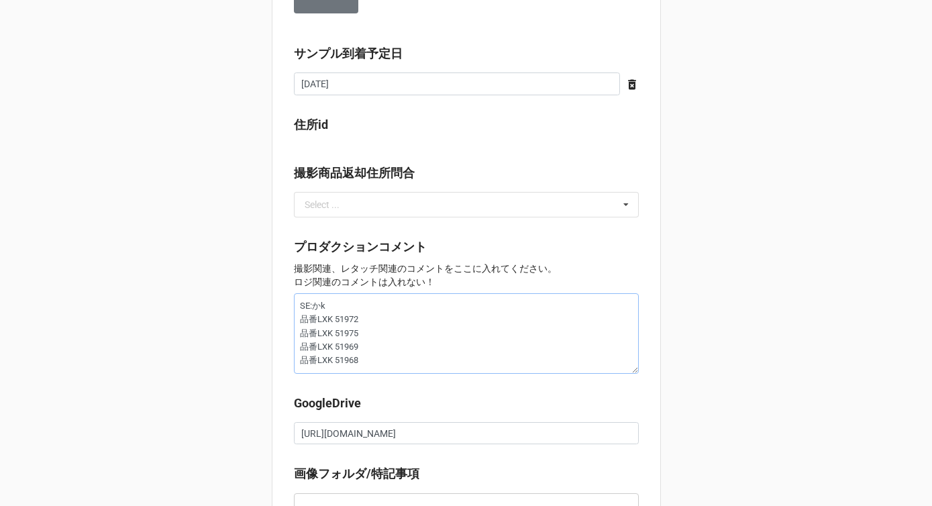
type textarea "x"
type textarea "SE:下記 品番LXK 51972 品番LXK 51975 品番LXK 51969 品番LXK 51968"
type textarea "x"
type textarea "SE:下記4 品番LXK 51972 品番LXK 51975 品番LXK 51969 品番LXK 51968"
type textarea "x"
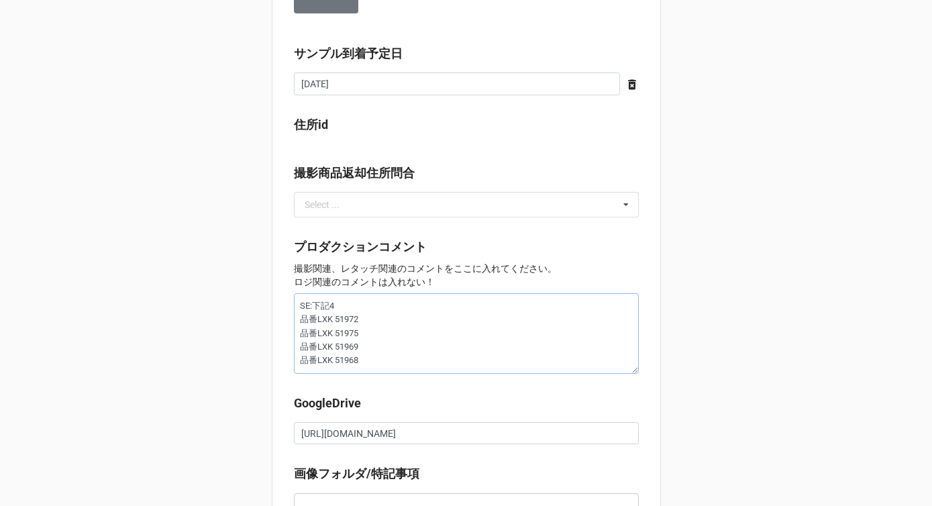
type textarea "SE:下記4s 品番LXK 51972 品番LXK 51975 品番LXK 51969 品番LXK 51968"
type textarea "x"
type textarea "SE:下記4しょ 品番LXK 51972 品番LXK 51975 品番LXK 51969 品番LXK 51968"
type textarea "x"
type textarea "SE:下記4しょk 品番LXK 51972 品番LXK 51975 品番LXK 51969 品番LXK 51968"
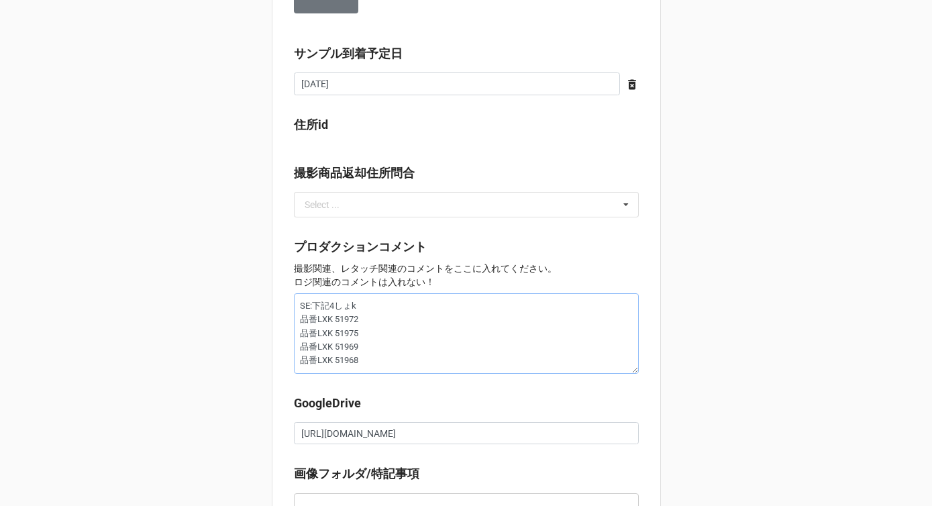
type textarea "x"
type textarea "SE:下記4色 品番LXK 51972 品番LXK 51975 品番LXK 51969 品番LXK 51968"
type textarea "x"
type textarea "SE:下記4色n 品番LXK 51972 品番LXK 51975 品番LXK 51969 品番LXK 51968"
type textarea "x"
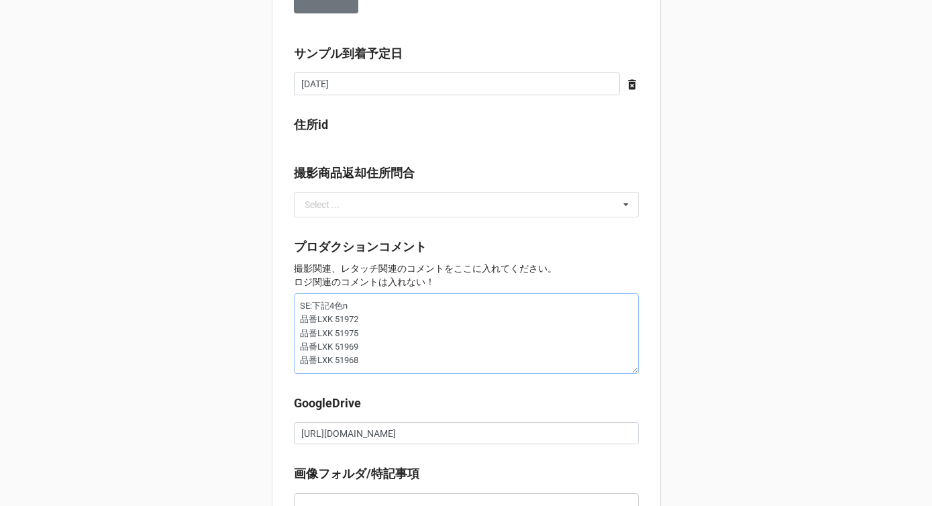
type textarea "SE:下記4色の 品番LXK 51972 品番LXK 51975 品番LXK 51969 品番LXK 51968"
type textarea "x"
type textarea "SE:下記4しょく 品番LXK 51972 品番LXK 51975 品番LXK 51969 品番LXK 51968"
type textarea "x"
type textarea "SE:下記4しょ 品番LXK 51972 品番LXK 51975 品番LXK 51969 品番LXK 51968"
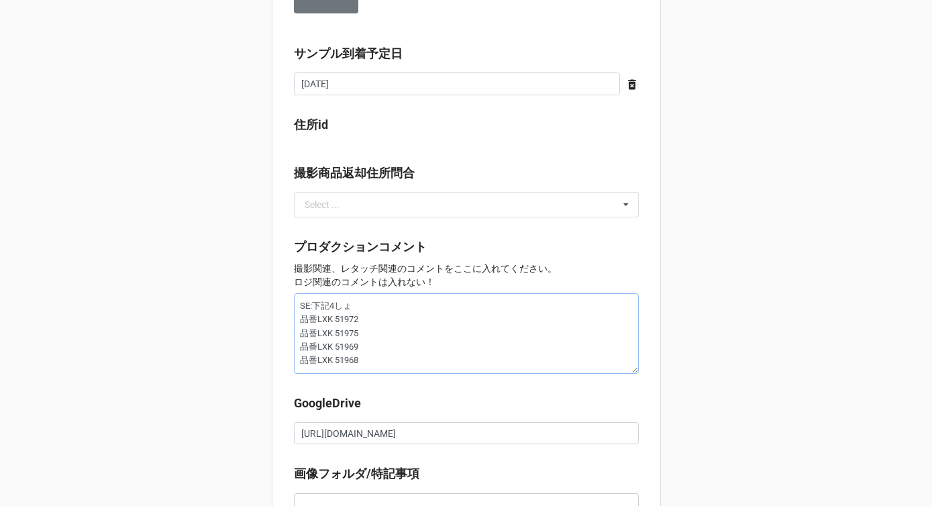
type textarea "x"
type textarea "SE:下記4し 品番LXK 51972 品番LXK 51975 品番LXK 51969 品番LXK 51968"
type textarea "x"
type textarea "SE:下記4 品番LXK 51972 品番LXK 51975 品番LXK 51969 品番LXK 51968"
type textarea "x"
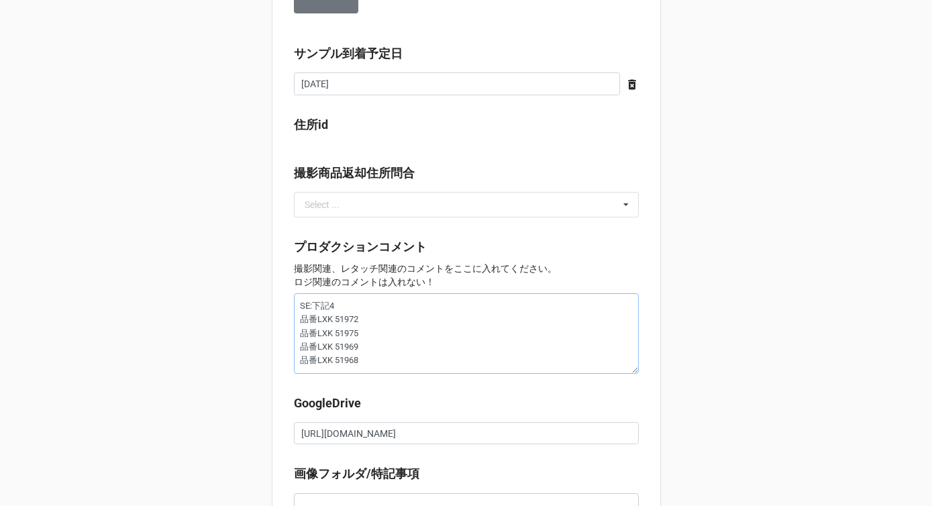
type textarea "SE:下記4t 品番LXK 51972 品番LXK 51975 品番LXK 51969 品番LXK 51968"
type textarea "x"
type textarea "SE:下記4て 品番LXK 51972 品番LXK 51975 品番LXK 51969 品番LXK 51968"
type textarea "x"
type textarea "SE:下記4てn 品番LXK 51972 品番LXK 51975 品番LXK 51969 品番LXK 51968"
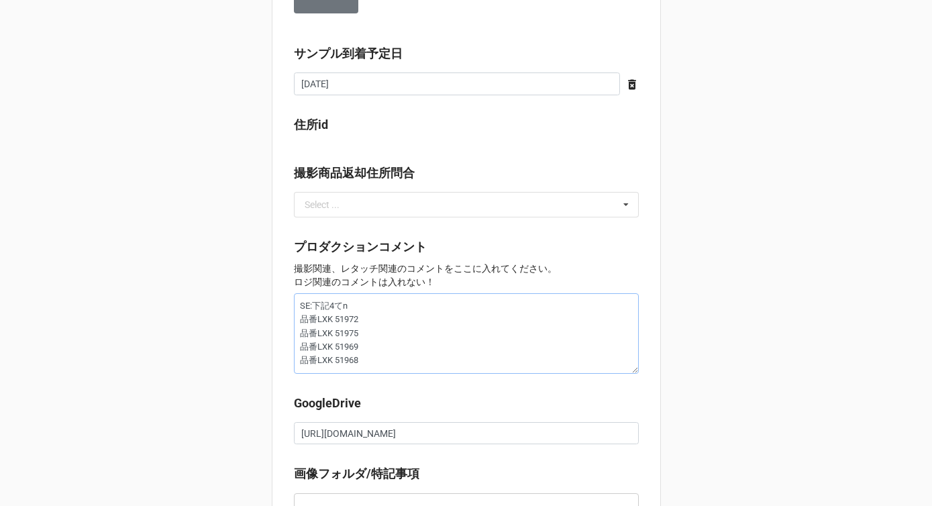
type textarea "x"
type textarea "SE:下記4点 品番LXK 51972 品番LXK 51975 品番LXK 51969 品番LXK 51968"
type textarea "x"
type textarea "SE:下記4点の 品番LXK 51972 品番LXK 51975 品番LXK 51969 品番LXK 51968"
type textarea "x"
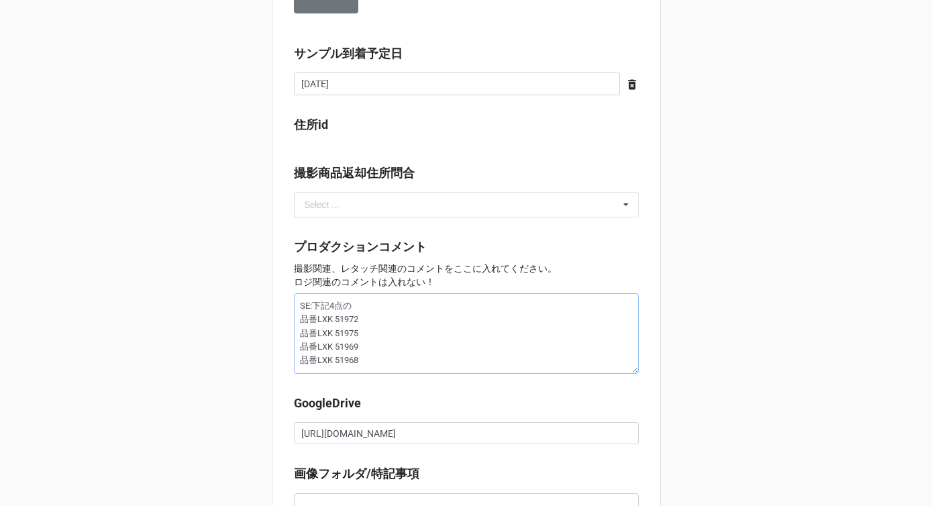
type textarea "SE:下記4点のn 品番LXK 51972 品番LXK 51975 品番LXK 51969 品番LXK 51968"
type textarea "x"
type textarea "SE:下記4点のな 品番LXK 51972 品番LXK 51975 品番LXK 51969 品番LXK 51968"
type textarea "x"
type textarea "SE:下記4点の中 品番LXK 51972 品番LXK 51975 品番LXK 51969 品番LXK 51968"
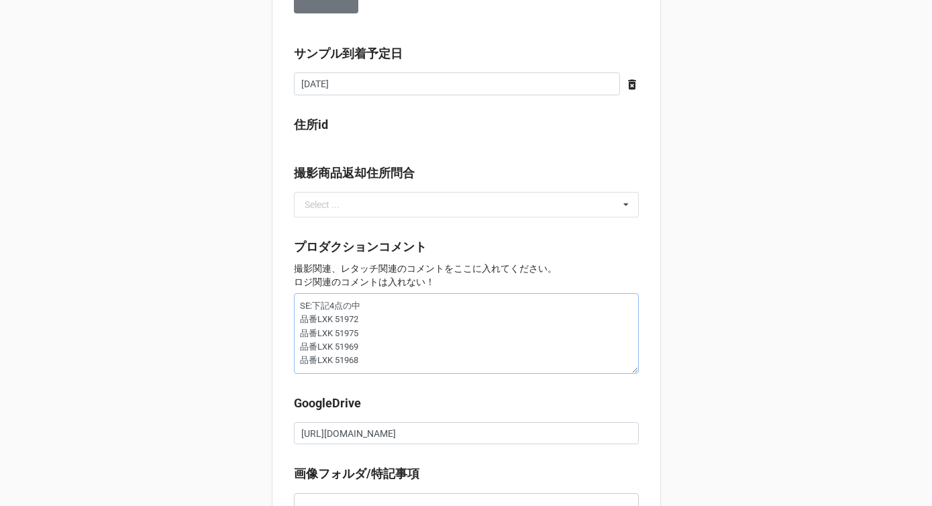
type textarea "x"
type textarea "SE:下記4点の中k 品番LXK 51972 品番LXK 51975 品番LXK 51969 品番LXK 51968"
type textarea "x"
type textarea "SE:下記4点の中kら 品番LXK 51972 品番LXK 51975 品番LXK 51969 品番LXK 51968"
type textarea "x"
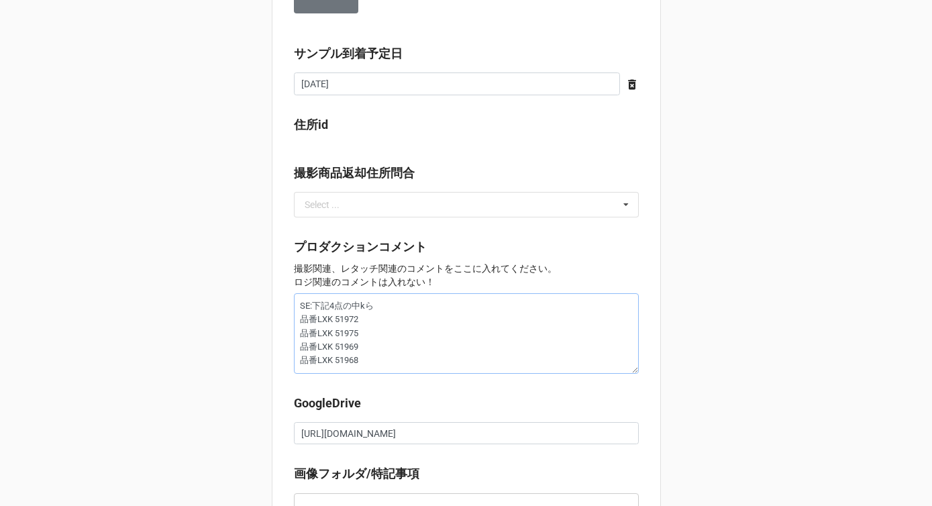
type textarea "SE:下記4点の中k 品番LXK 51972 品番LXK 51975 品番LXK 51969 品番LXK 51968"
type textarea "x"
type textarea "SE:下記4点の中 品番LXK 51972 品番LXK 51975 品番LXK 51969 品番LXK 51968"
type textarea "x"
type textarea "SE:下記4点の中か 品番LXK 51972 品番LXK 51975 品番LXK 51969 品番LXK 51968"
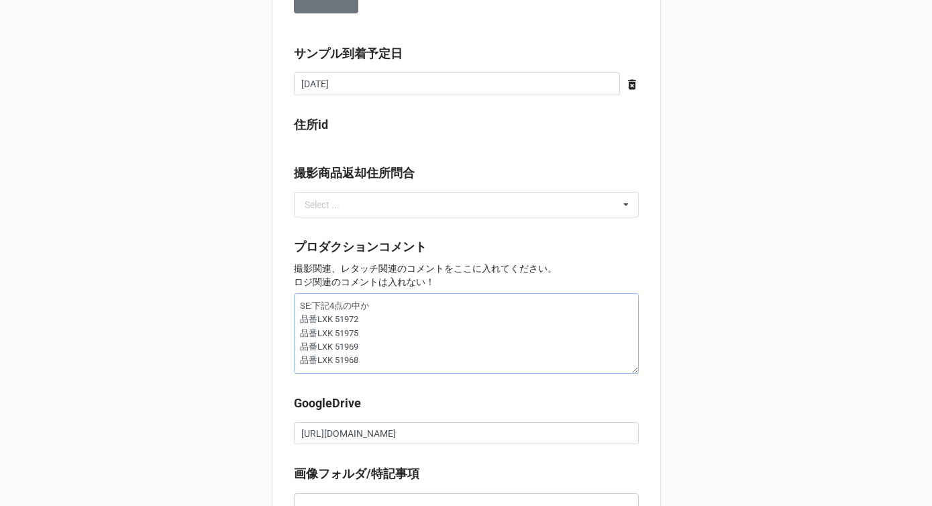
type textarea "x"
type textarea "SE:下記4点の中かr 品番LXK 51972 品番LXK 51975 品番LXK 51969 品番LXK 51968"
type textarea "x"
type textarea "SE:下記4点の中から 品番LXK 51972 品番LXK 51975 品番LXK 51969 品番LXK 51968"
click at [298, 323] on textarea "SE:下記4点の中から 品番LXK 51972 品番LXK 51975 品番LXK 51969 品番LXK 51968" at bounding box center [466, 333] width 345 height 80
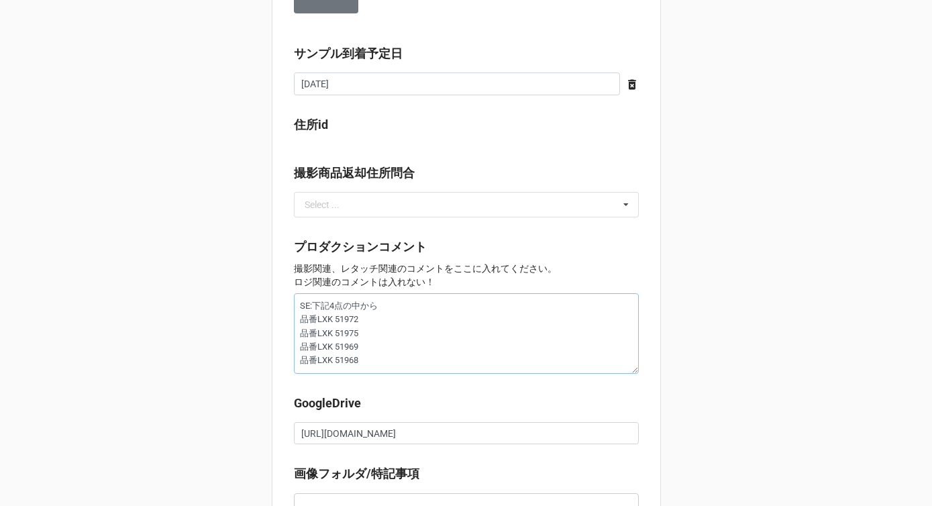
click at [384, 311] on textarea "SE:下記4点の中から 品番LXK 51972 品番LXK 51975 品番LXK 51969 品番LXK 51968" at bounding box center [466, 333] width 345 height 80
click at [296, 323] on textarea "SE:下記4点の中から 品番LXK 51972 品番LXK 51975 品番LXK 51969 品番LXK 51968" at bounding box center [466, 333] width 345 height 80
type textarea "x"
type textarea "SE:下記4点の中から １品番LXK 51972 品番LXK 51975 品番LXK 51969 品番LXK 51968"
type textarea "x"
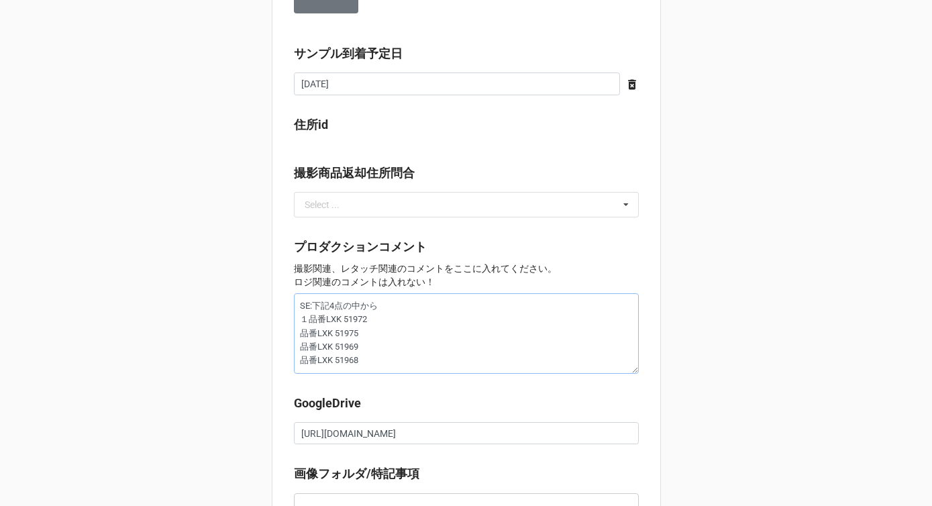
type textarea "SE:下記4点の中から 品番LXK 51972 品番LXK 51975 品番LXK 51969 品番LXK 51968"
type textarea "x"
type textarea "SE:下記4点の中から １品番LXK 51972 品番LXK 51975 品番LXK 51969 品番LXK 51968"
type textarea "x"
type textarea "SE:下記4点の中から 1品番LXK 51972 品番LXK 51975 品番LXK 51969 品番LXK 51968"
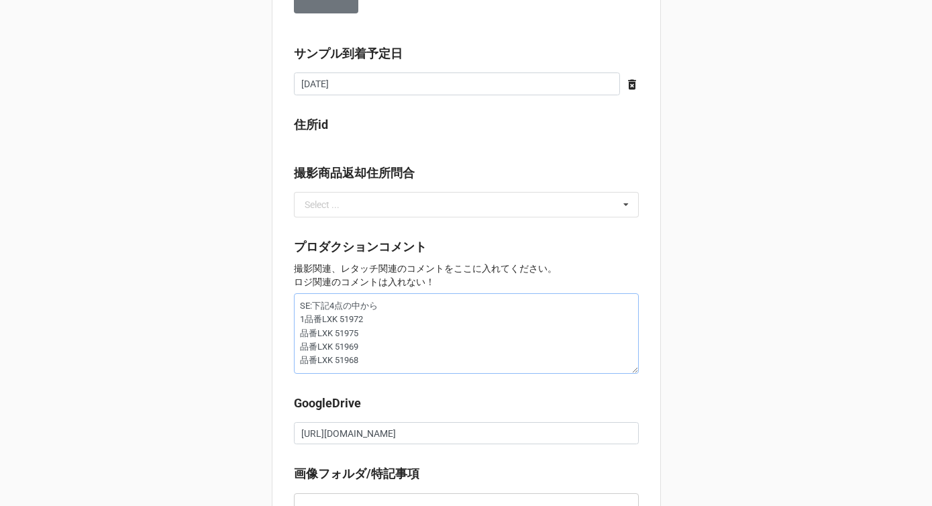
type textarea "x"
type textarea "SE:下記4点の中から 一品番LXK 51972 品番LXK 51975 品番LXK 51969 品番LXK 51968"
type textarea "x"
type textarea "SE:下記4点の中から ①品番LXK 51972 品番LXK 51975 品番LXK 51969 品番LXK 51968"
type textarea "x"
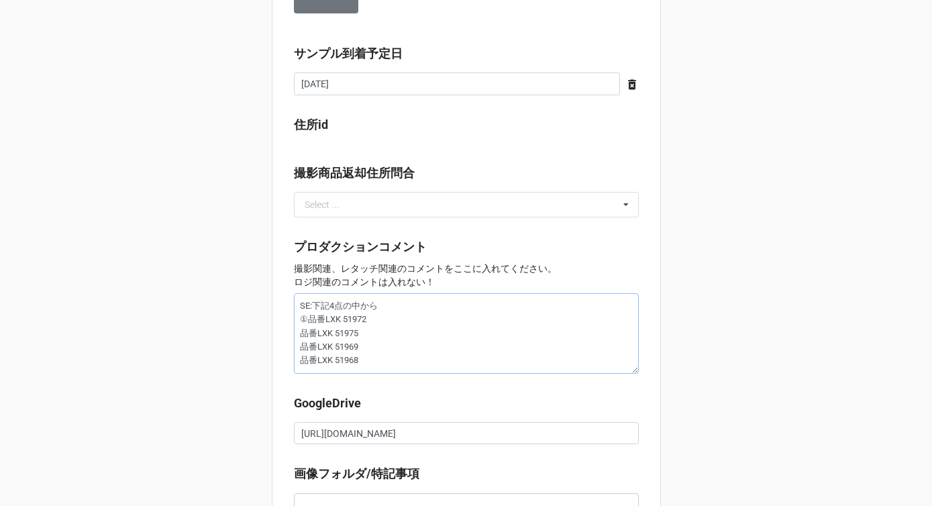
type textarea "SE:下記4点の中から ❶品番LXK 51972 品番LXK 51975 品番LXK 51969 品番LXK 51968"
type textarea "x"
type textarea "SE:下記4点の中から Ⅰ品番LXK 51972 品番LXK 51975 品番LXK 51969 品番LXK 51968"
type textarea "x"
type textarea "SE:下記4点の中から Ⅰ品番LXK 51972 品番LXK 51975 品番LXK 51969 品番LXK 51968"
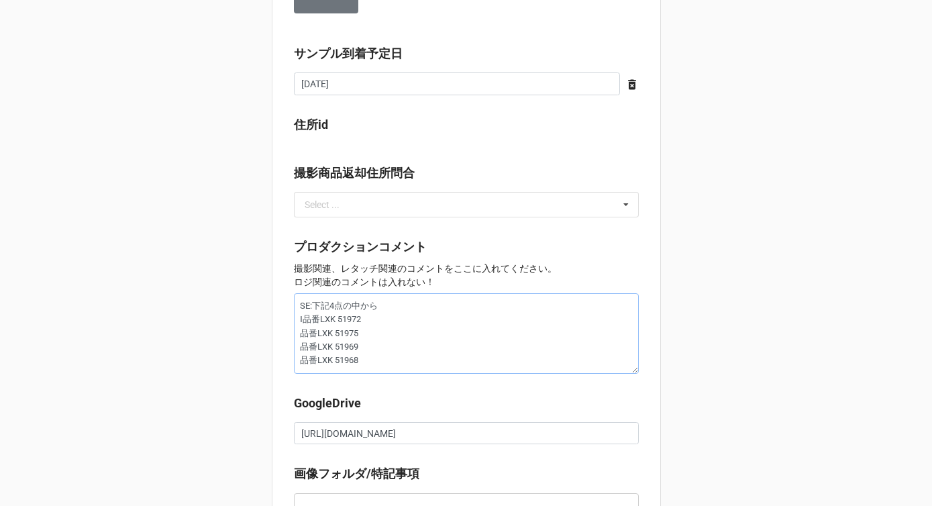
type textarea "x"
type textarea "SE:下記4点の中から ❶品番LXK 51972 品番LXK 51975 品番LXK 51969 品番LXK 51968"
type textarea "x"
type textarea "SE:下記4点の中から ①品番LXK 51972 品番LXK 51975 品番LXK 51969 品番LXK 51968"
type textarea "x"
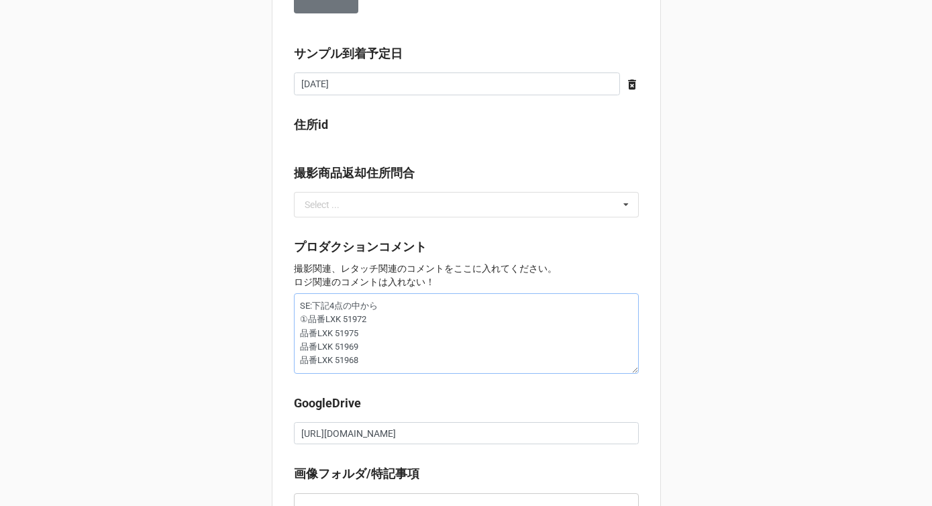
type textarea "SE:下記4点の中から 一品番LXK 51972 品番LXK 51975 品番LXK 51969 品番LXK 51968"
type textarea "x"
type textarea "SE:下記4点の中から 1品番LXK 51972 品番LXK 51975 品番LXK 51969 品番LXK 51968"
type textarea "x"
type textarea "SE:下記4点の中から 一品番LXK 51972 品番LXK 51975 品番LXK 51969 品番LXK 51968"
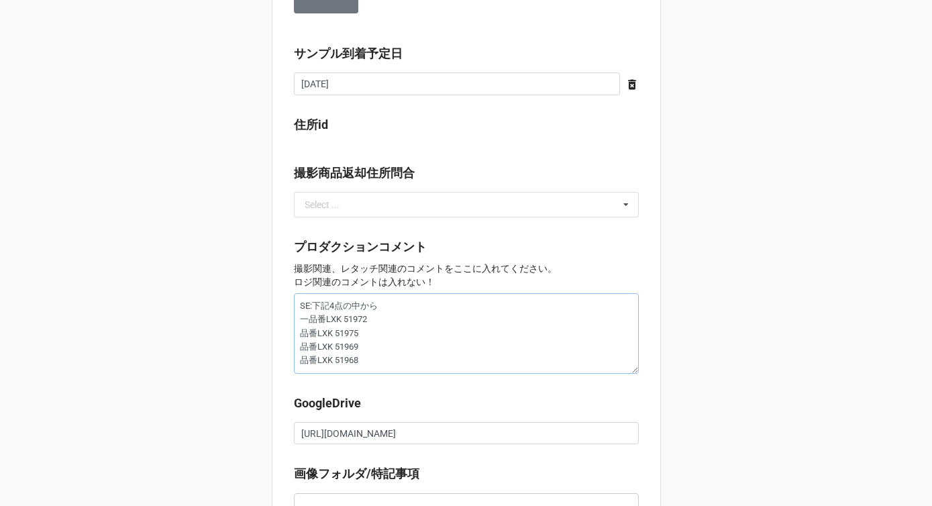
type textarea "x"
type textarea "SE:下記4点の中から ①品番LXK 51972 品番LXK 51975 品番LXK 51969 品番LXK 51968"
paste textarea "①"
type textarea "x"
type textarea "SE:下記4点の中から ①品番LXK 51972 ①品番LXK 51975 品番LXK 51969 品番LXK 51968"
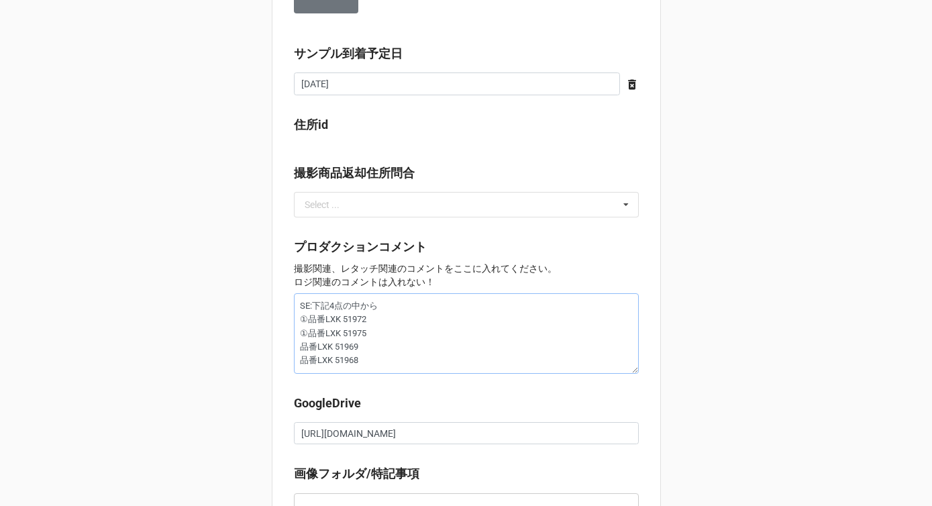
type textarea "x"
type textarea "SE:下記4点の中から ①品番LXK 51972 品番LXK 51975 品番LXK 51969 品番LXK 51968"
click at [388, 305] on textarea "SE:下記4点の中から ①品番LXK 51972 ②品番LXK 51975 ③品番LXK 51969 ④品番LXK 51968" at bounding box center [466, 333] width 345 height 80
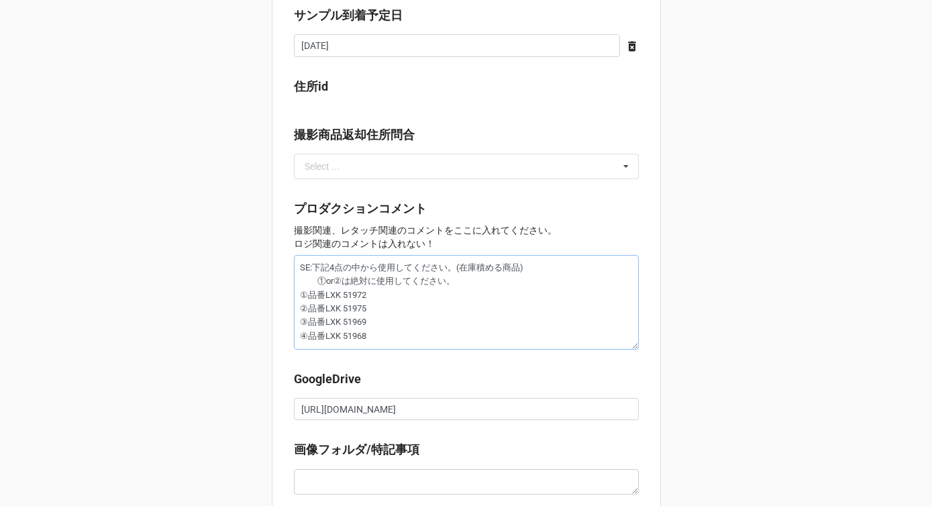
scroll to position [1323, 0]
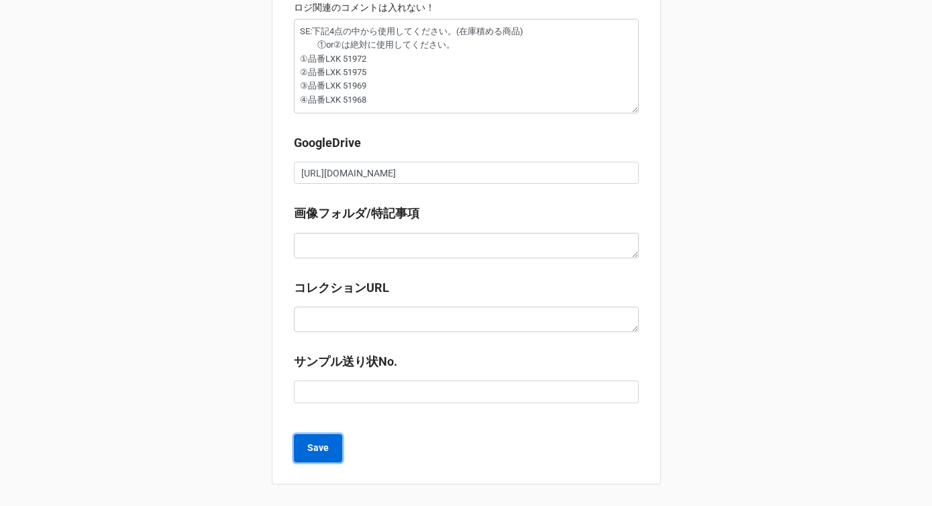
click at [307, 453] on b "Save" at bounding box center [317, 448] width 21 height 14
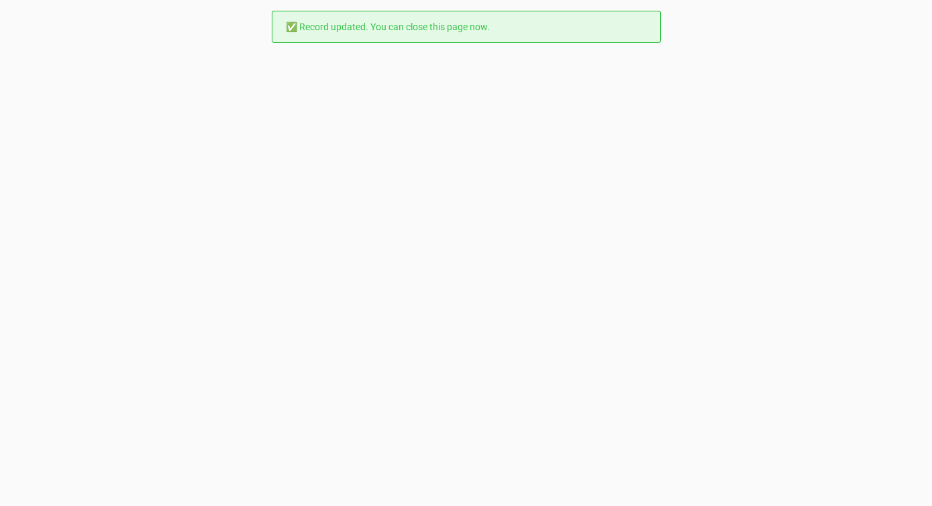
scroll to position [0, 0]
